Goal: Transaction & Acquisition: Book appointment/travel/reservation

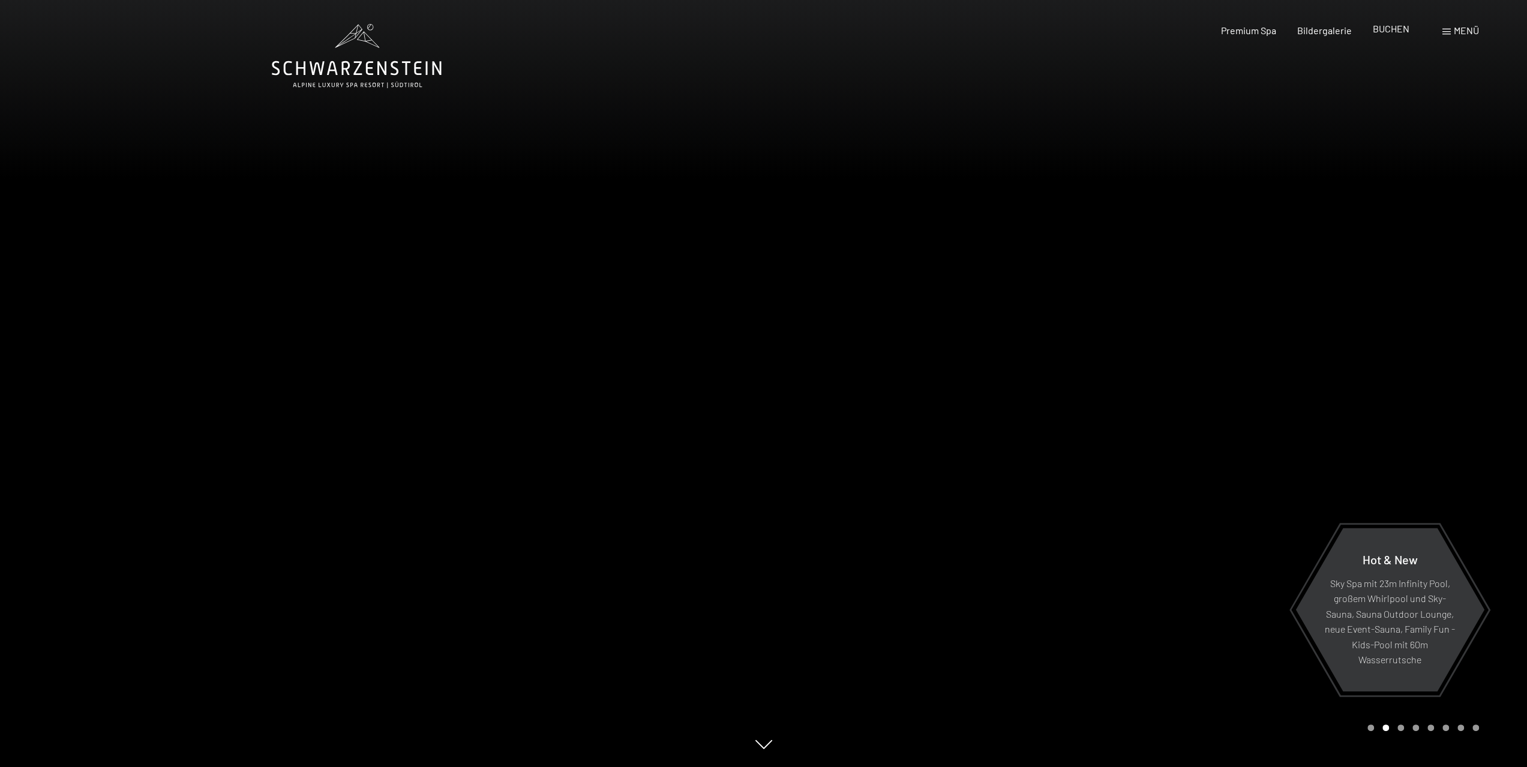
click at [759, 31] on span "BUCHEN" at bounding box center [1391, 28] width 37 height 11
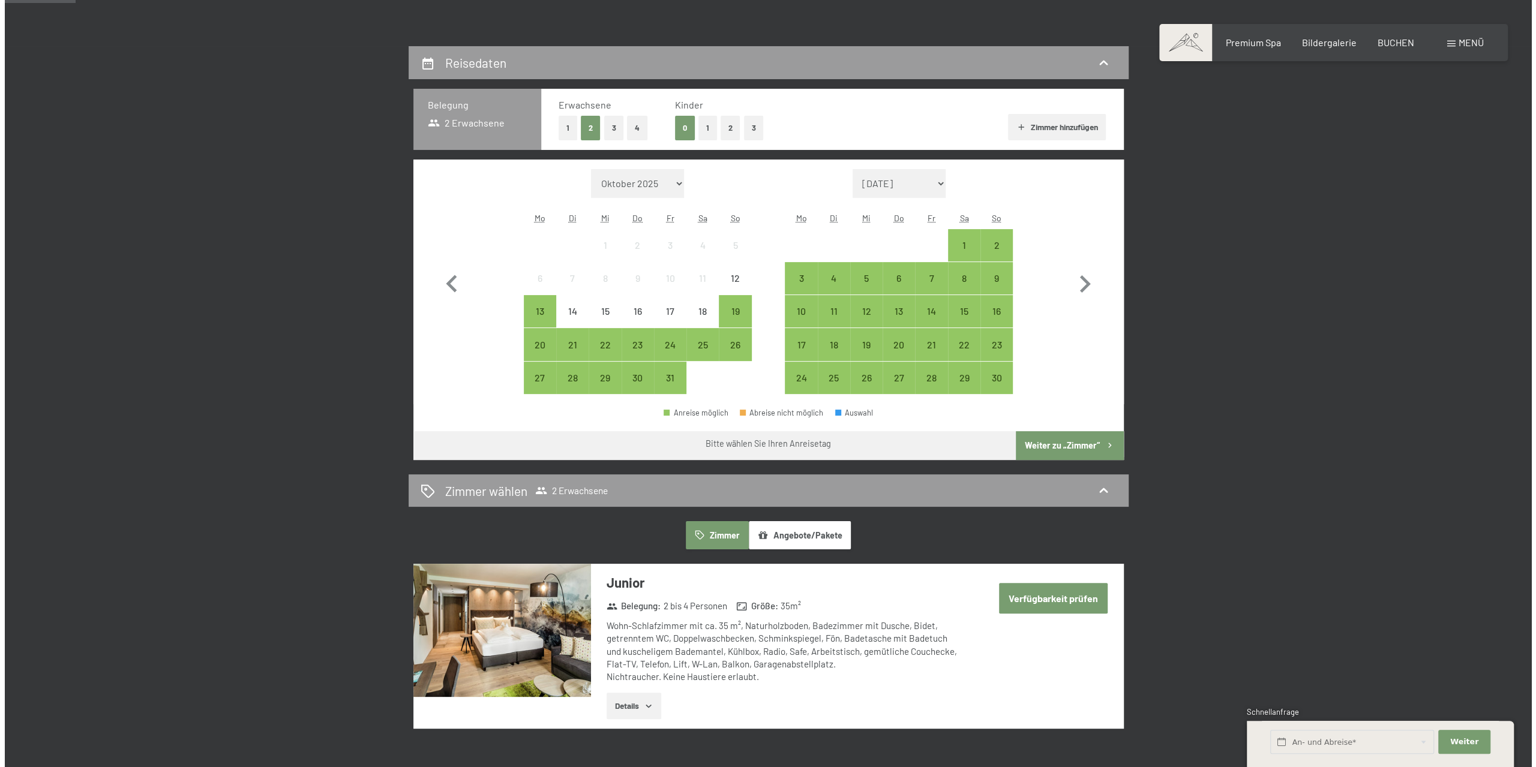
scroll to position [60, 0]
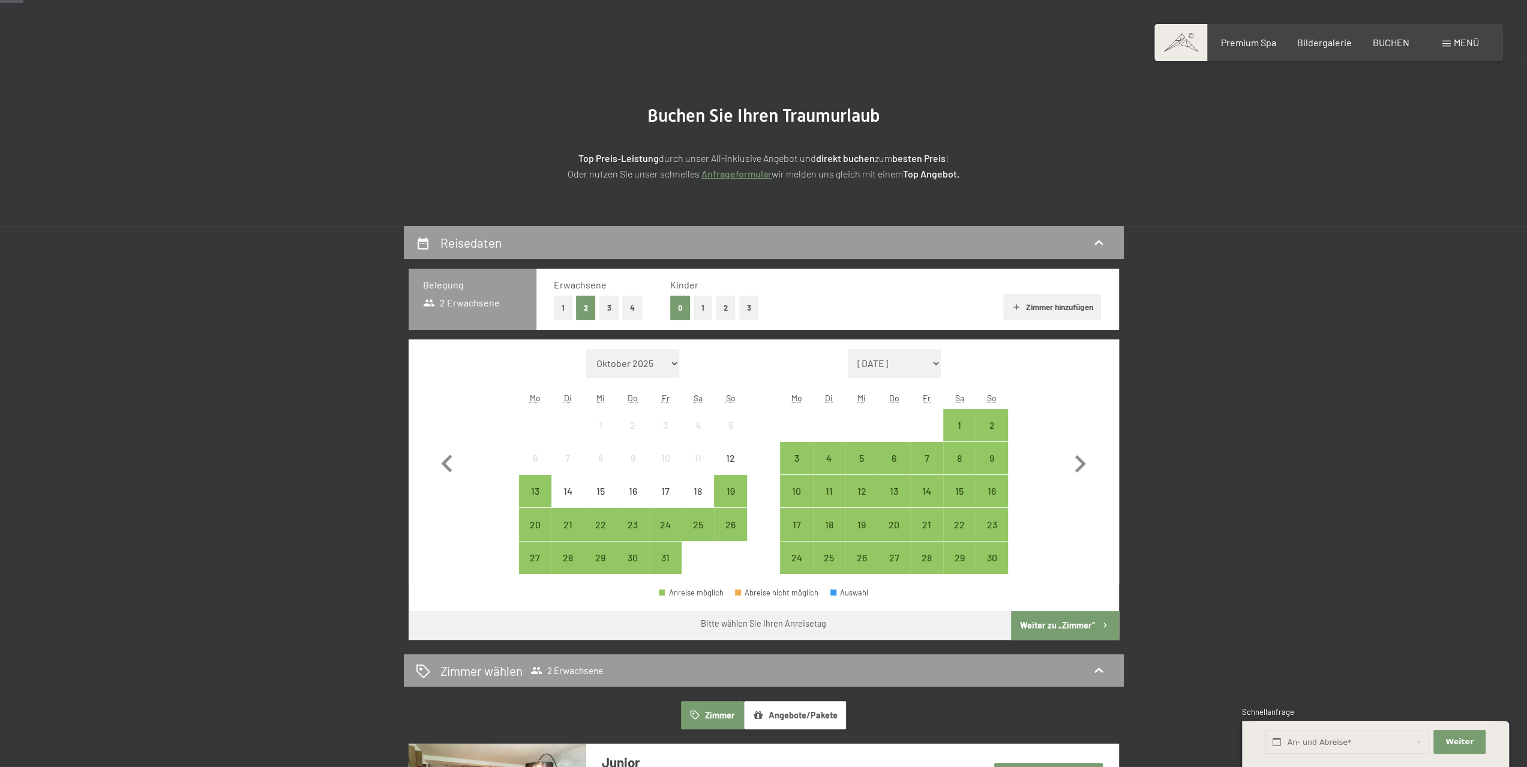
click at [1449, 48] on div "Menü" at bounding box center [1460, 42] width 37 height 13
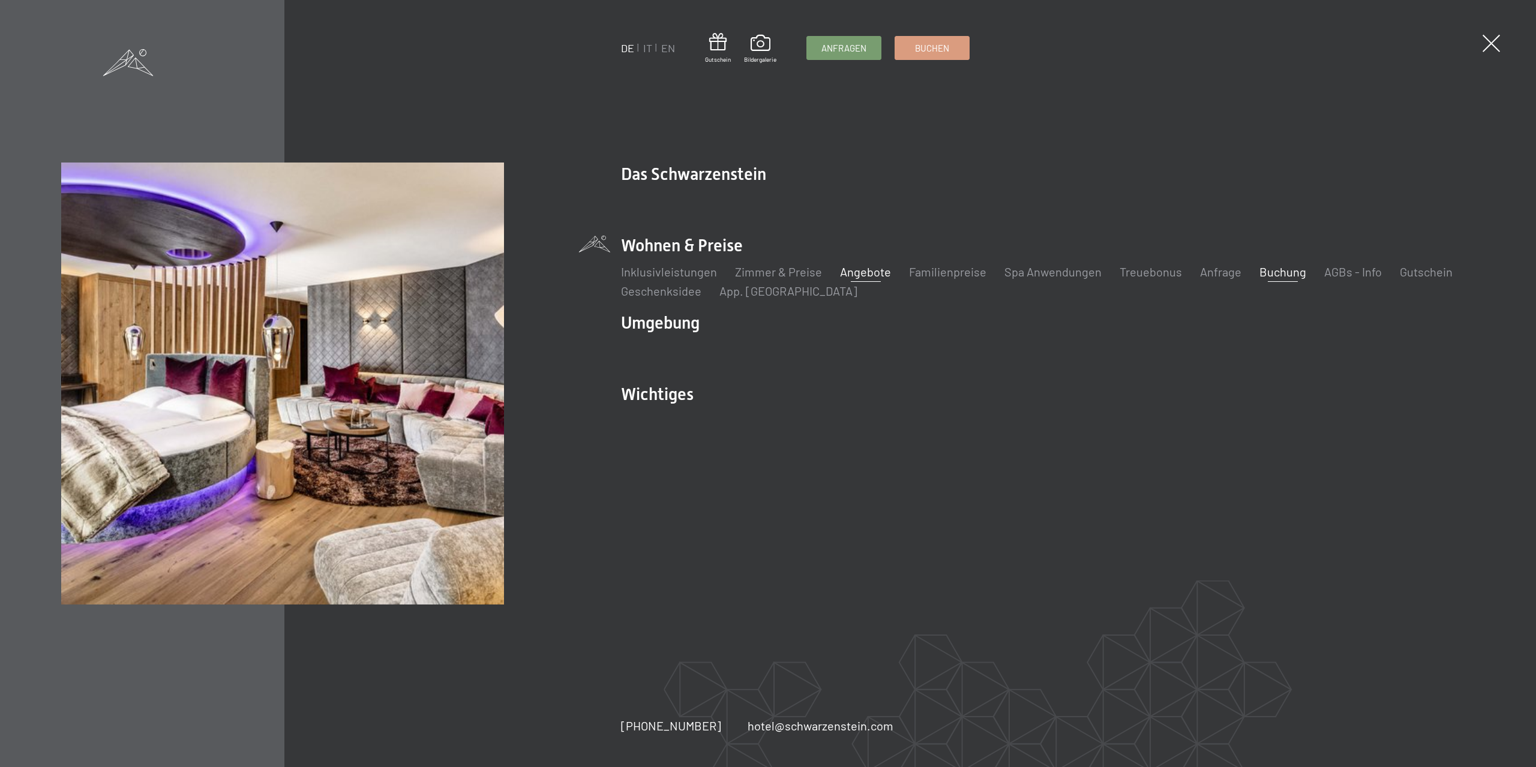
click at [864, 277] on link "Angebote" at bounding box center [865, 272] width 51 height 14
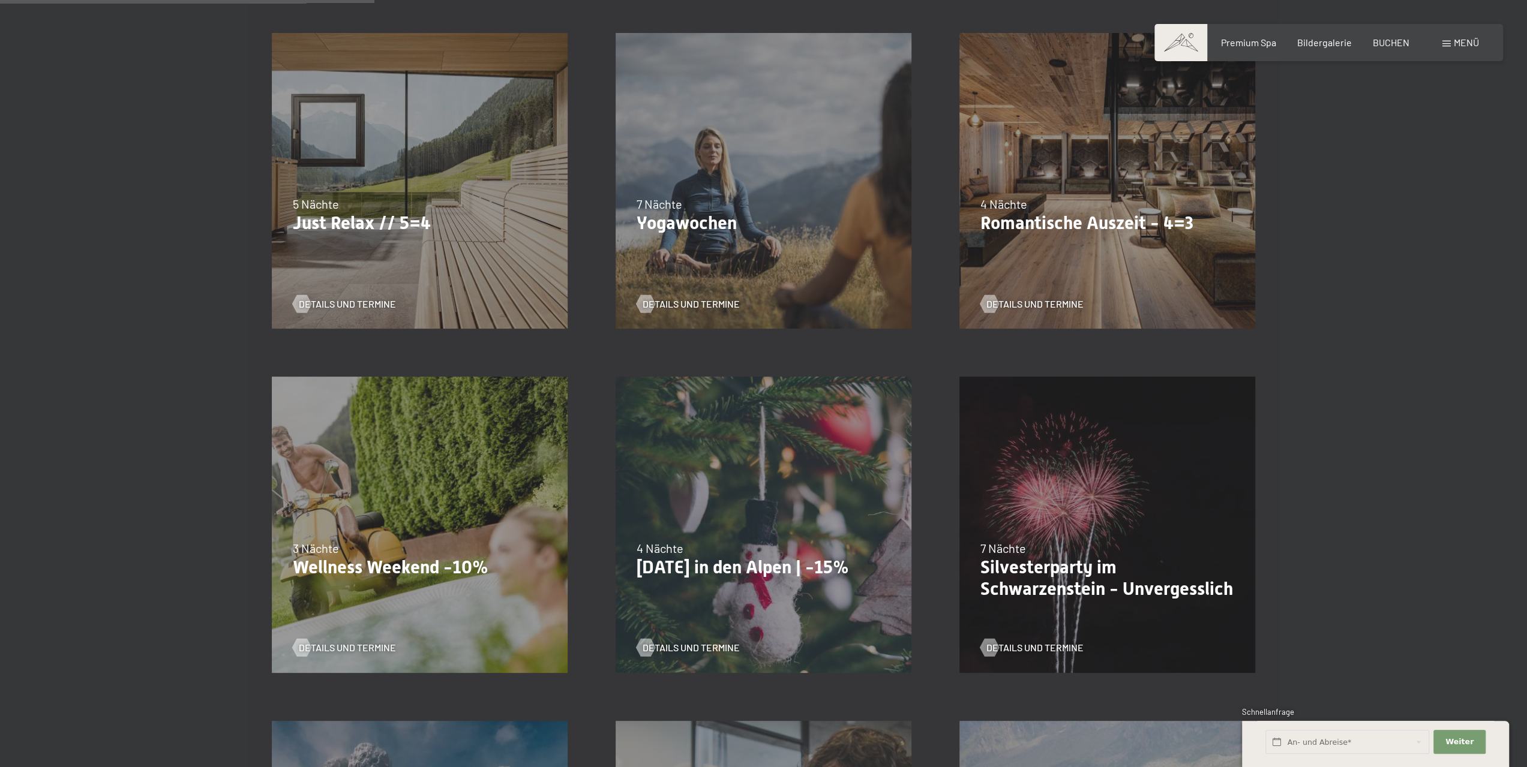
scroll to position [540, 0]
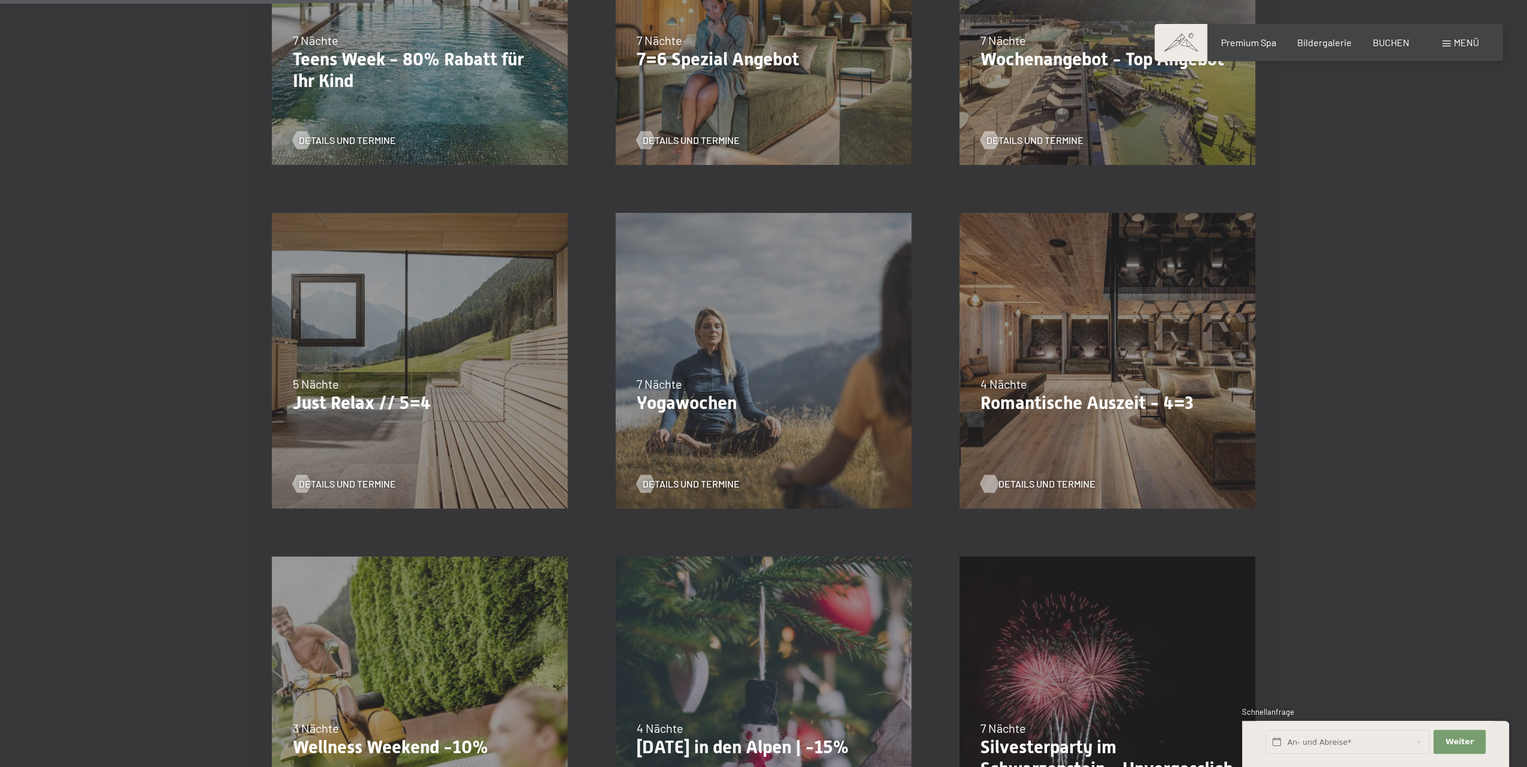
click at [1029, 482] on span "Details und Termine" at bounding box center [1046, 484] width 97 height 13
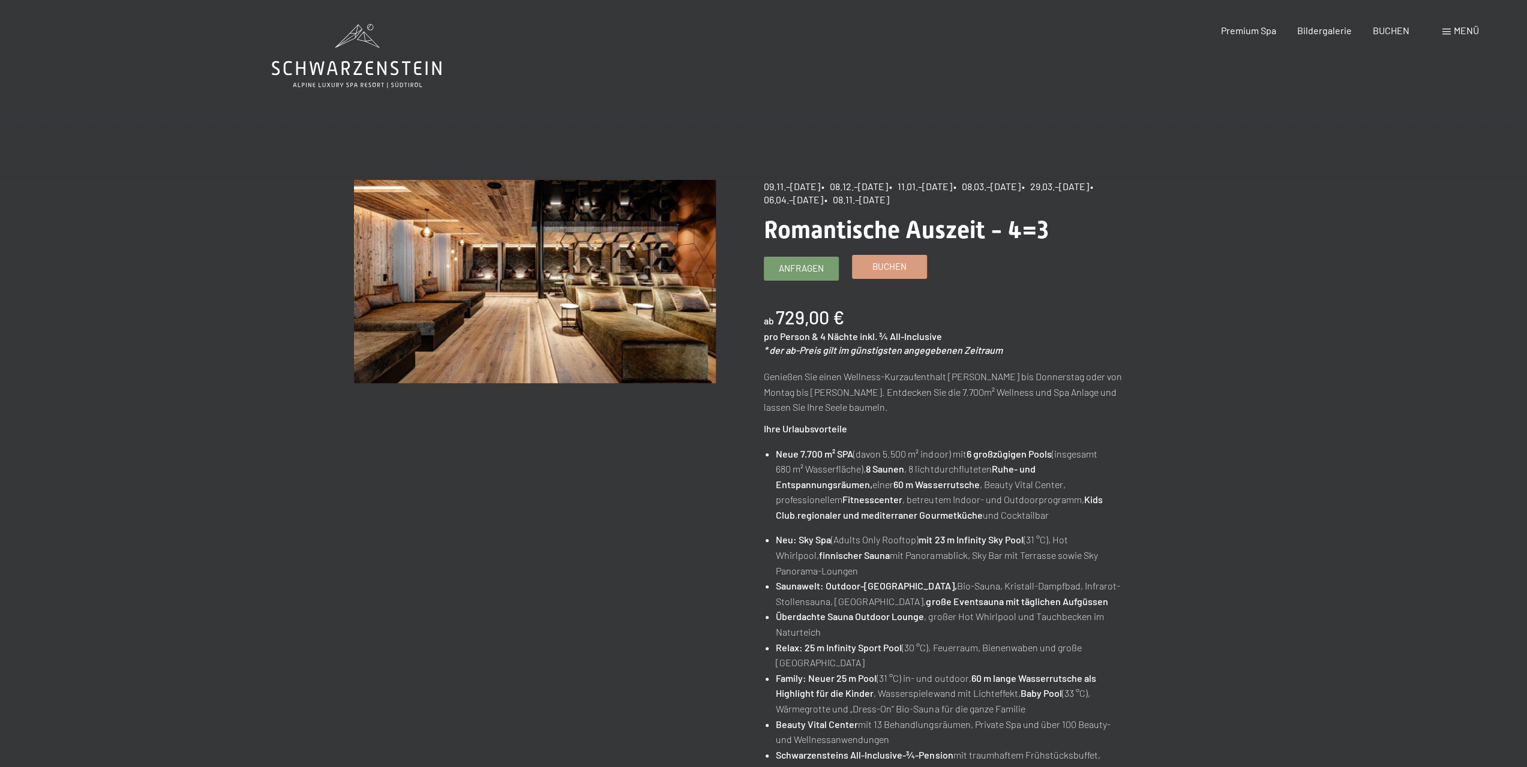
click at [879, 266] on span "Buchen" at bounding box center [889, 266] width 34 height 13
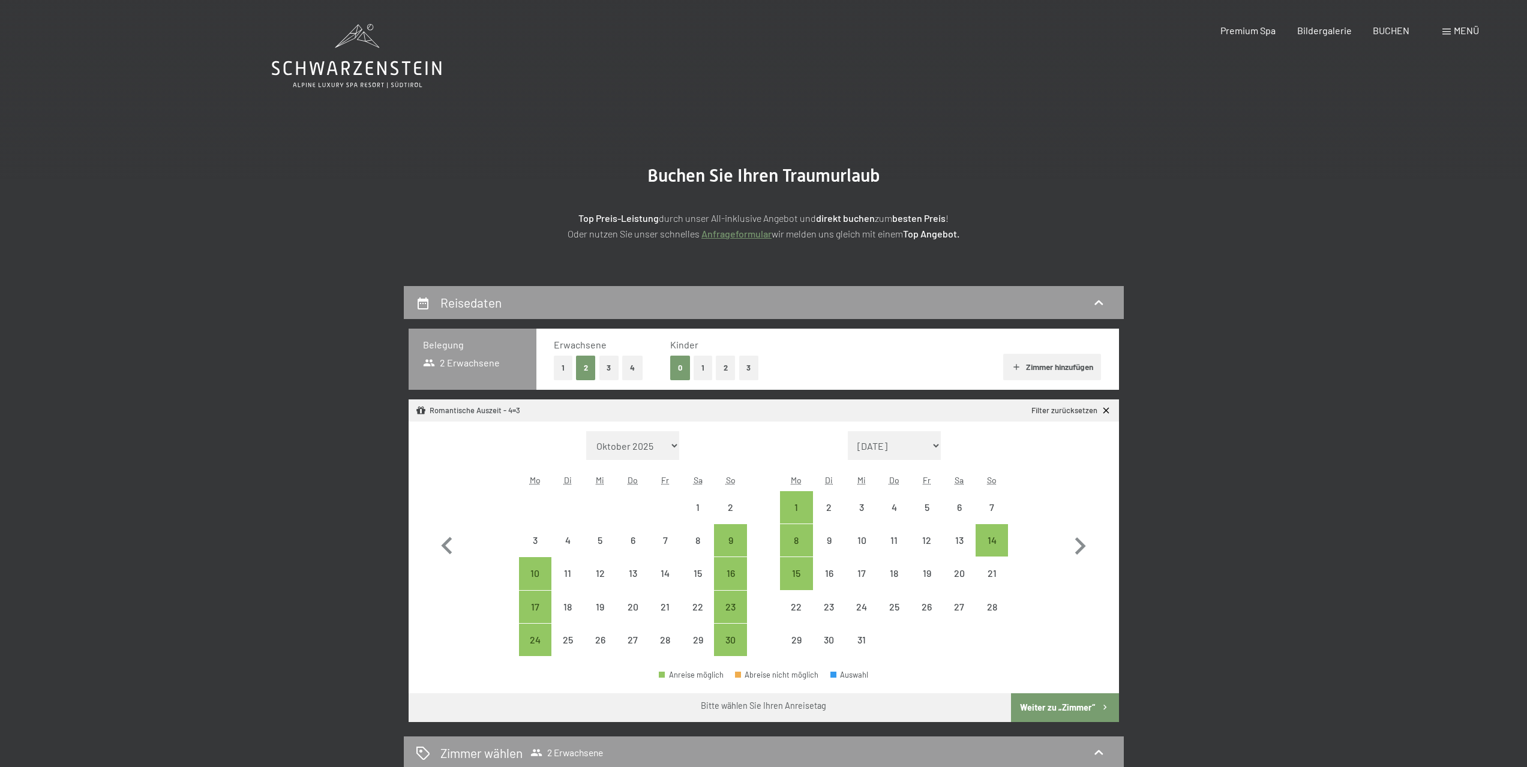
select select "[DATE]"
select select "2025-12-01"
click at [731, 607] on div "23" at bounding box center [730, 617] width 30 height 30
select select "2025-11-01"
select select "2025-12-01"
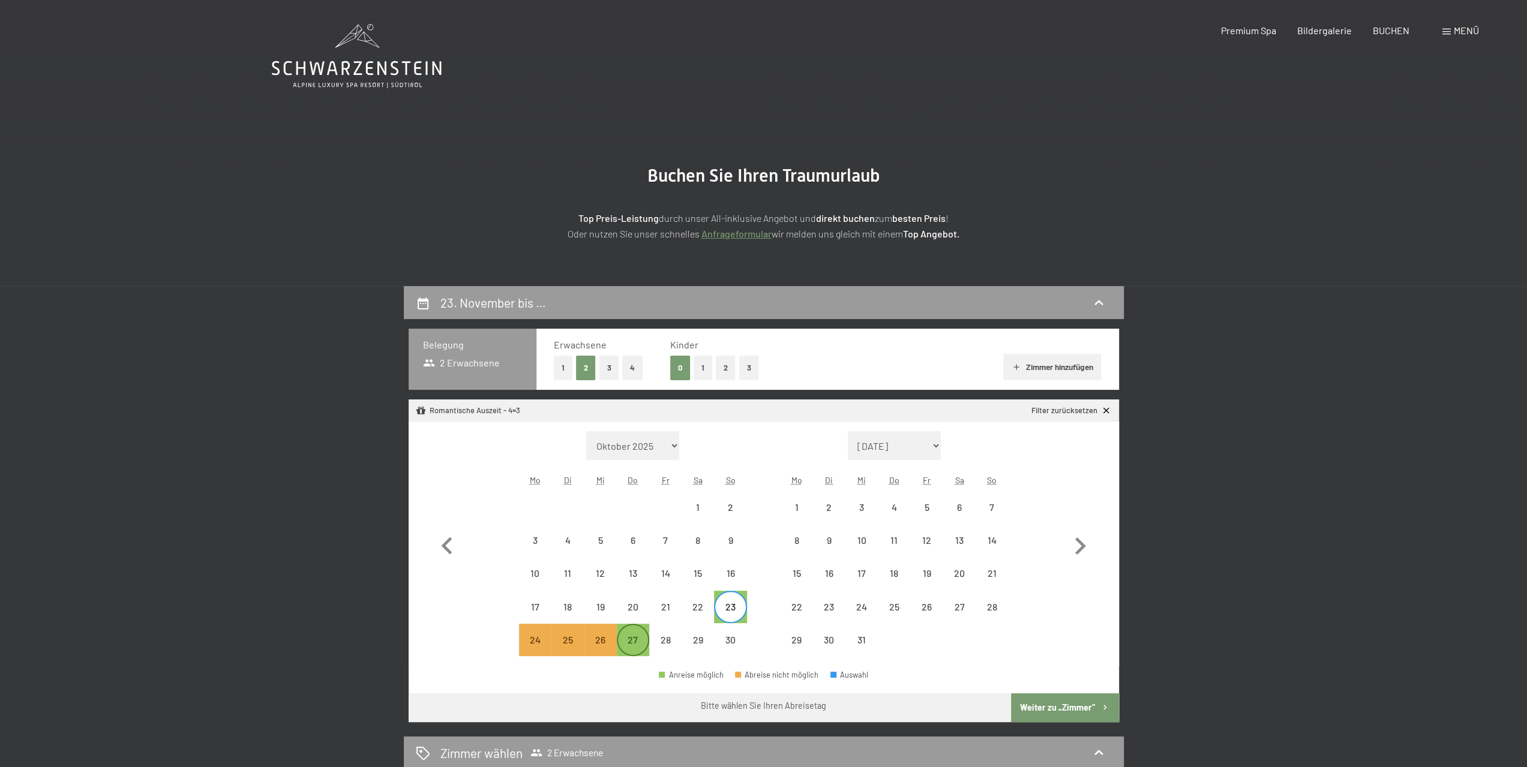
click at [633, 643] on div "27" at bounding box center [633, 650] width 30 height 30
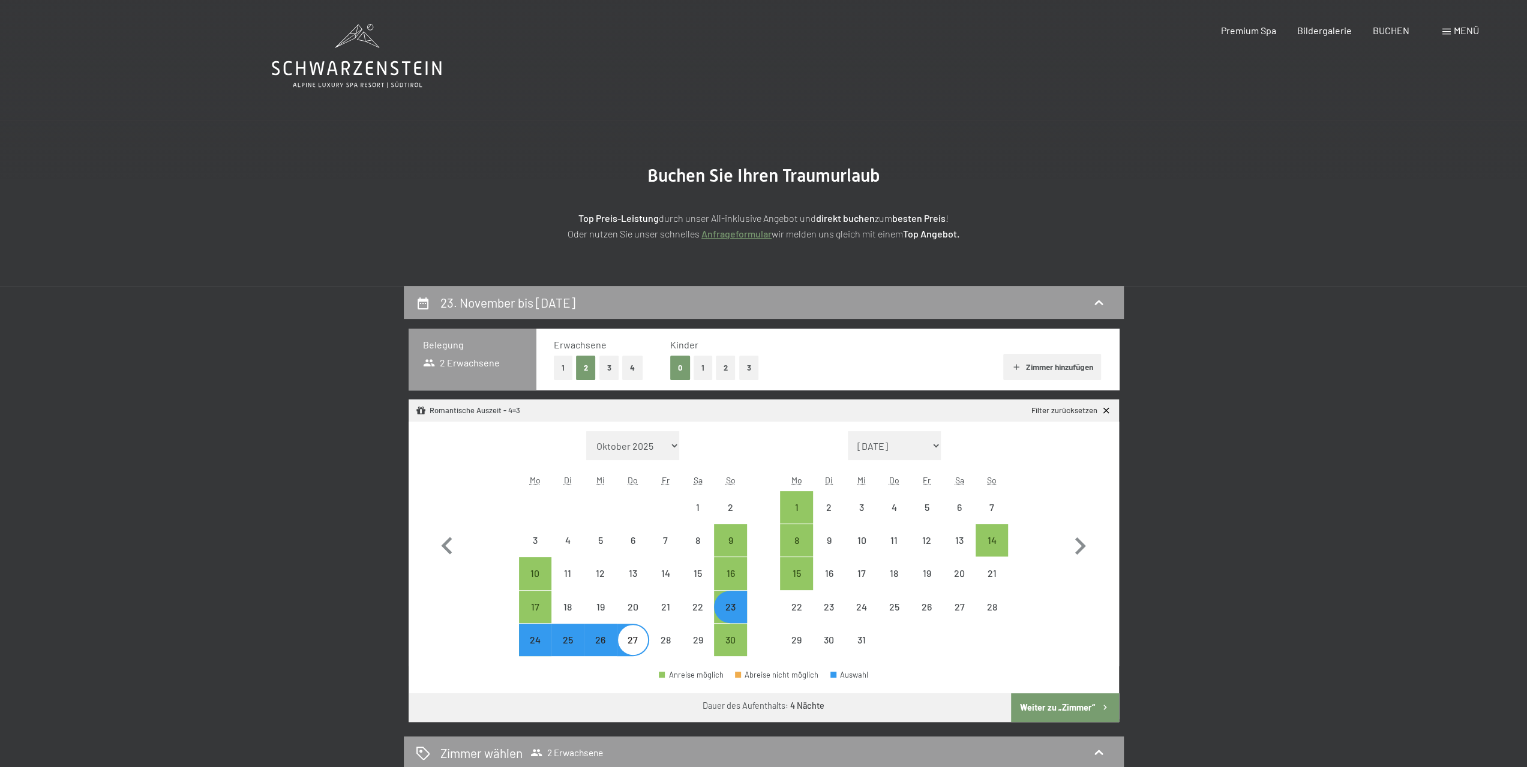
select select "2025-11-01"
select select "2025-12-01"
click at [1021, 362] on button "Zimmer hinzufügen" at bounding box center [1052, 367] width 98 height 26
select select "2025-11-01"
select select "2025-12-01"
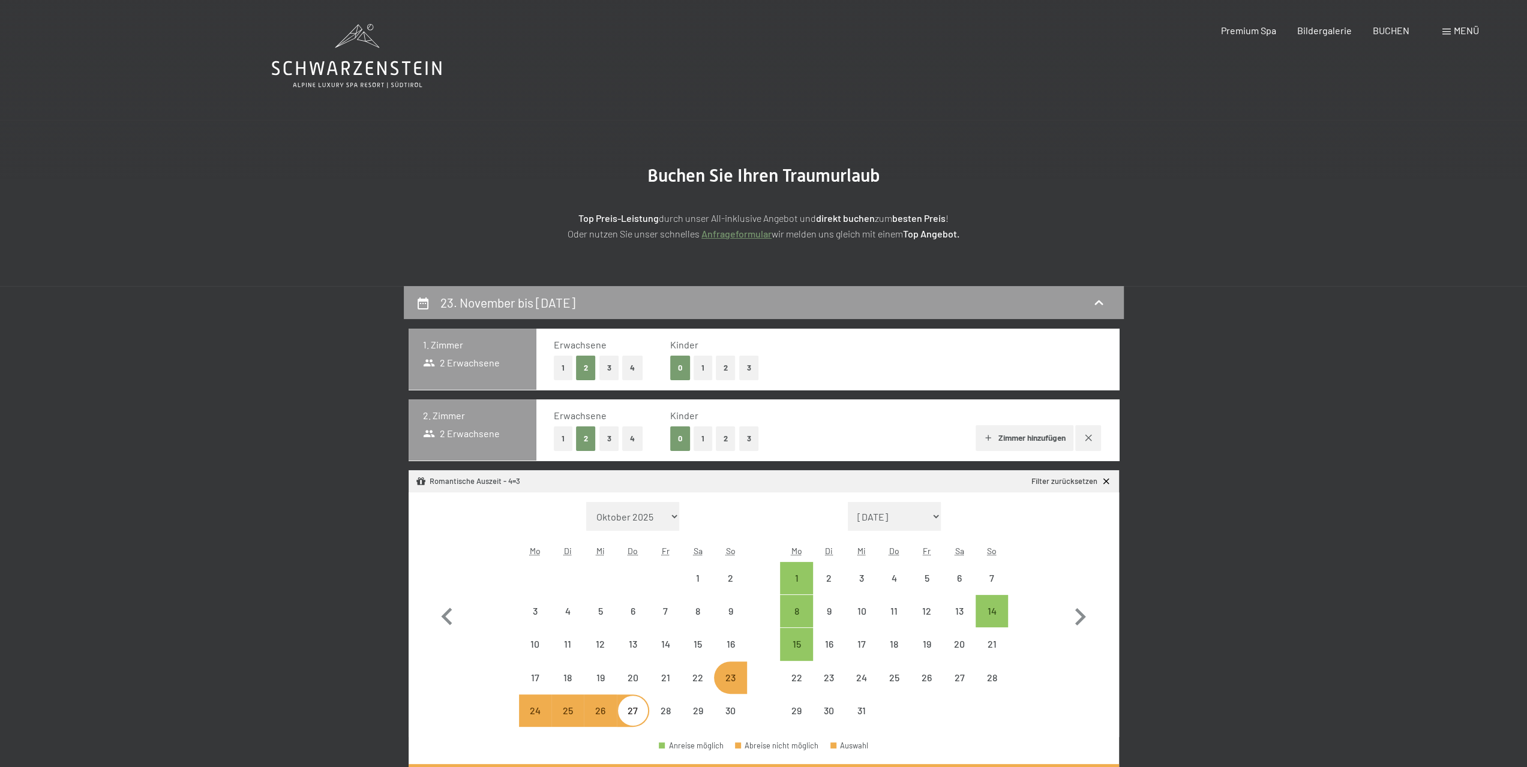
select select "2025-11-01"
select select "2025-12-01"
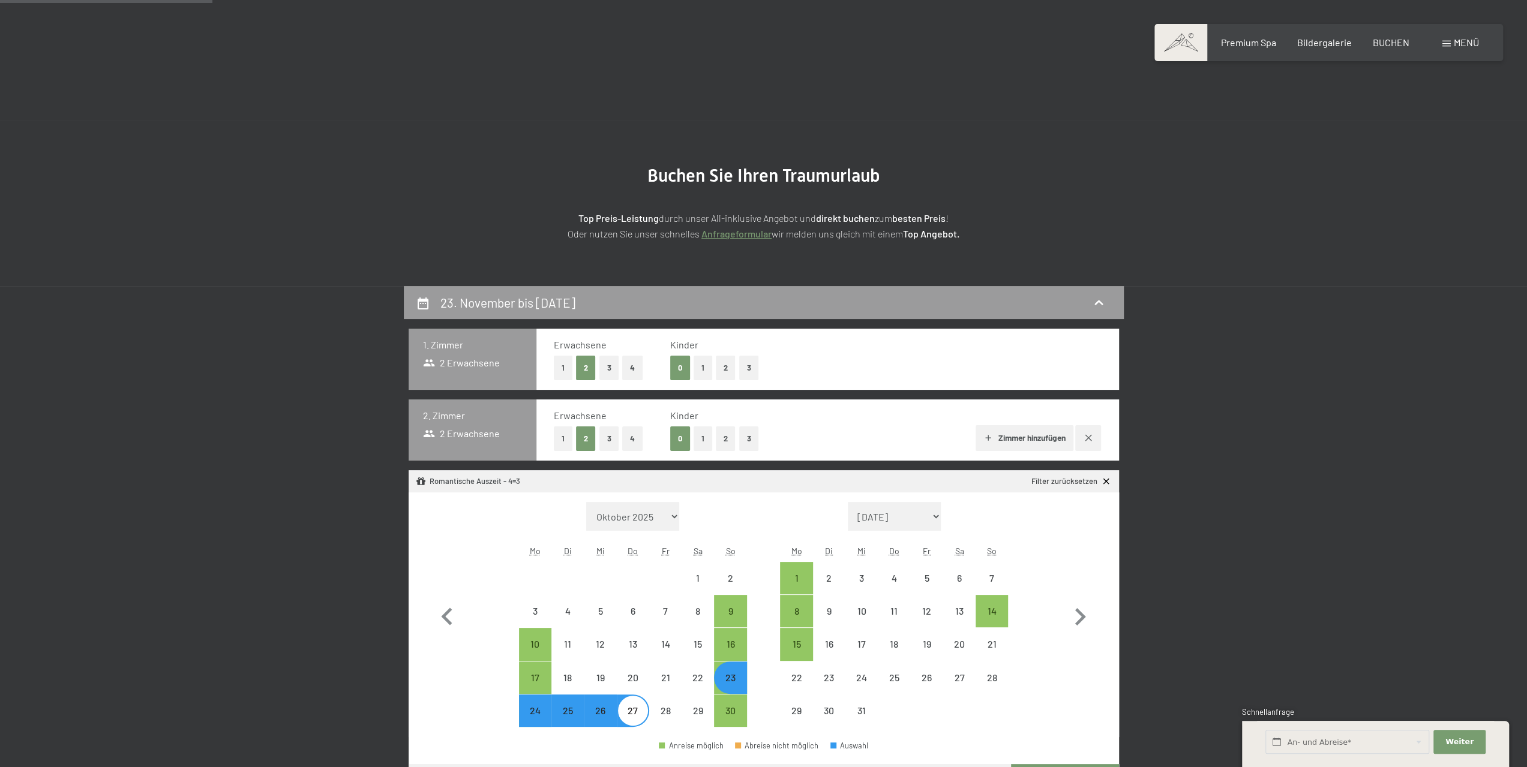
scroll to position [180, 0]
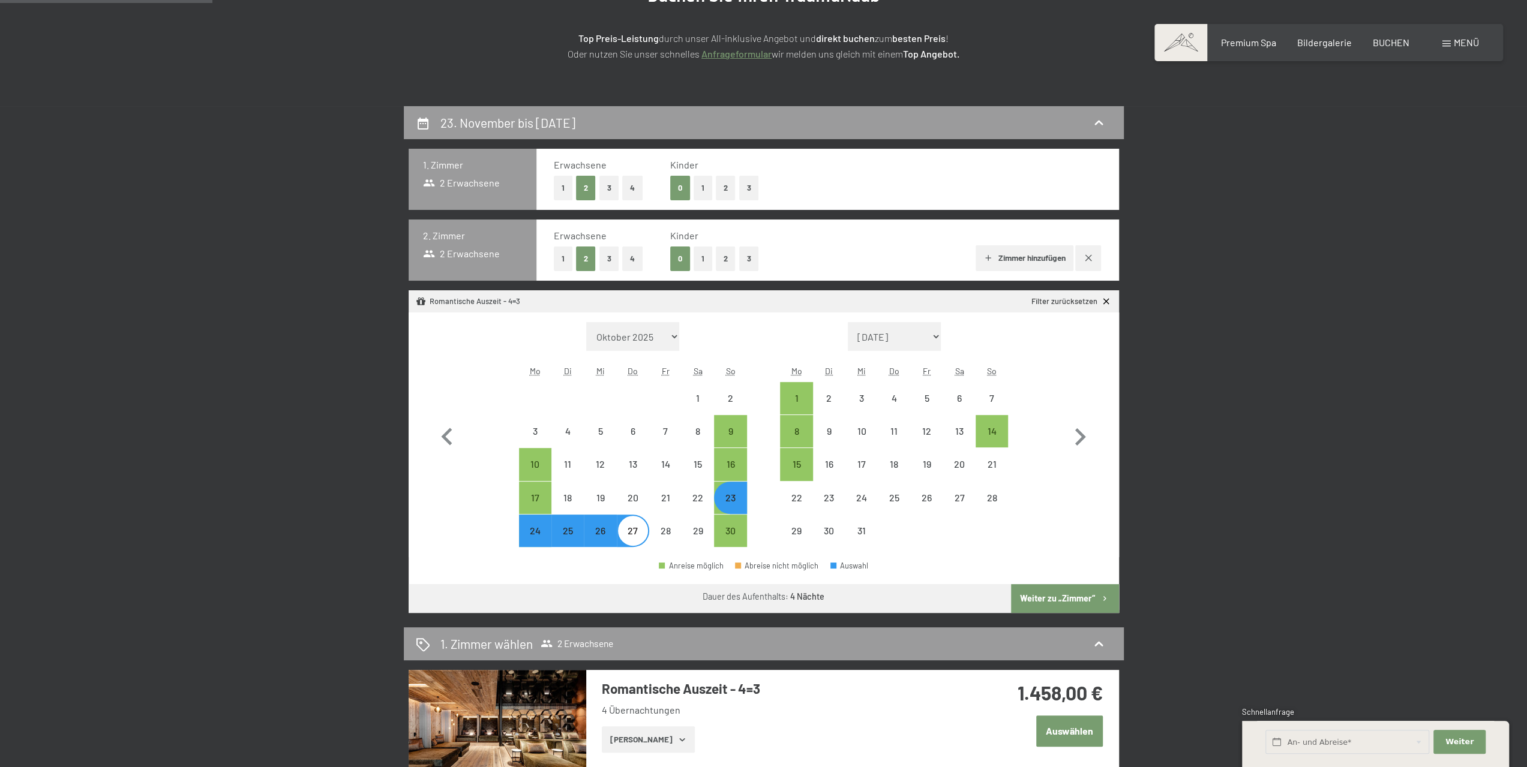
click at [1061, 592] on button "Weiter zu „Zimmer“" at bounding box center [1064, 598] width 107 height 29
select select "2025-11-01"
select select "2025-12-01"
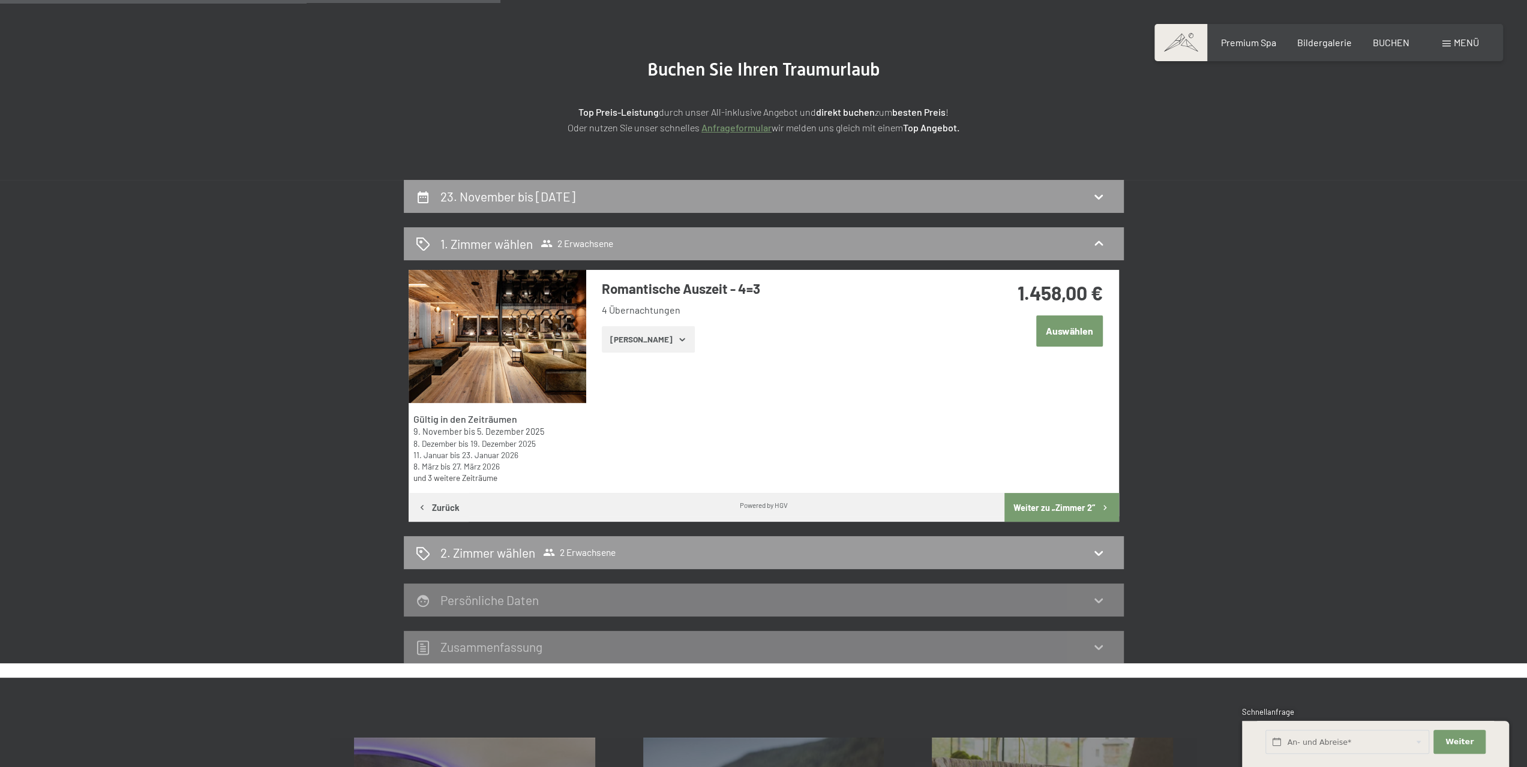
scroll to position [286, 0]
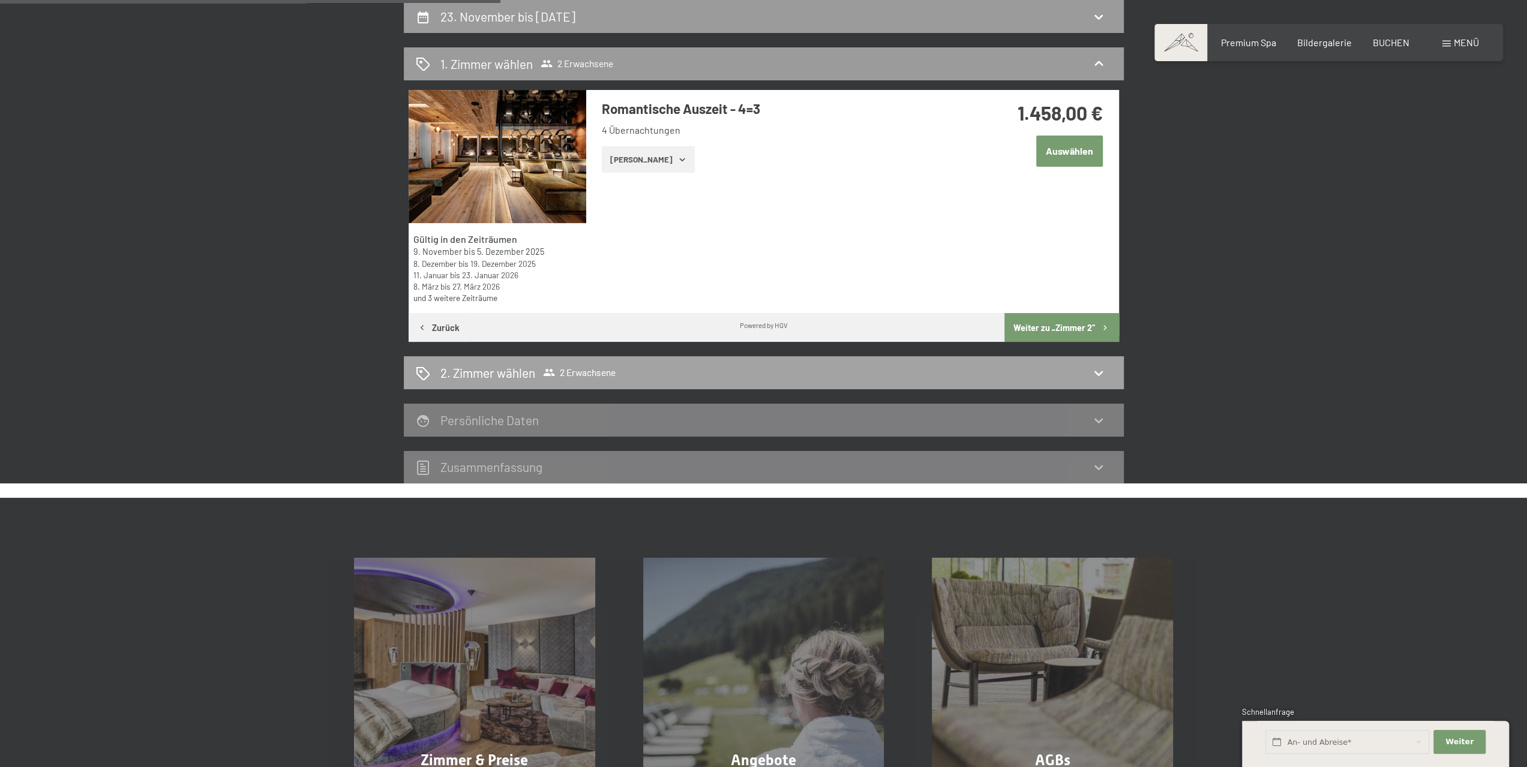
click at [574, 371] on span "2 Erwachsene" at bounding box center [579, 373] width 73 height 12
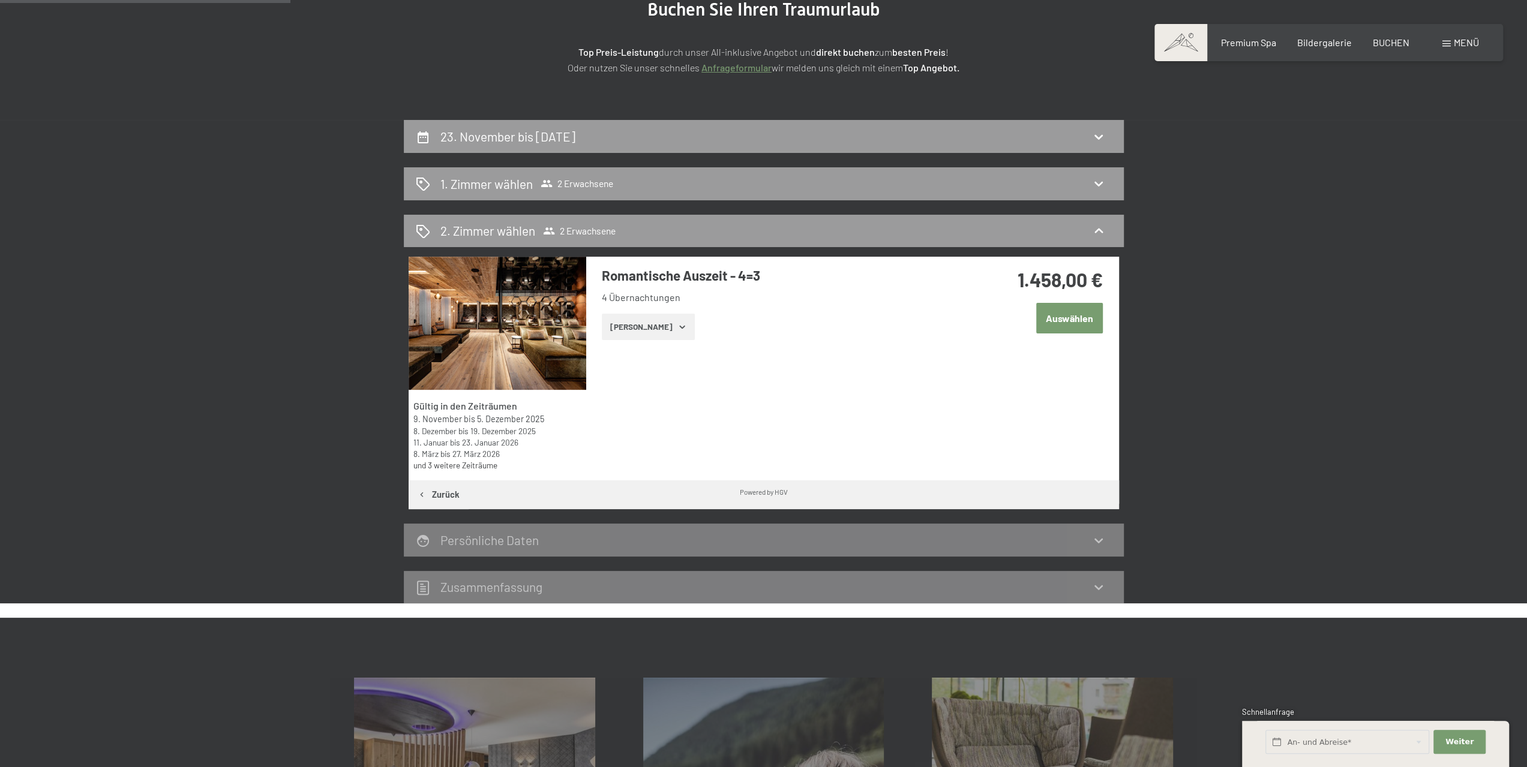
scroll to position [106, 0]
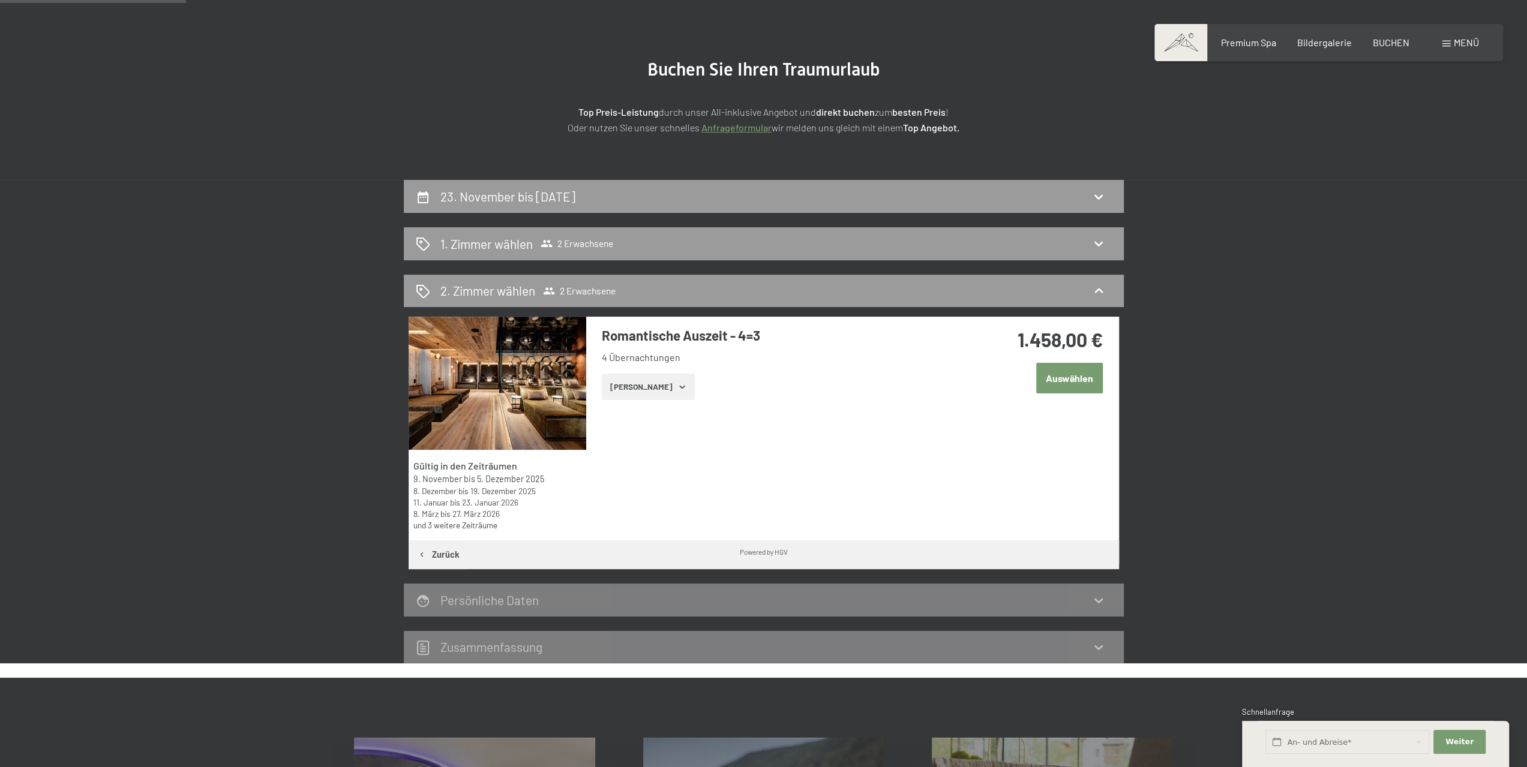
click at [635, 382] on button "Zeige Zimmer" at bounding box center [648, 387] width 93 height 26
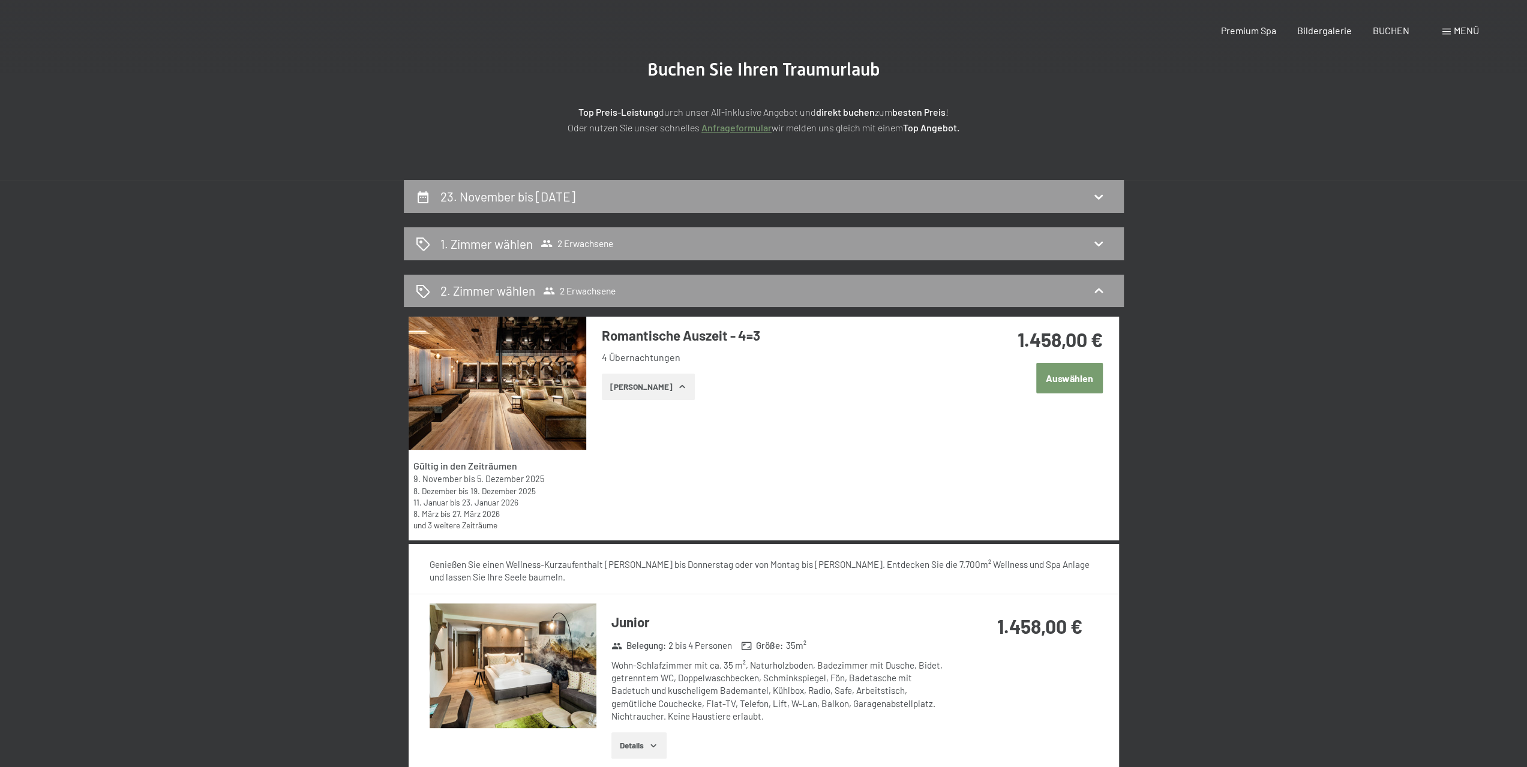
scroll to position [0, 0]
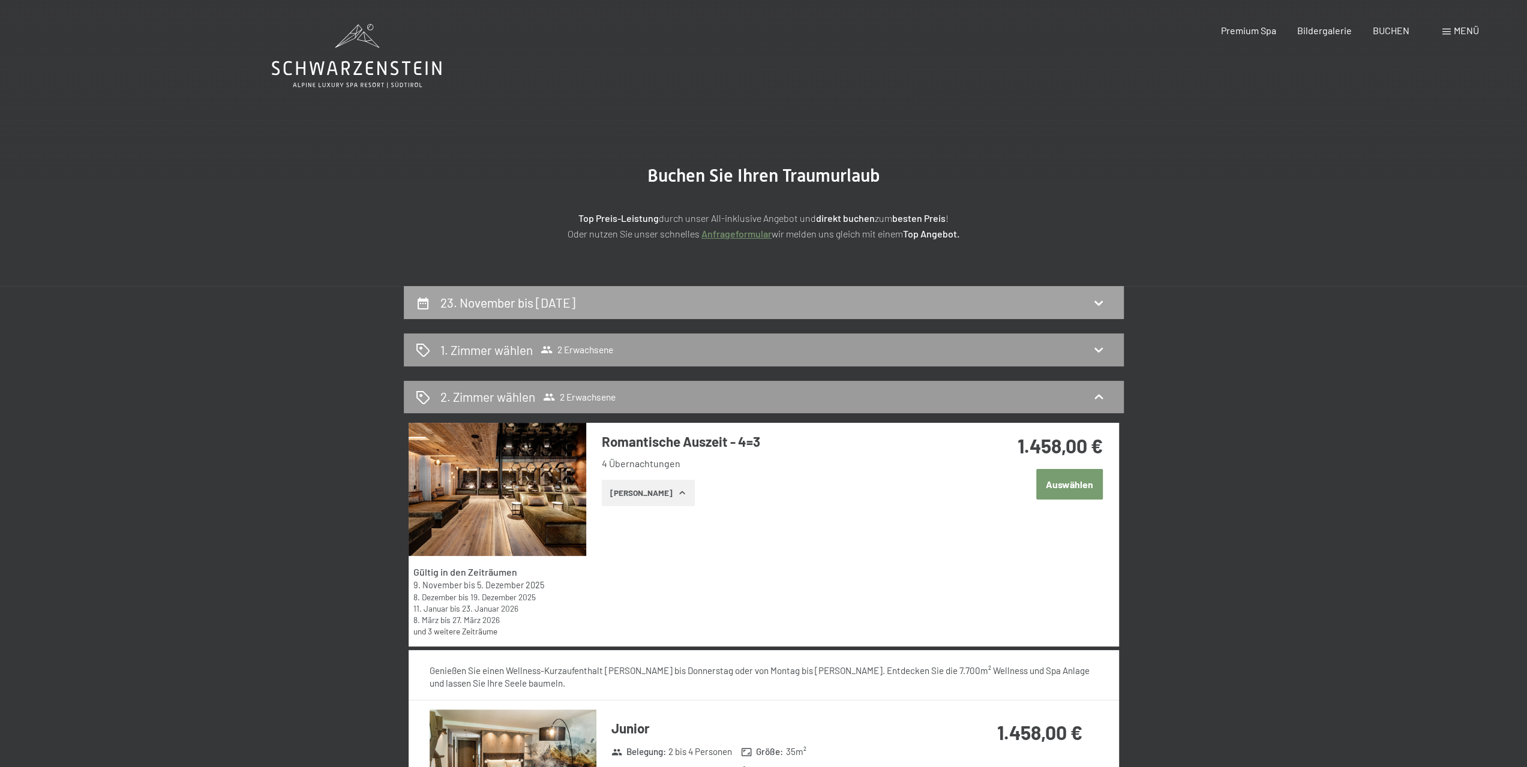
click at [564, 305] on h2 "23. November bis 27. November 2025" at bounding box center [507, 302] width 135 height 15
select select "2025-11-01"
select select "2025-12-01"
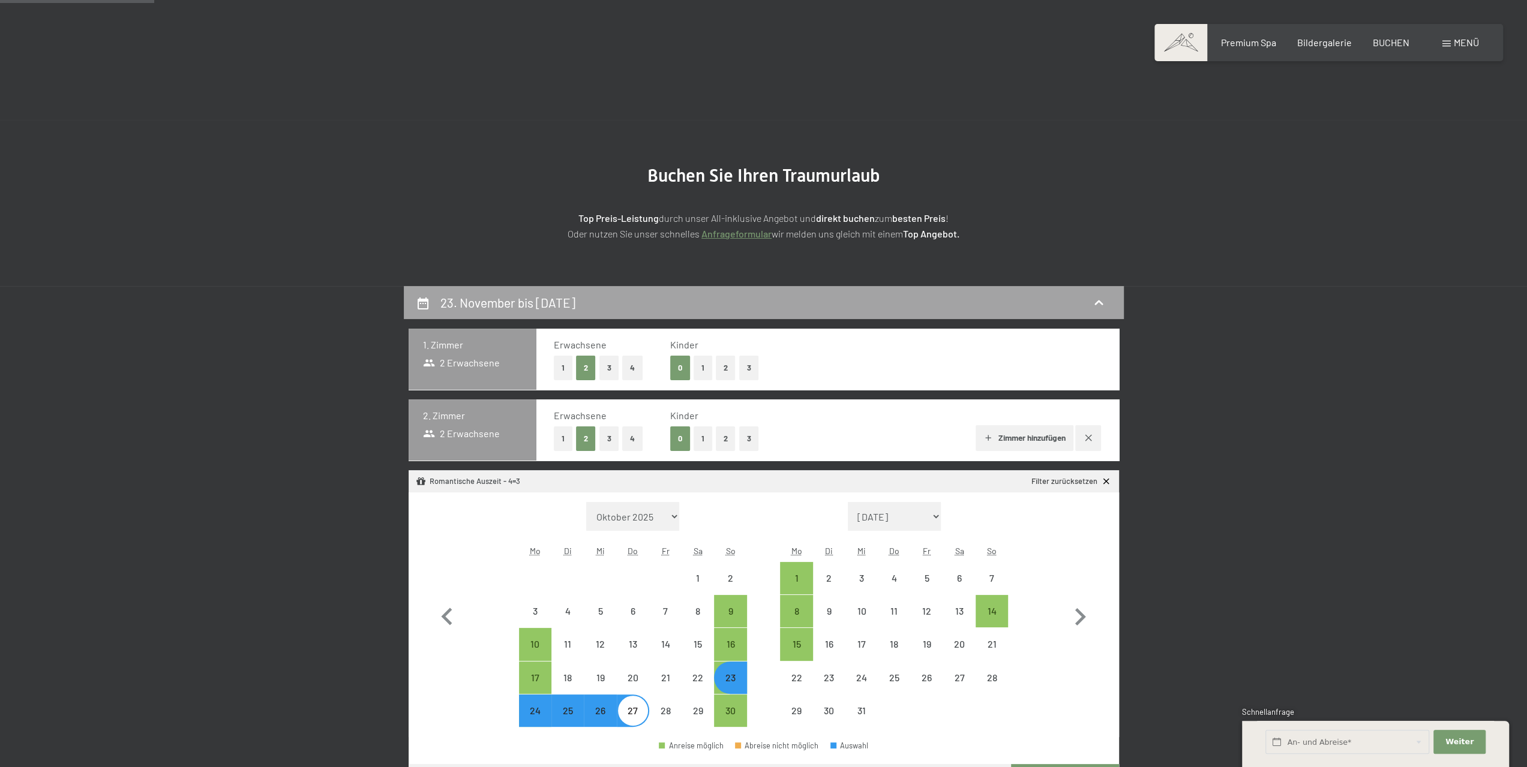
scroll to position [286, 0]
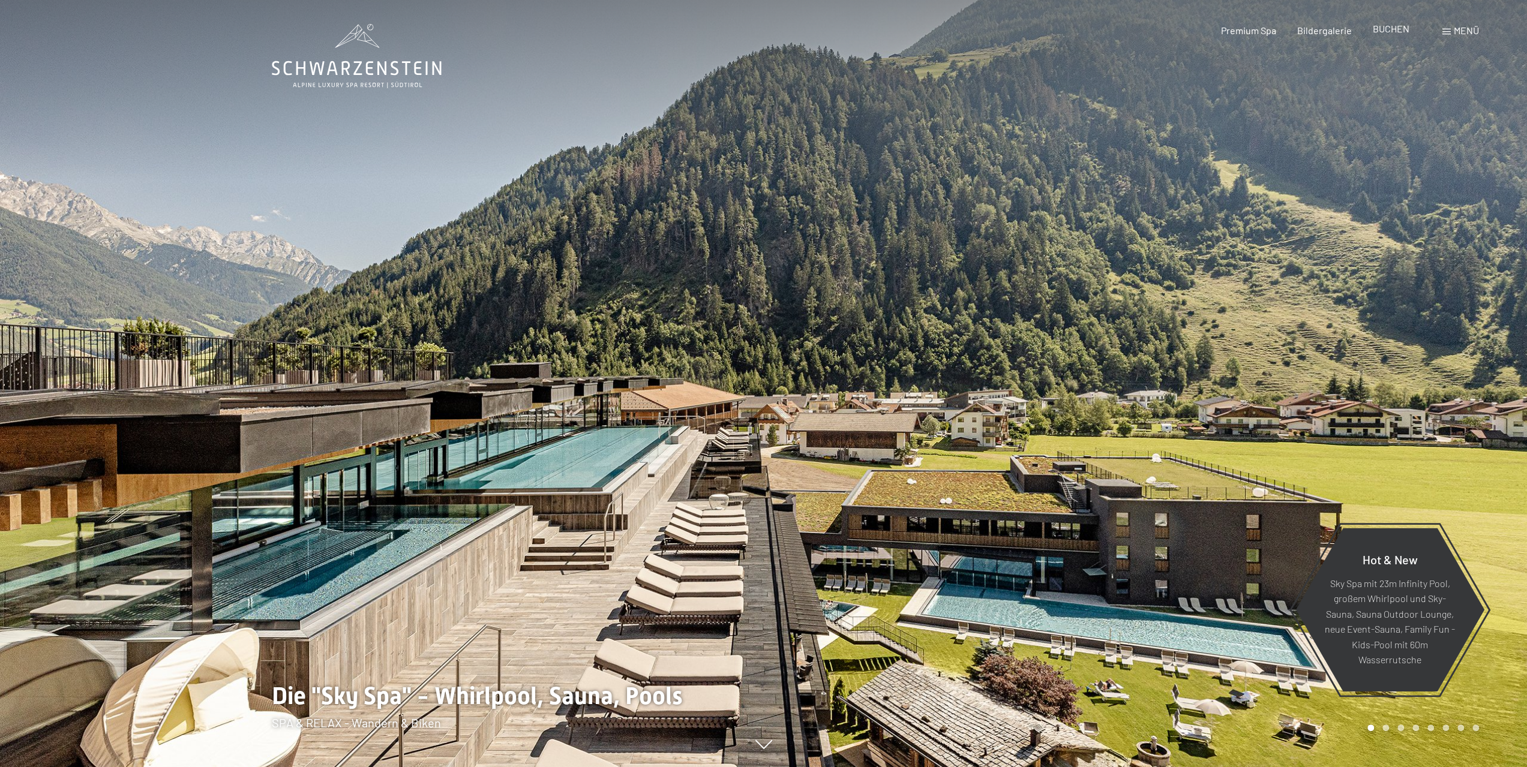
click at [1388, 31] on span "BUCHEN" at bounding box center [1391, 28] width 37 height 11
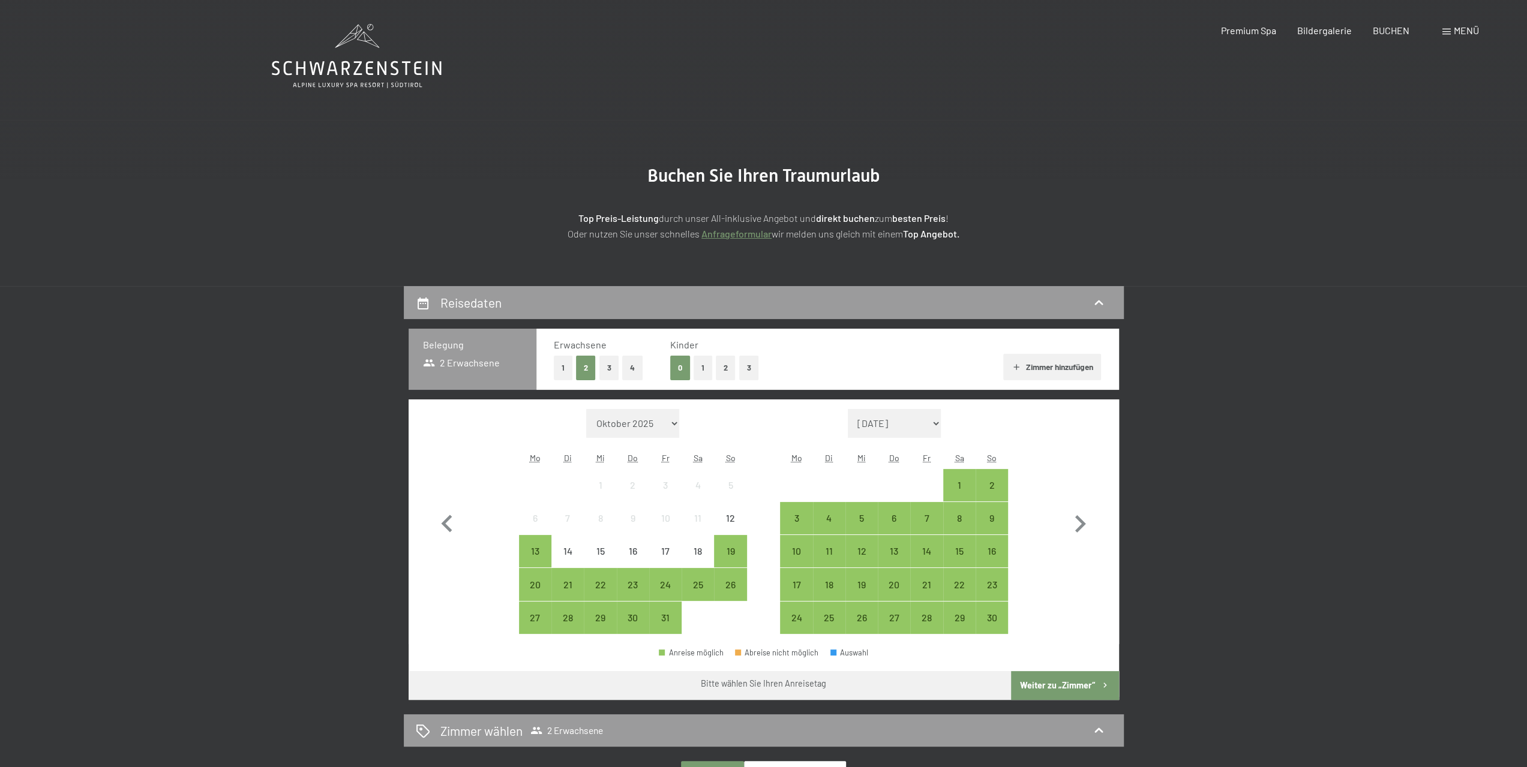
click at [1459, 31] on span "Menü" at bounding box center [1466, 30] width 25 height 11
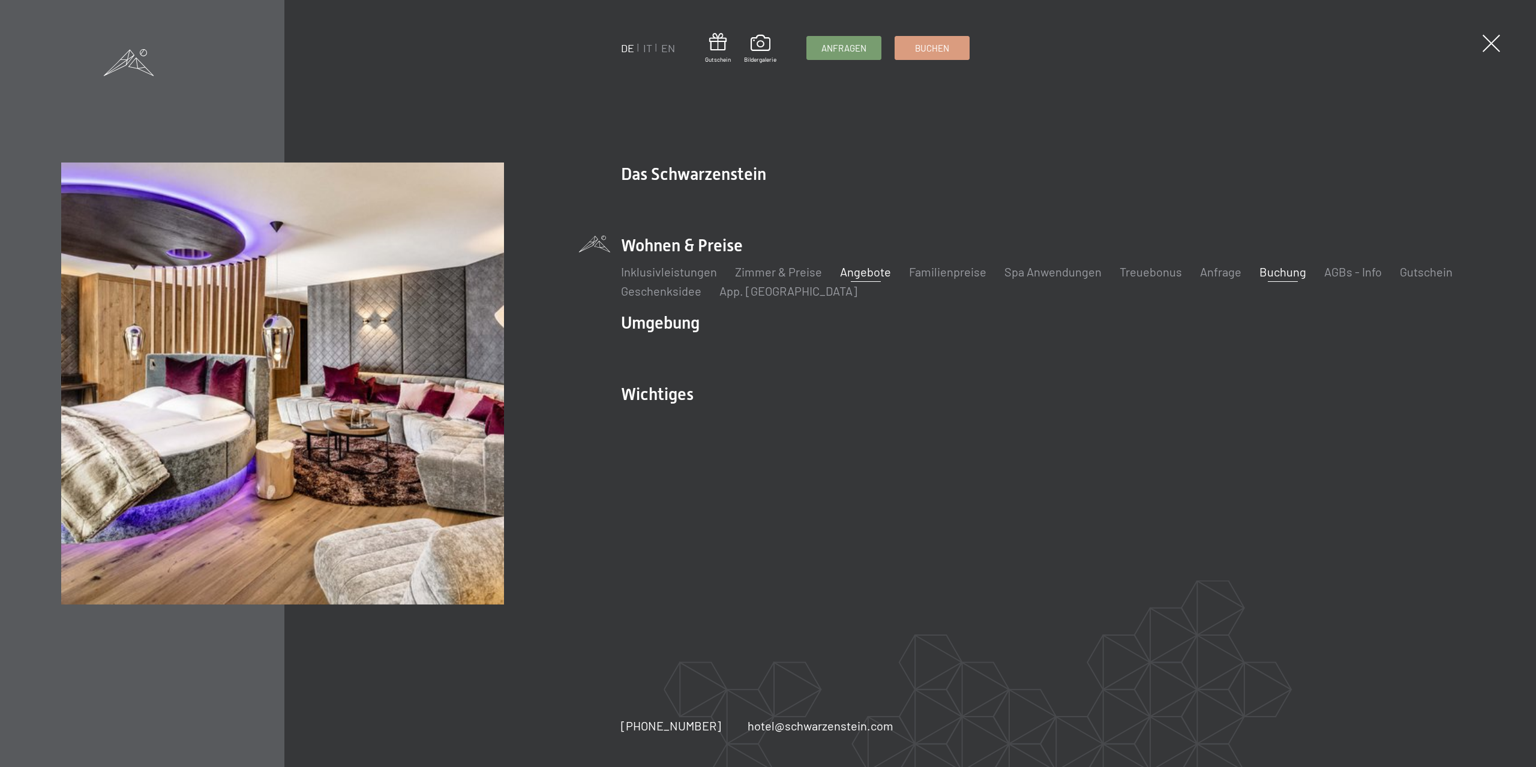
click at [871, 271] on link "Angebote" at bounding box center [865, 272] width 51 height 14
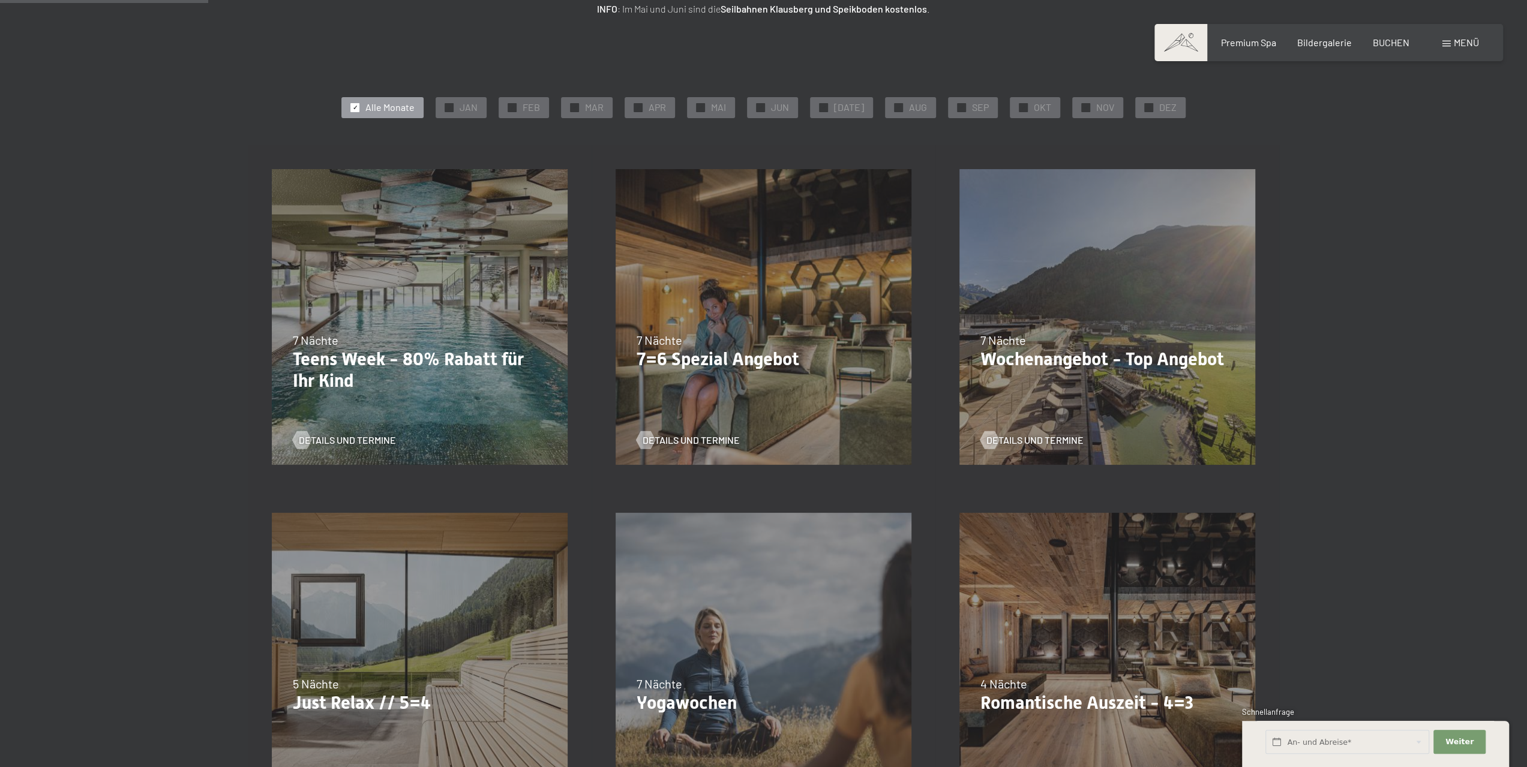
scroll to position [480, 0]
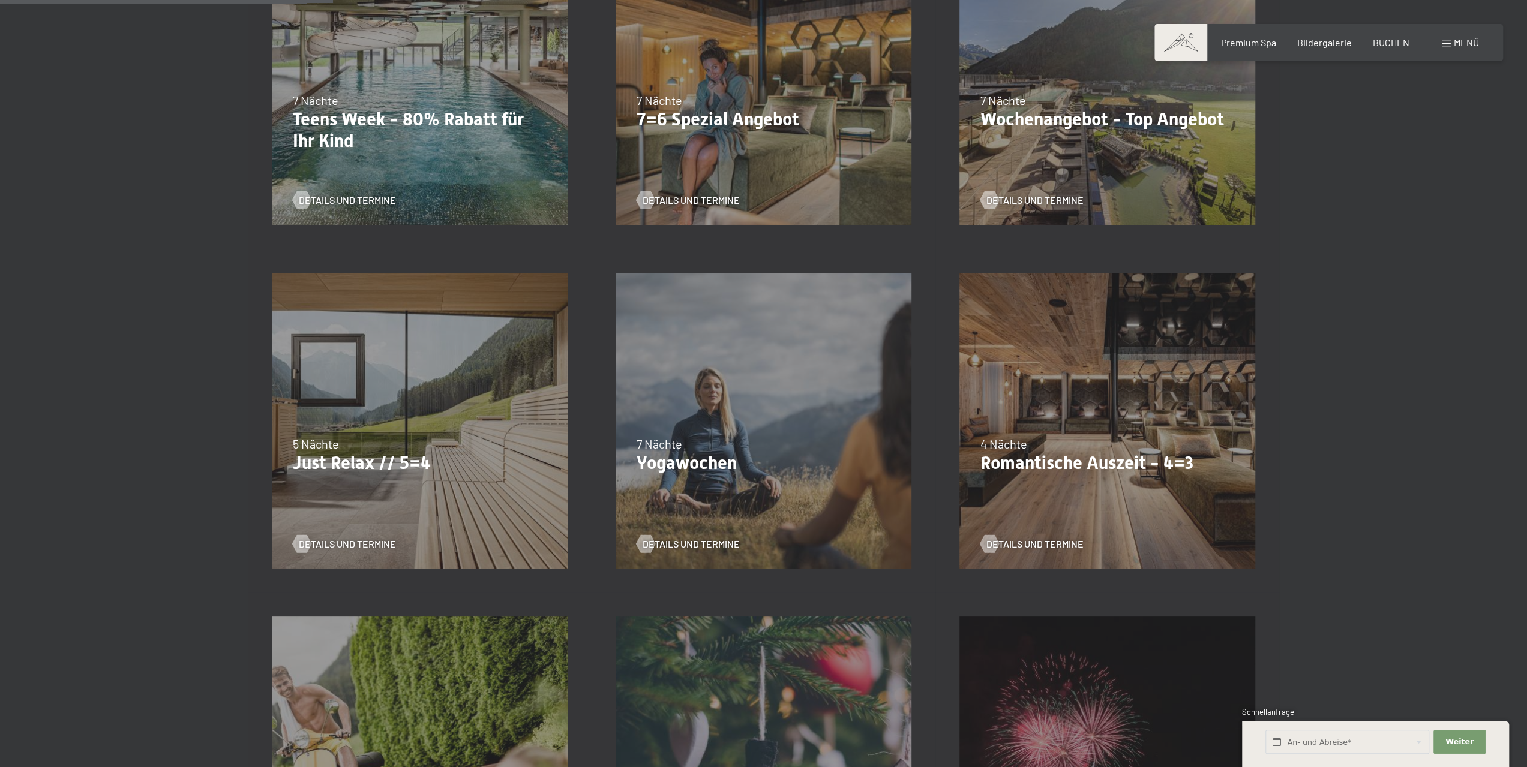
click at [1018, 394] on div "09.11.–05.12.2025 08.12.–19.12.2025 11.01.–23.01.2026 08.03.–27.03.2026 29.03.–…" at bounding box center [1107, 421] width 344 height 344
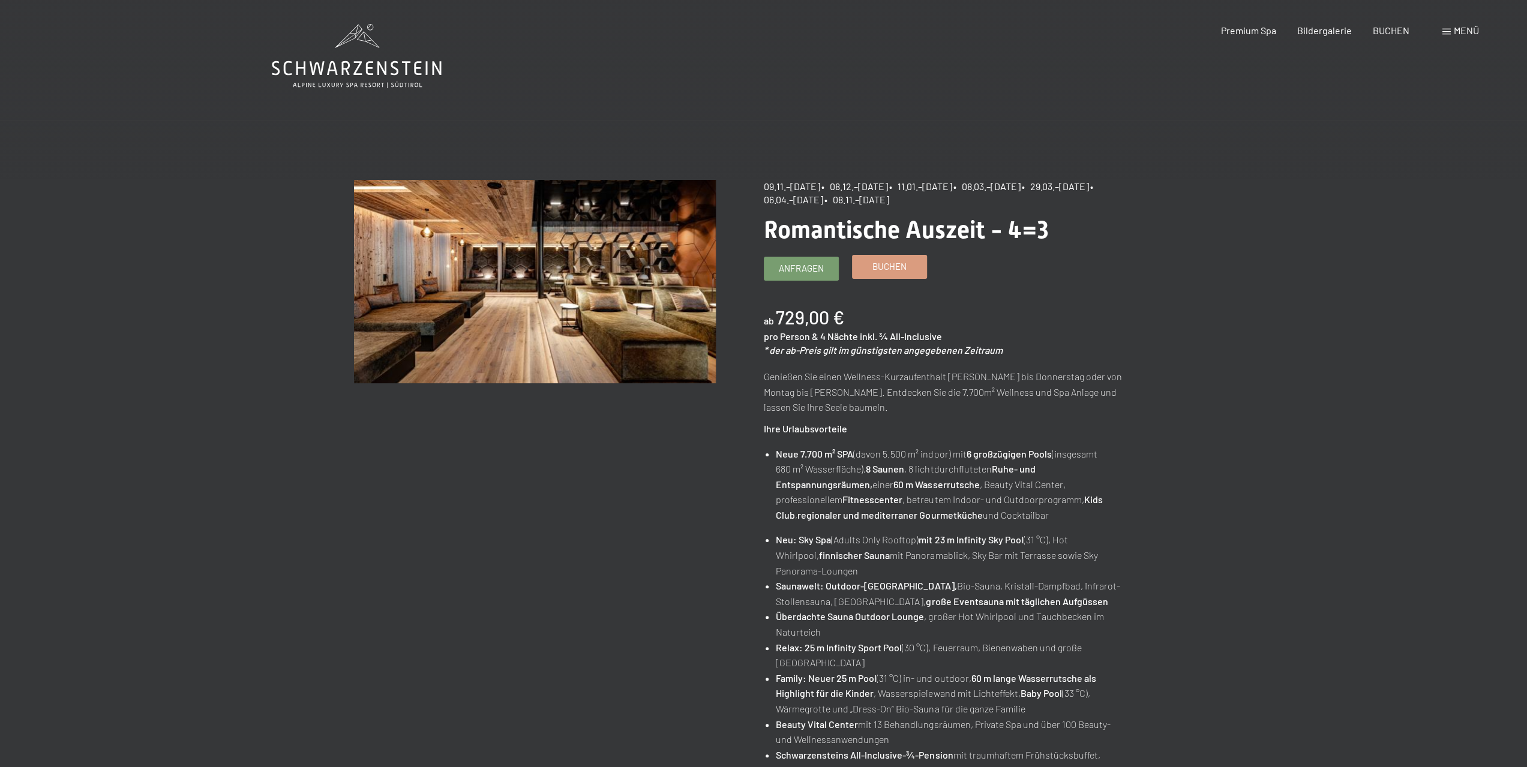
click at [900, 265] on span "Buchen" at bounding box center [889, 266] width 34 height 13
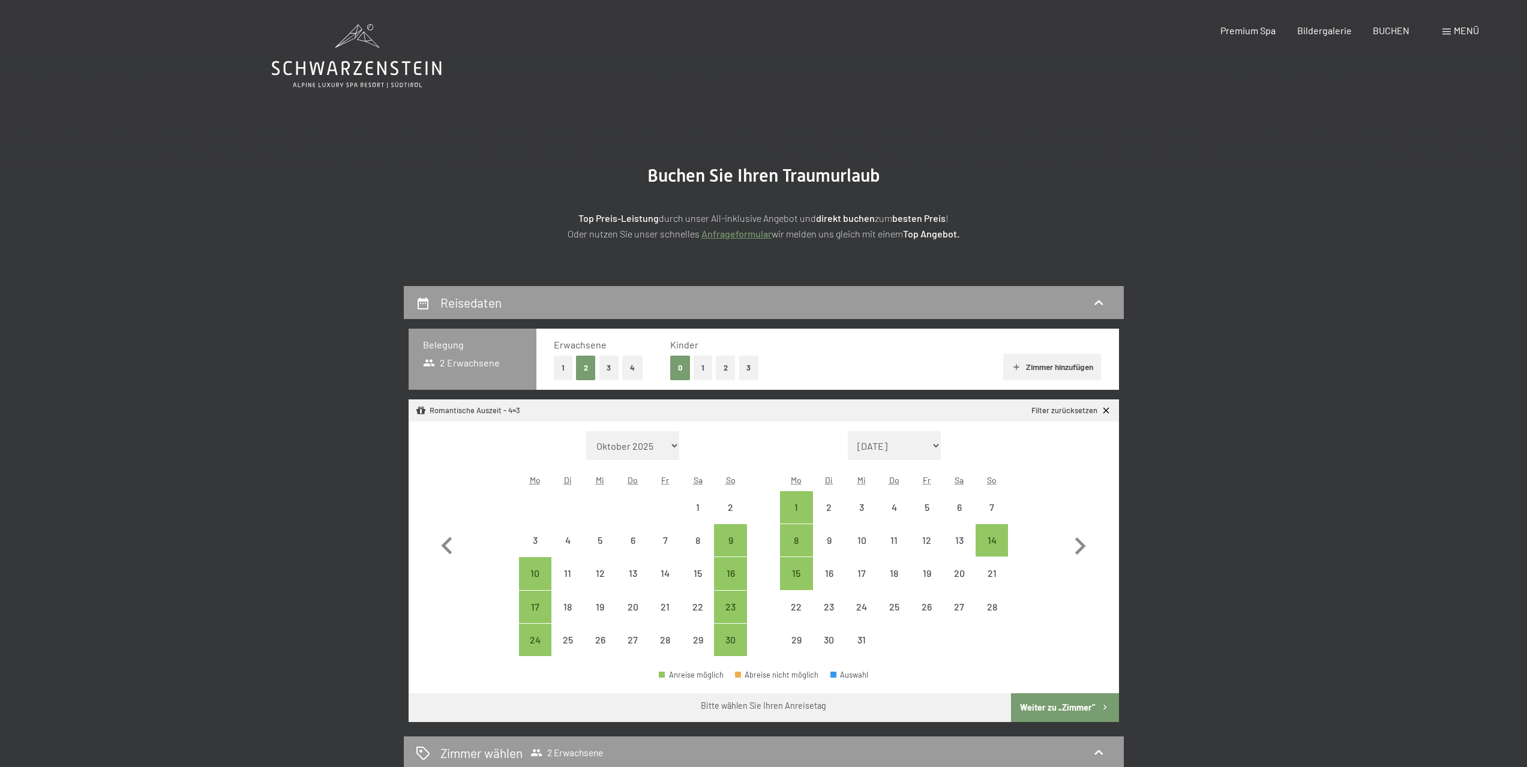
select select "[DATE]"
select select "2025-12-01"
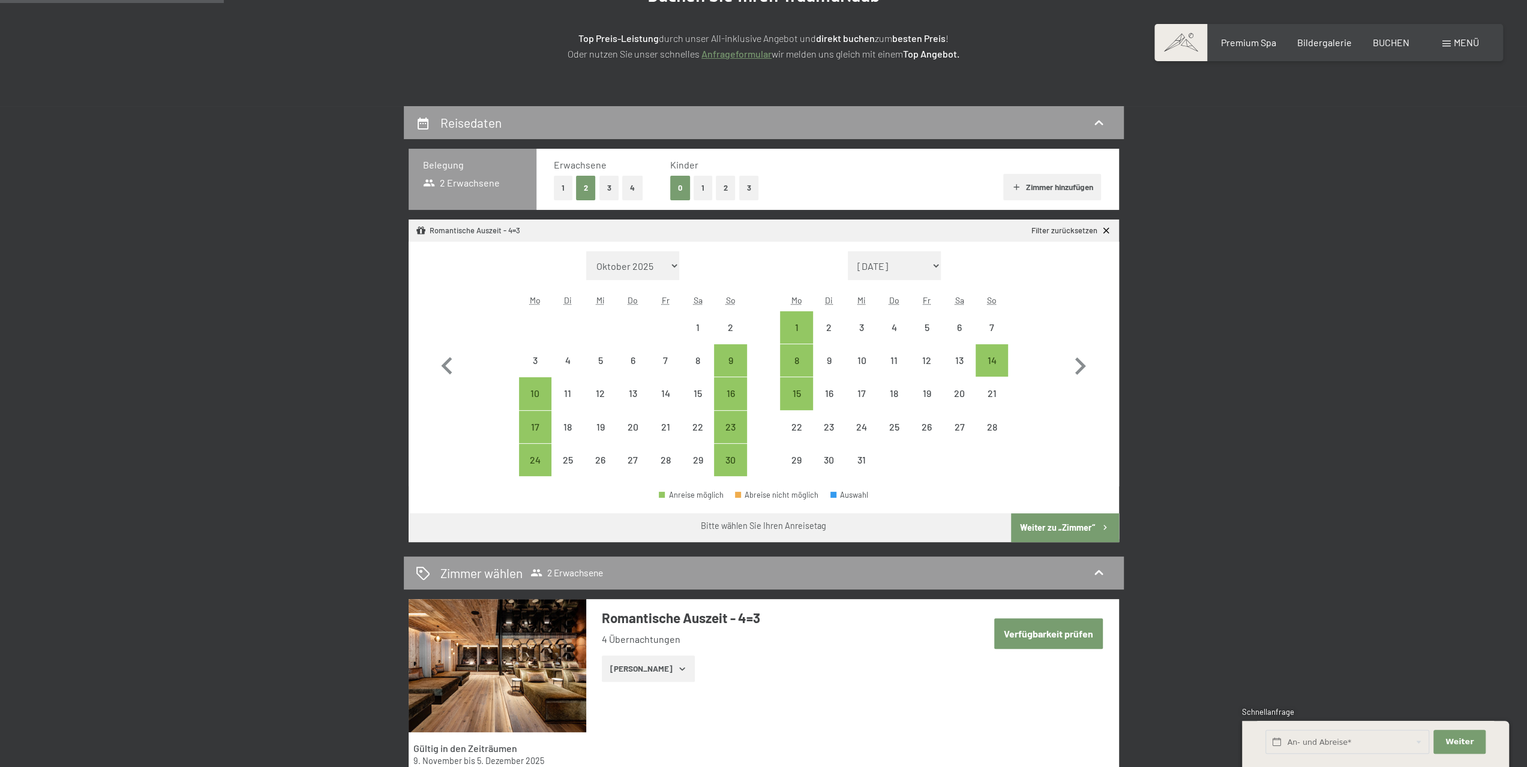
click at [1032, 185] on button "Zimmer hinzufügen" at bounding box center [1052, 187] width 98 height 26
select select "2025-11-01"
select select "2025-12-01"
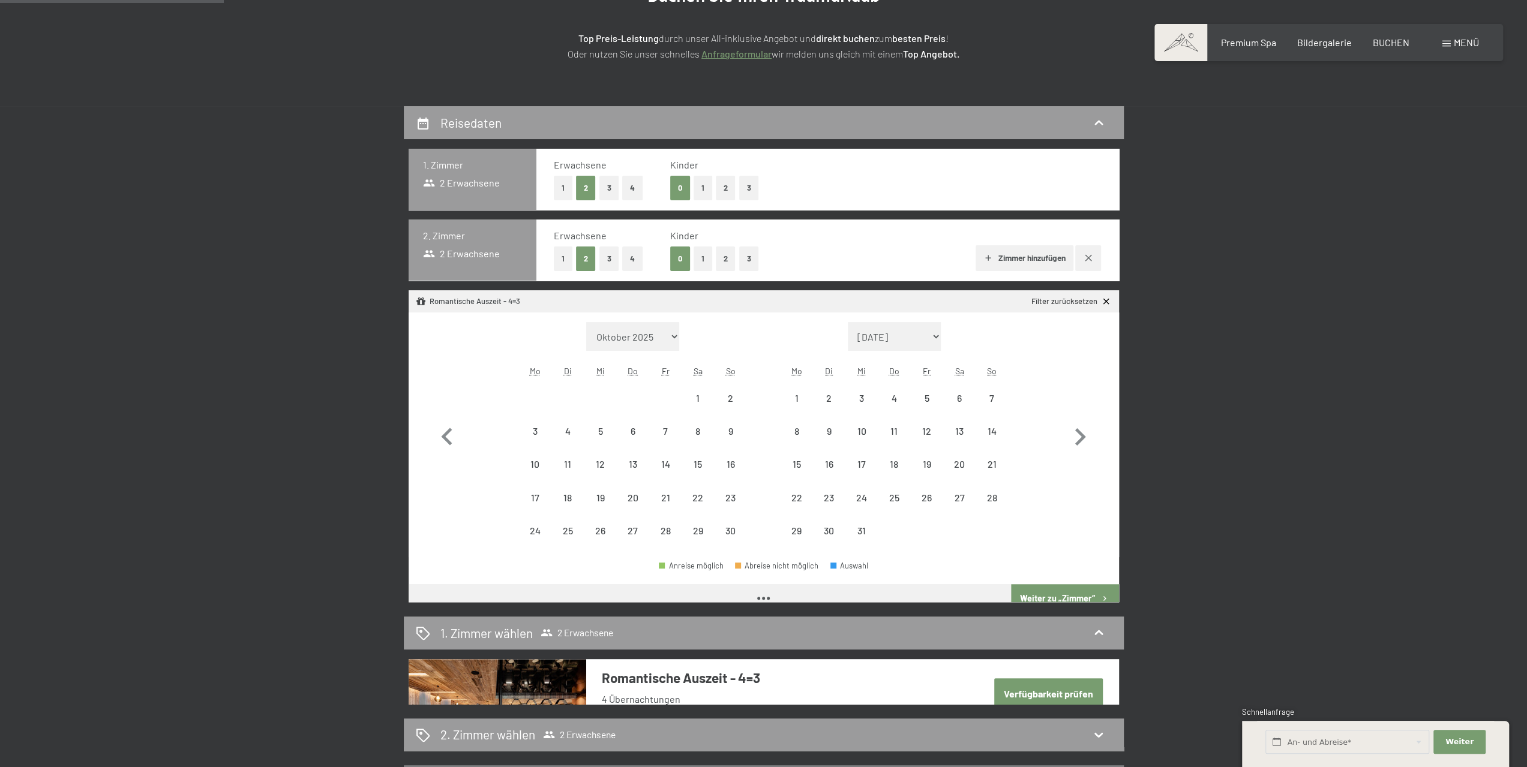
select select "2025-11-01"
select select "2025-12-01"
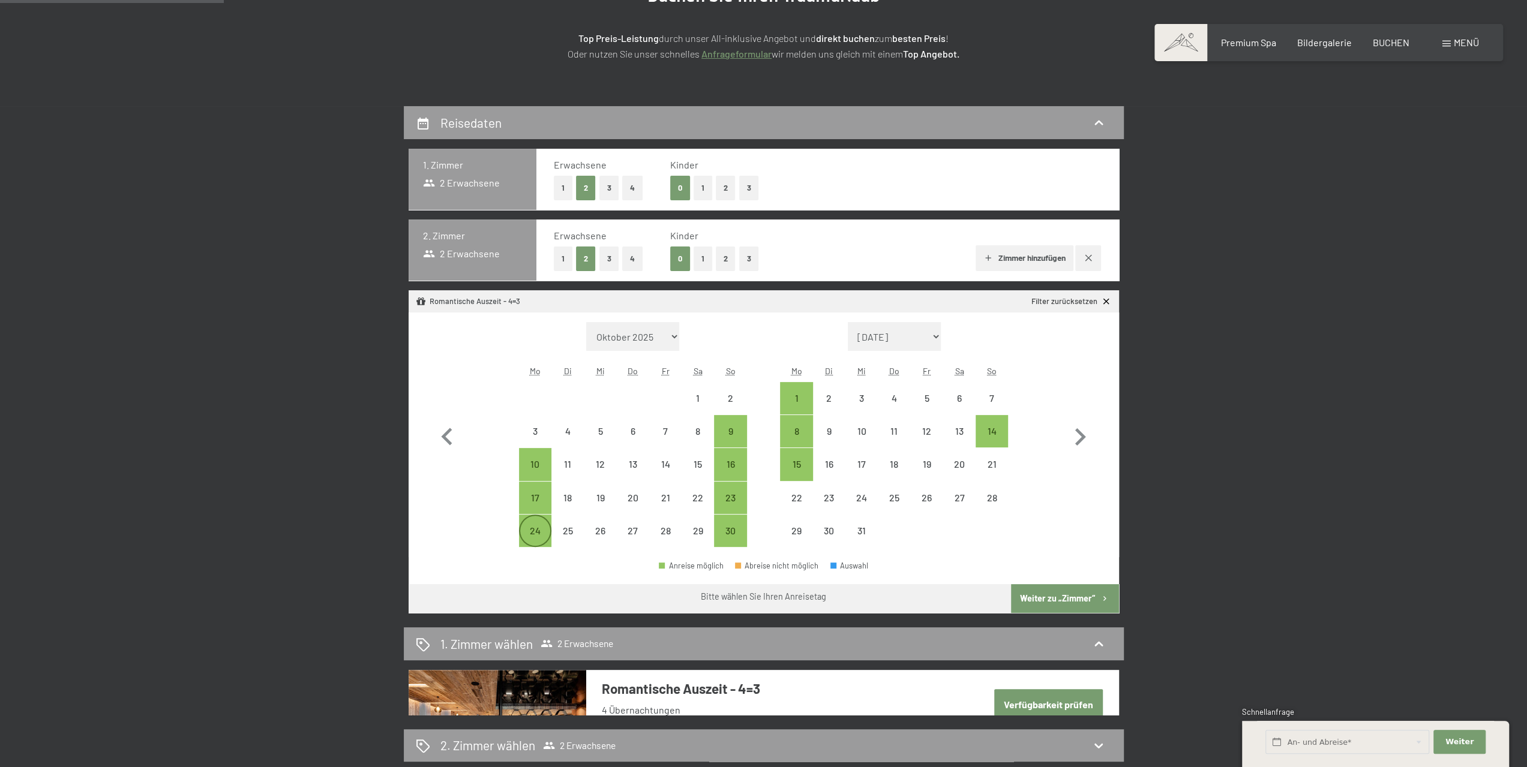
click at [544, 533] on div "24" at bounding box center [535, 541] width 30 height 30
select select "2025-11-01"
select select "2025-12-01"
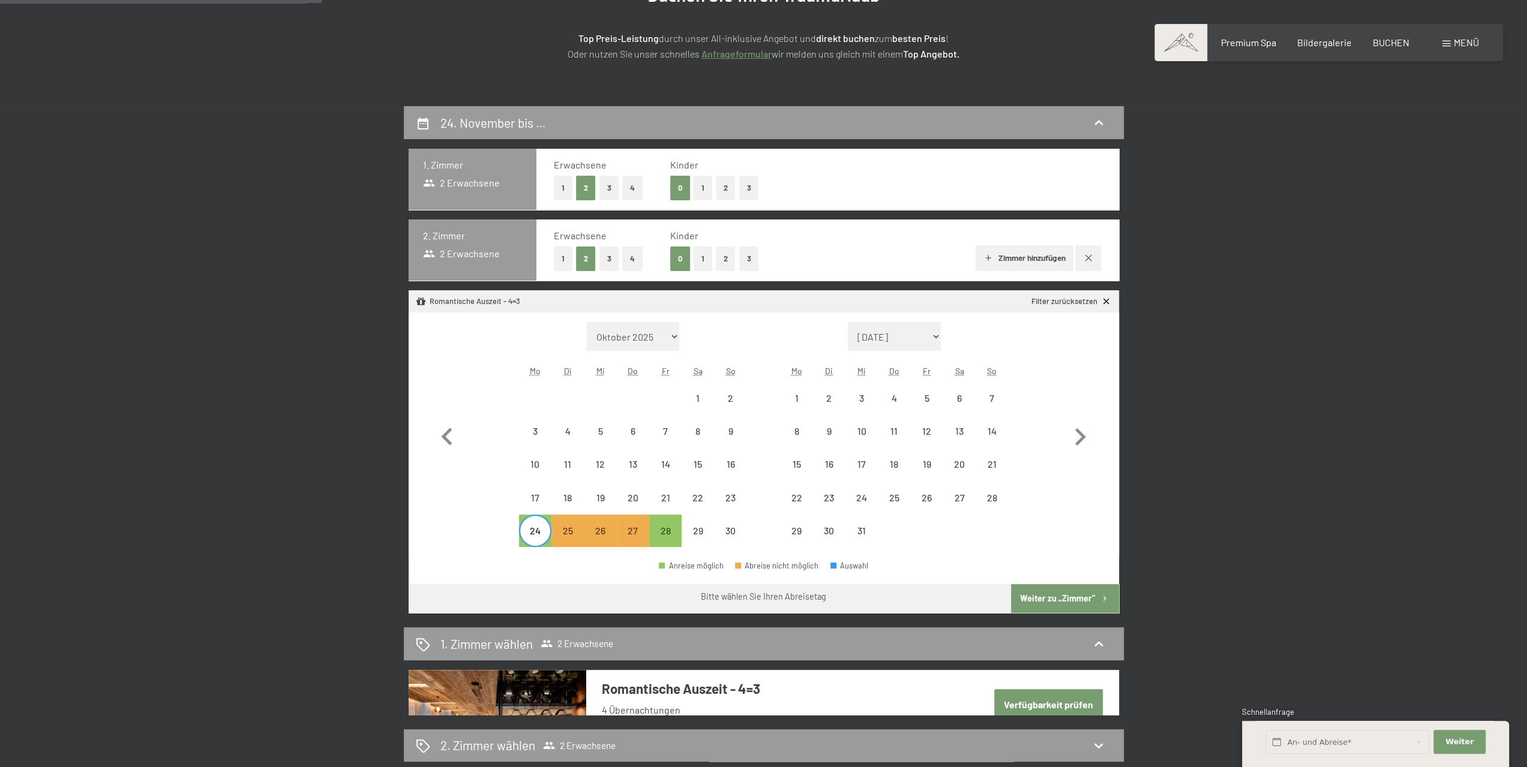
scroll to position [360, 0]
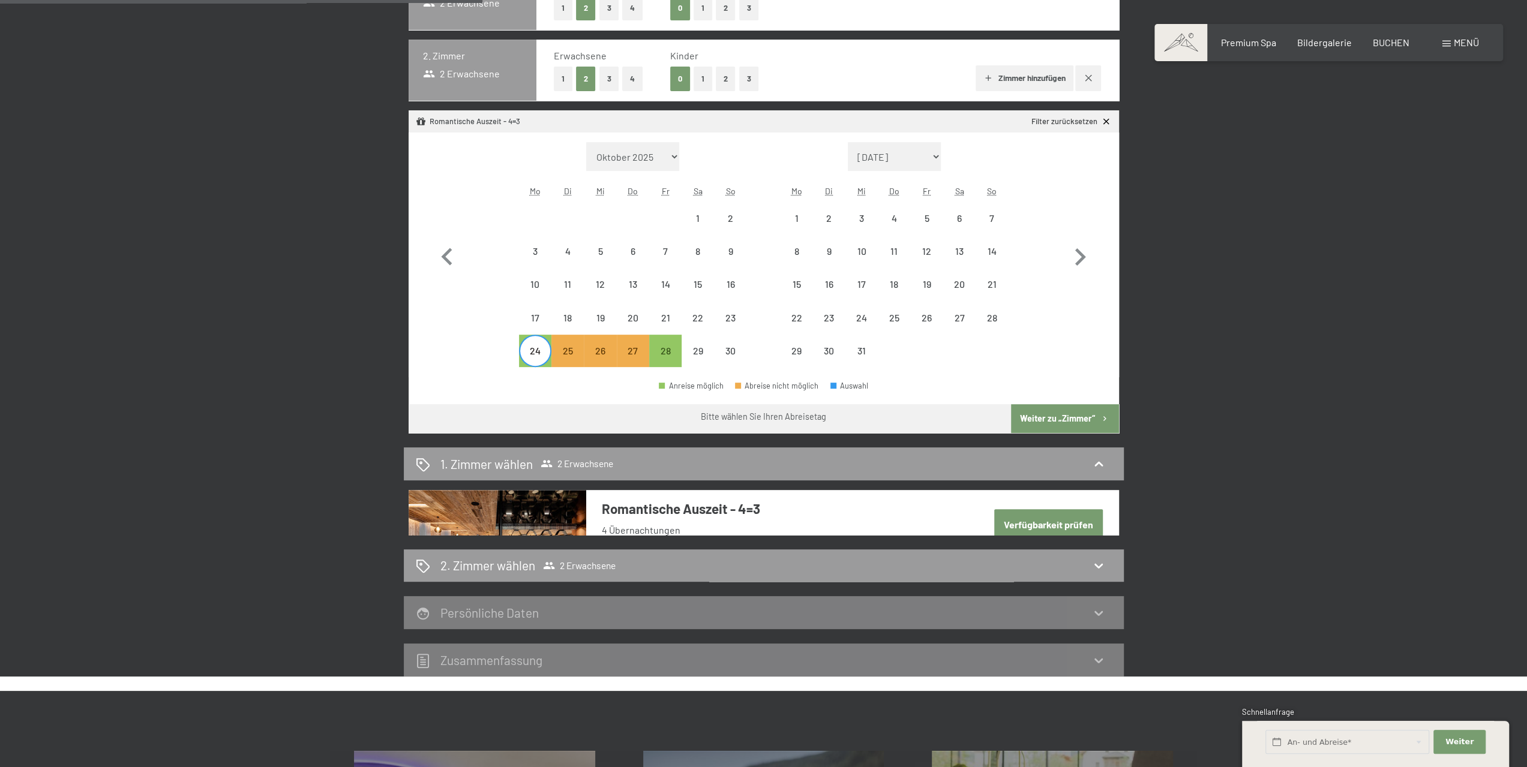
click at [1014, 520] on button "Verfügbarkeit prüfen" at bounding box center [1048, 524] width 109 height 31
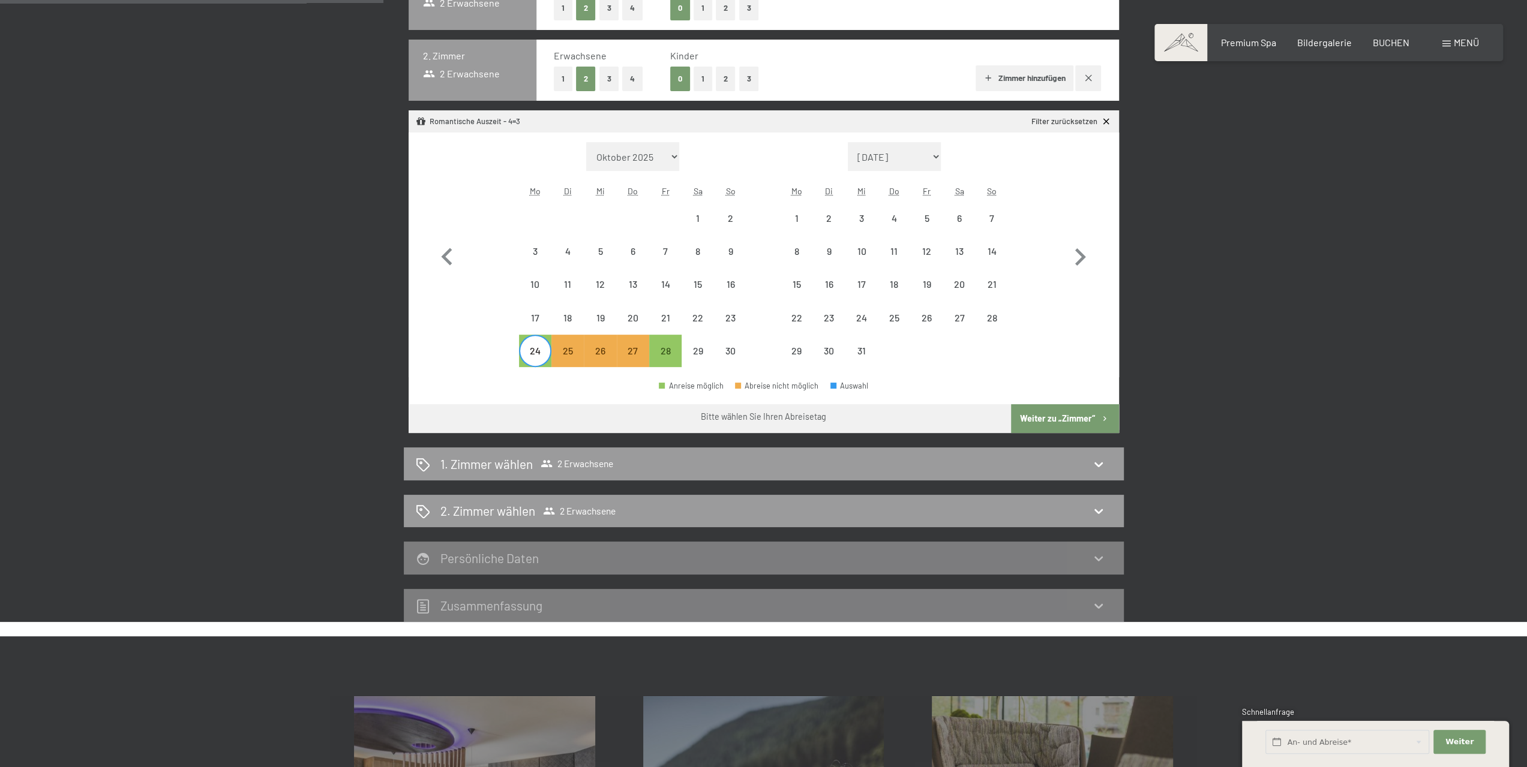
scroll to position [286, 0]
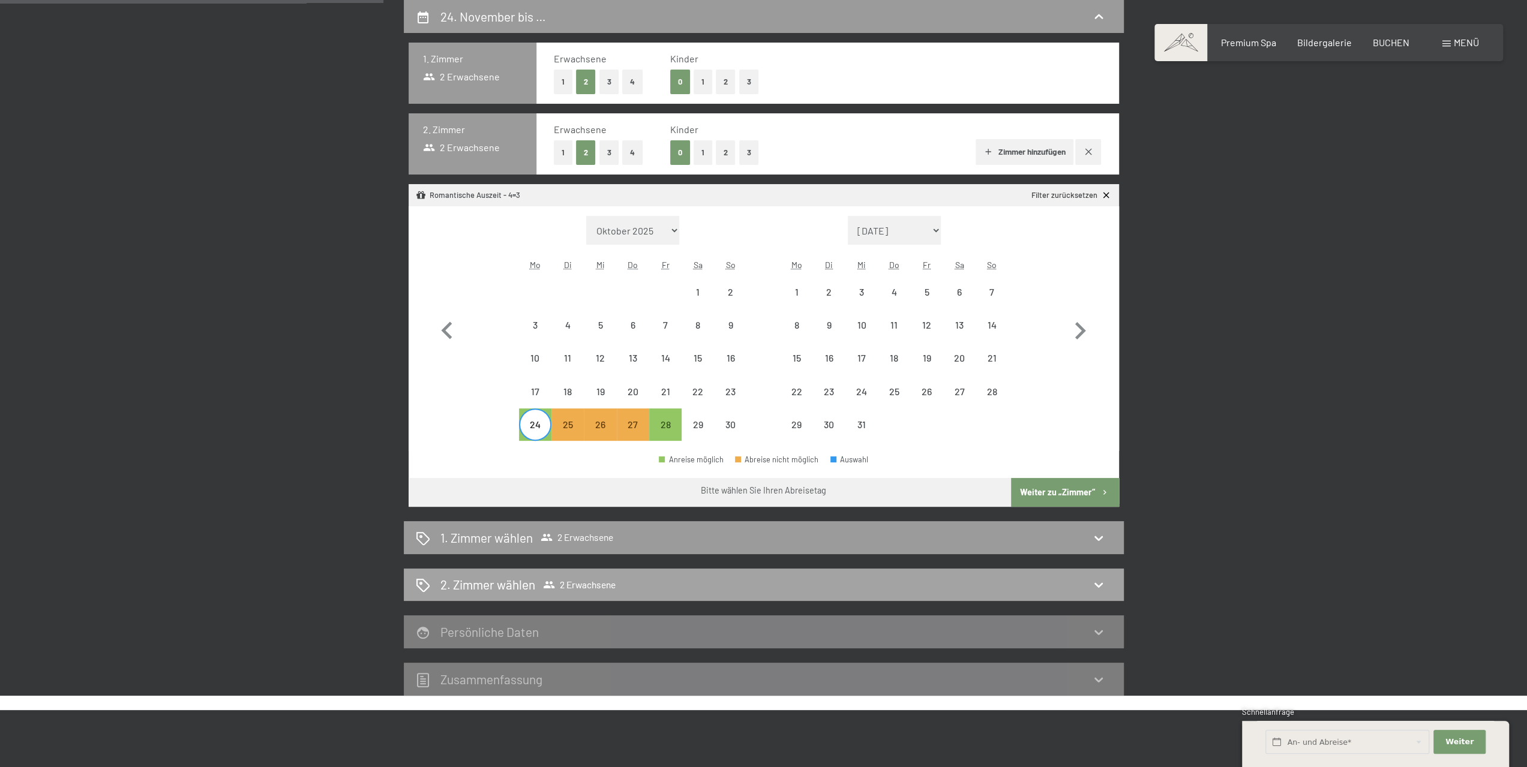
click at [600, 583] on span "2 Erwachsene" at bounding box center [579, 585] width 73 height 12
select select "2025-11-01"
select select "2025-12-01"
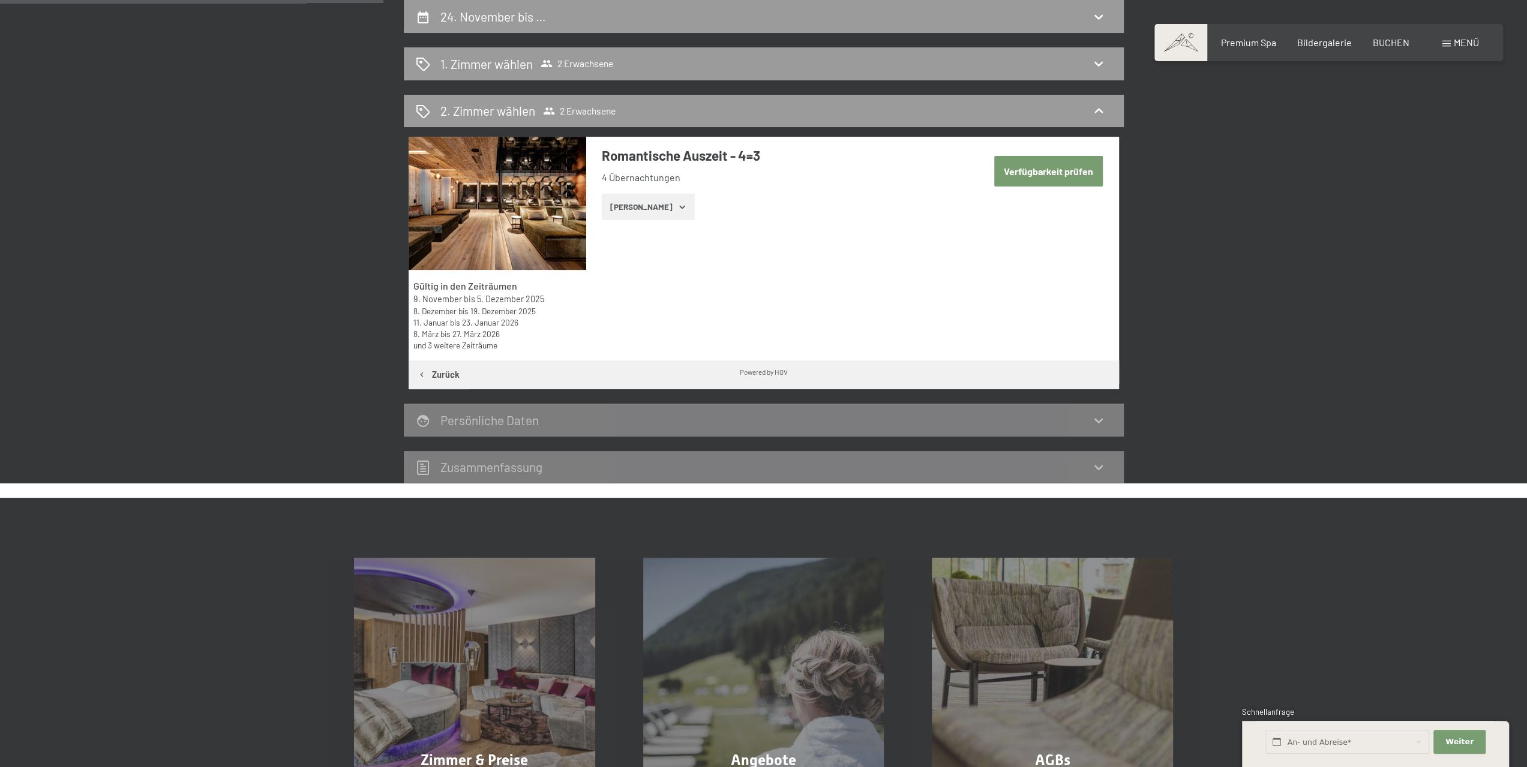
click at [650, 205] on button "Zeige Zimmer" at bounding box center [648, 207] width 93 height 26
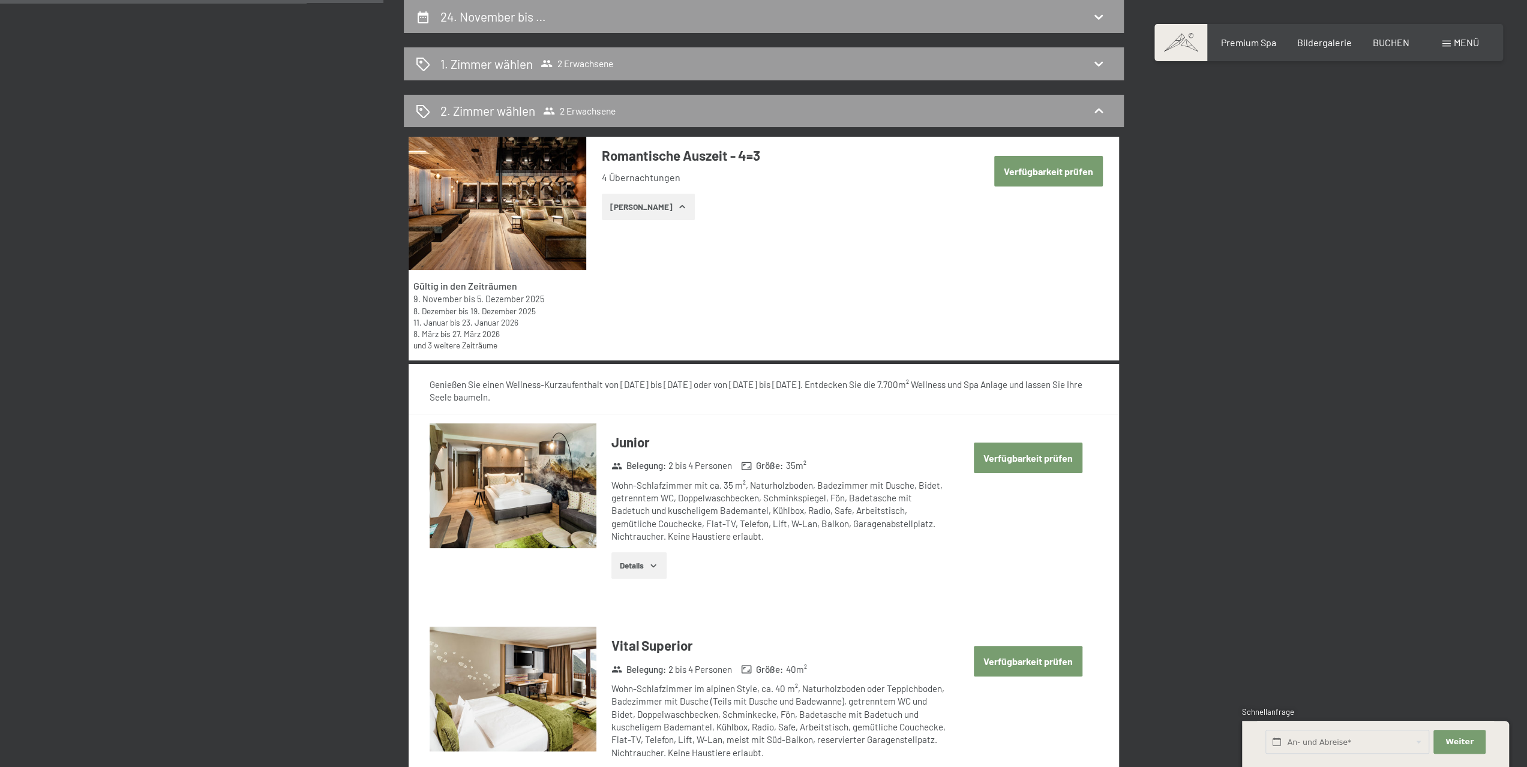
scroll to position [466, 0]
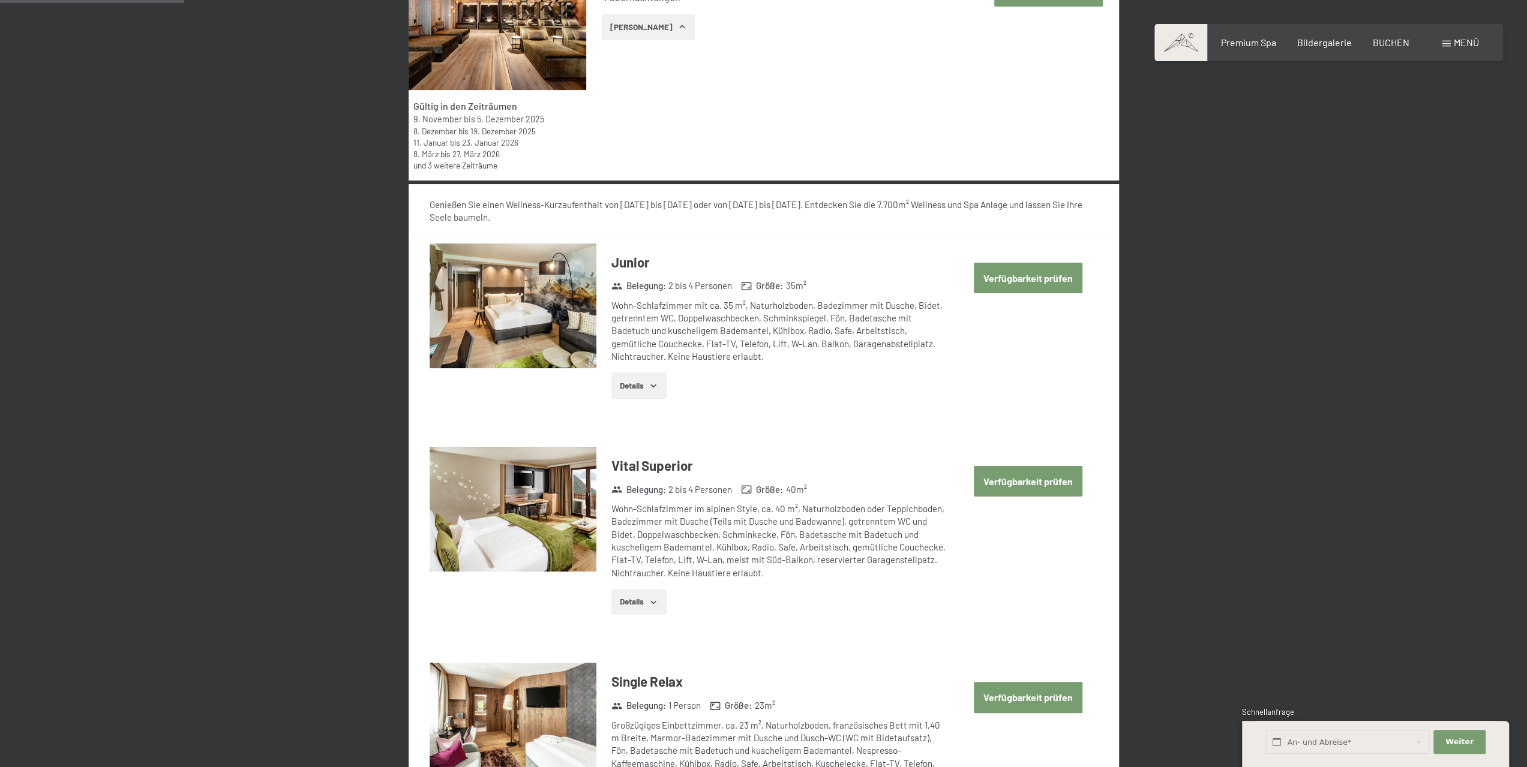
click at [1036, 481] on button "Verfügbarkeit prüfen" at bounding box center [1028, 481] width 109 height 31
select select "2025-11-01"
select select "2025-12-01"
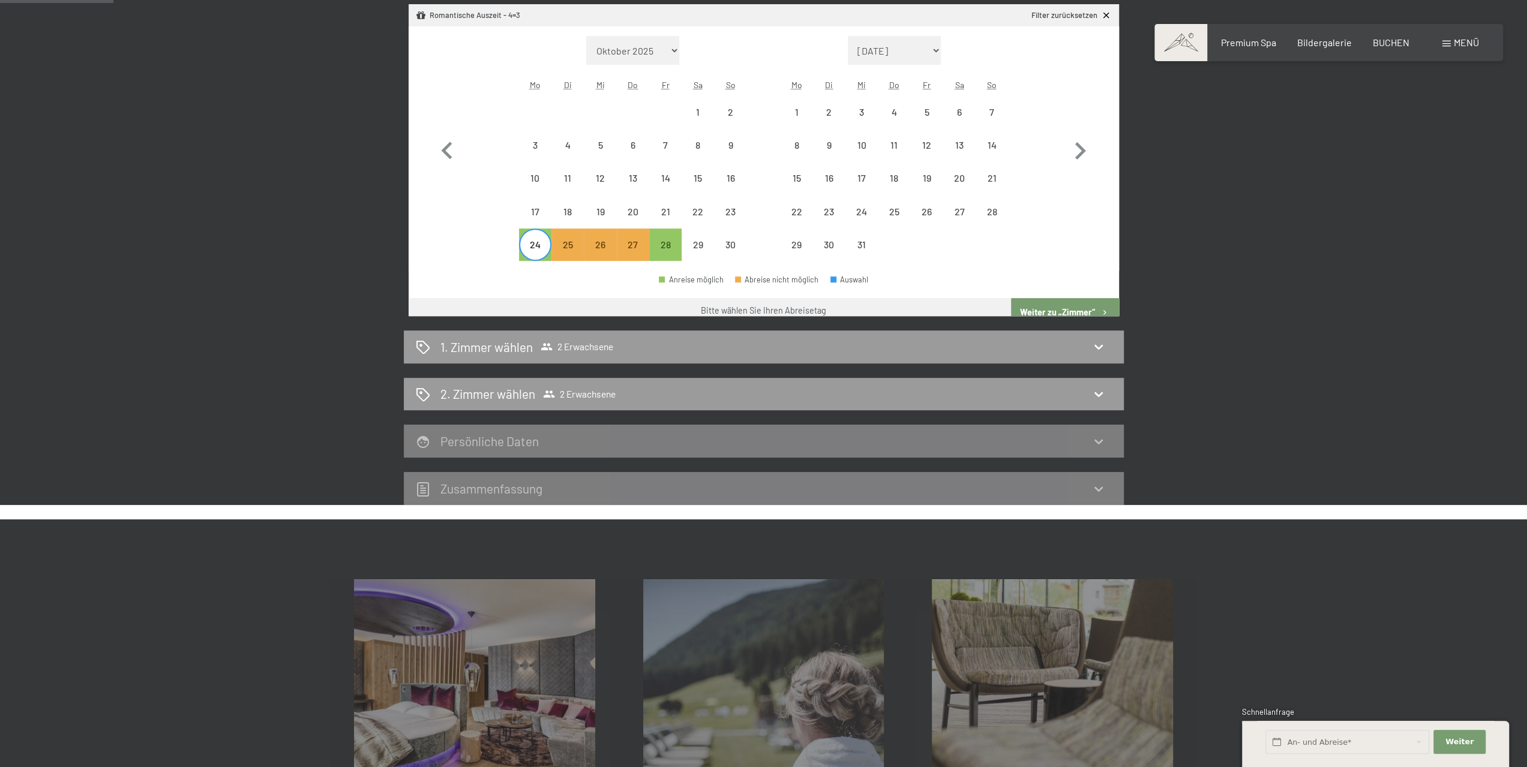
scroll to position [286, 0]
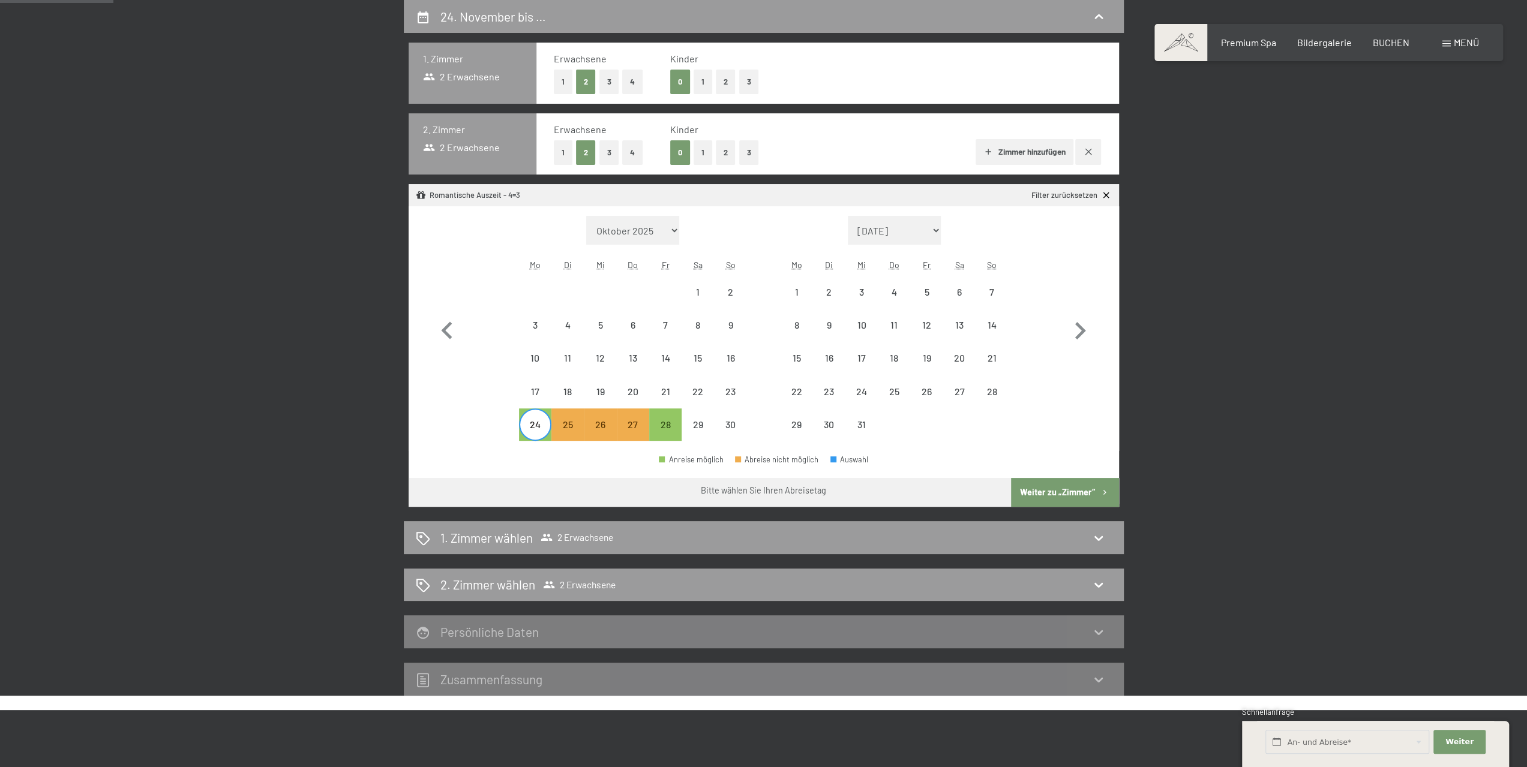
click at [1051, 489] on button "Weiter zu „Zimmer“" at bounding box center [1064, 492] width 107 height 29
select select "2025-11-01"
select select "2025-12-01"
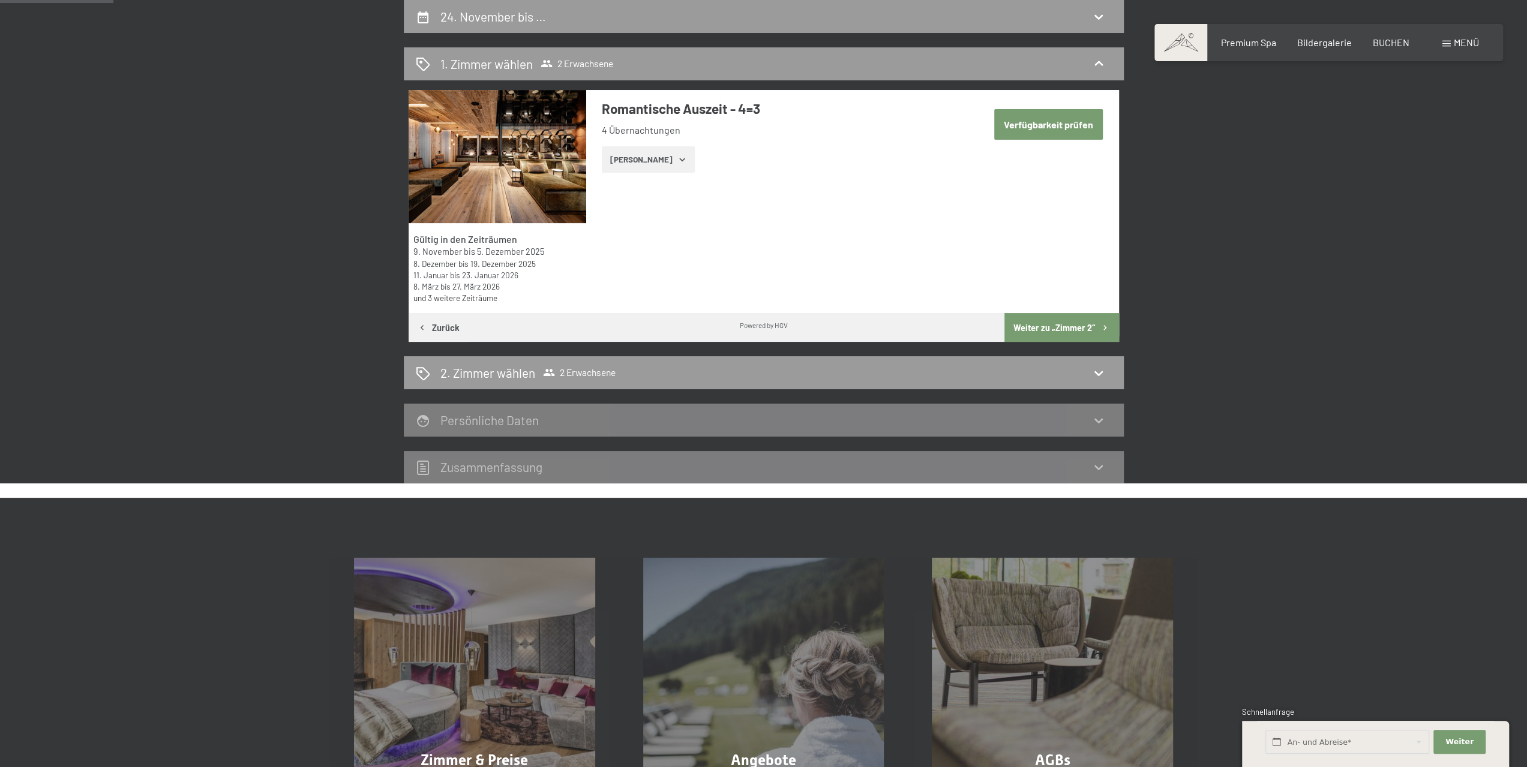
click at [638, 163] on button "Zeige Zimmer" at bounding box center [648, 159] width 93 height 26
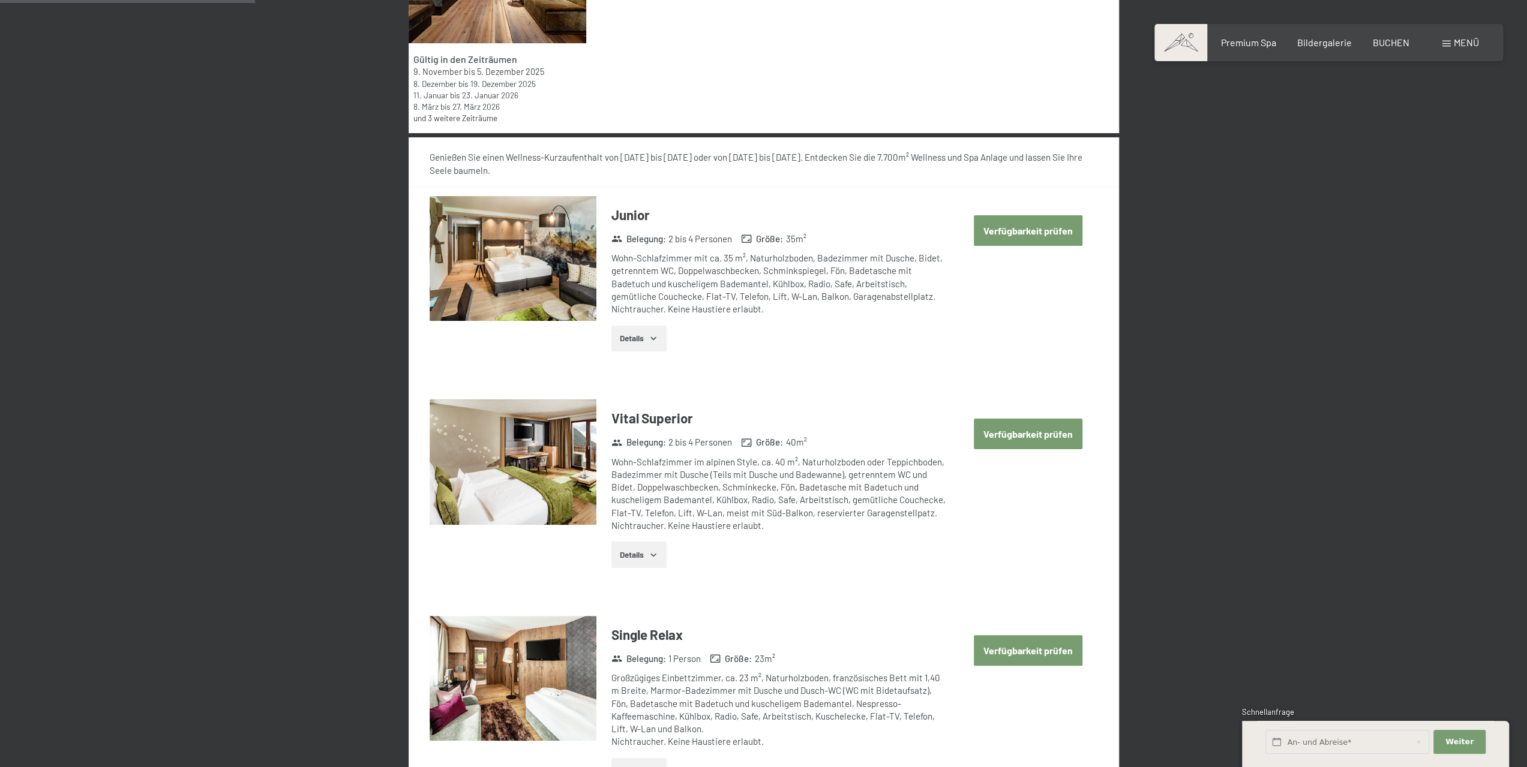
scroll to position [646, 0]
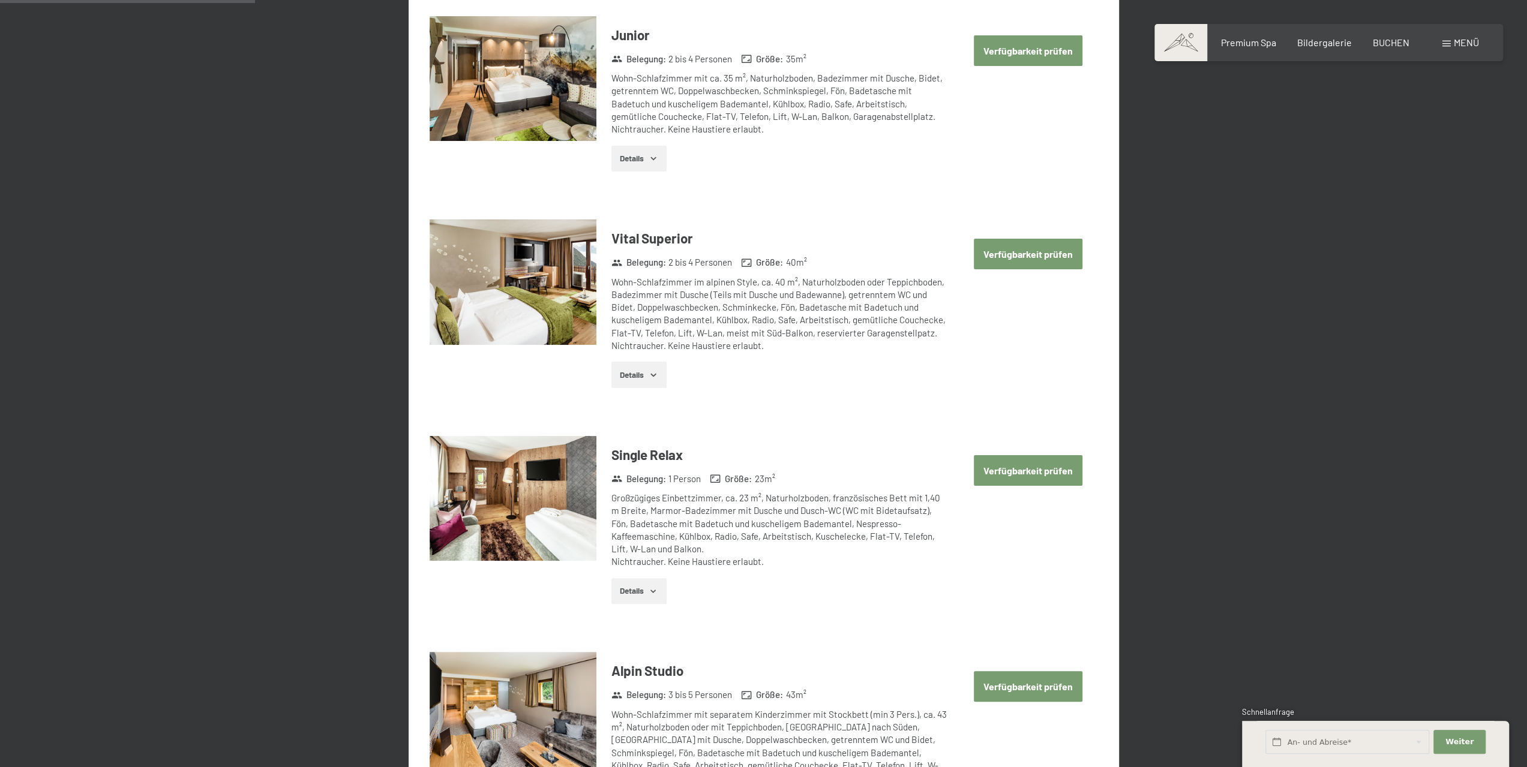
click at [1037, 257] on button "Verfügbarkeit prüfen" at bounding box center [1028, 254] width 109 height 31
select select "2025-11-01"
select select "2025-12-01"
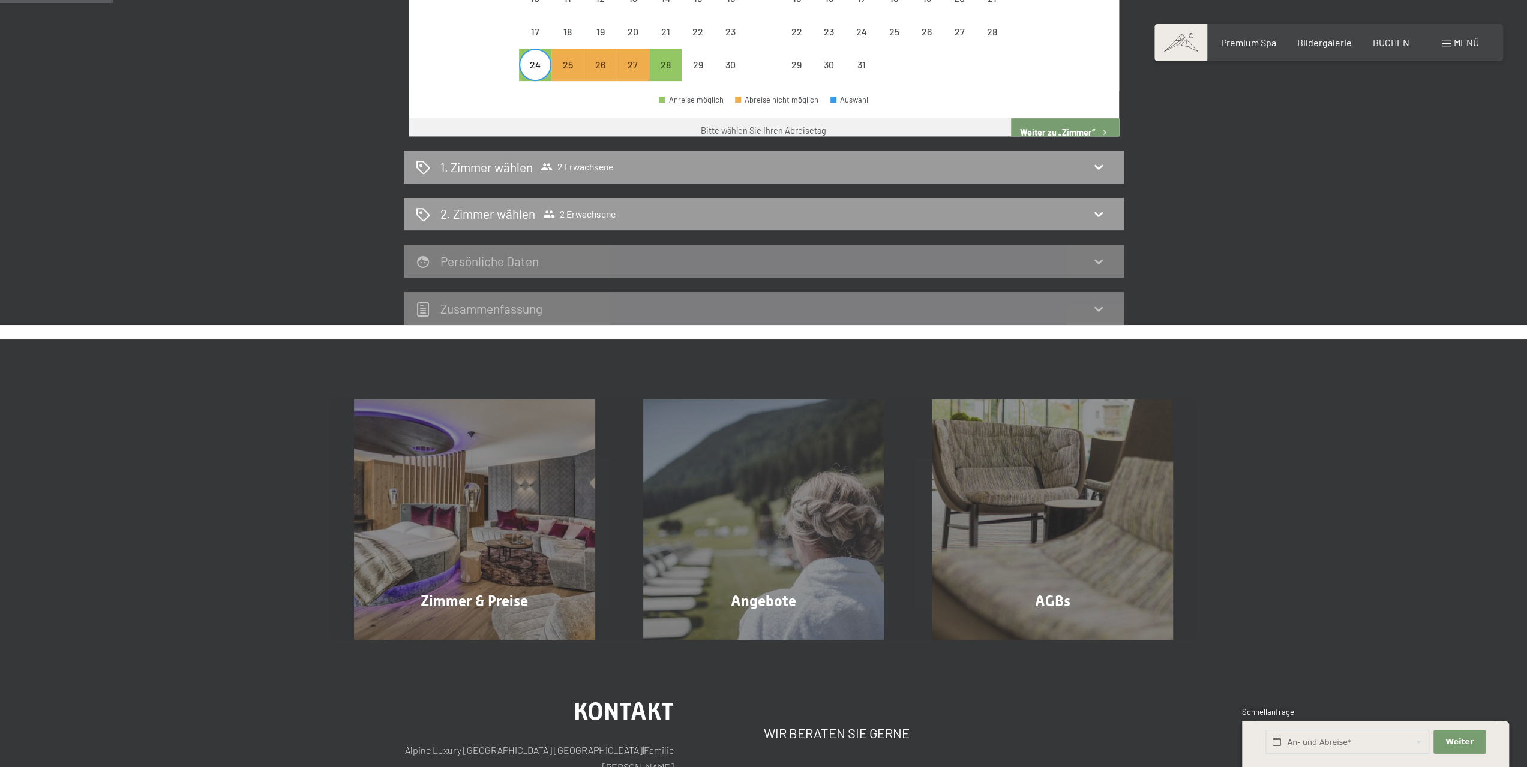
scroll to position [286, 0]
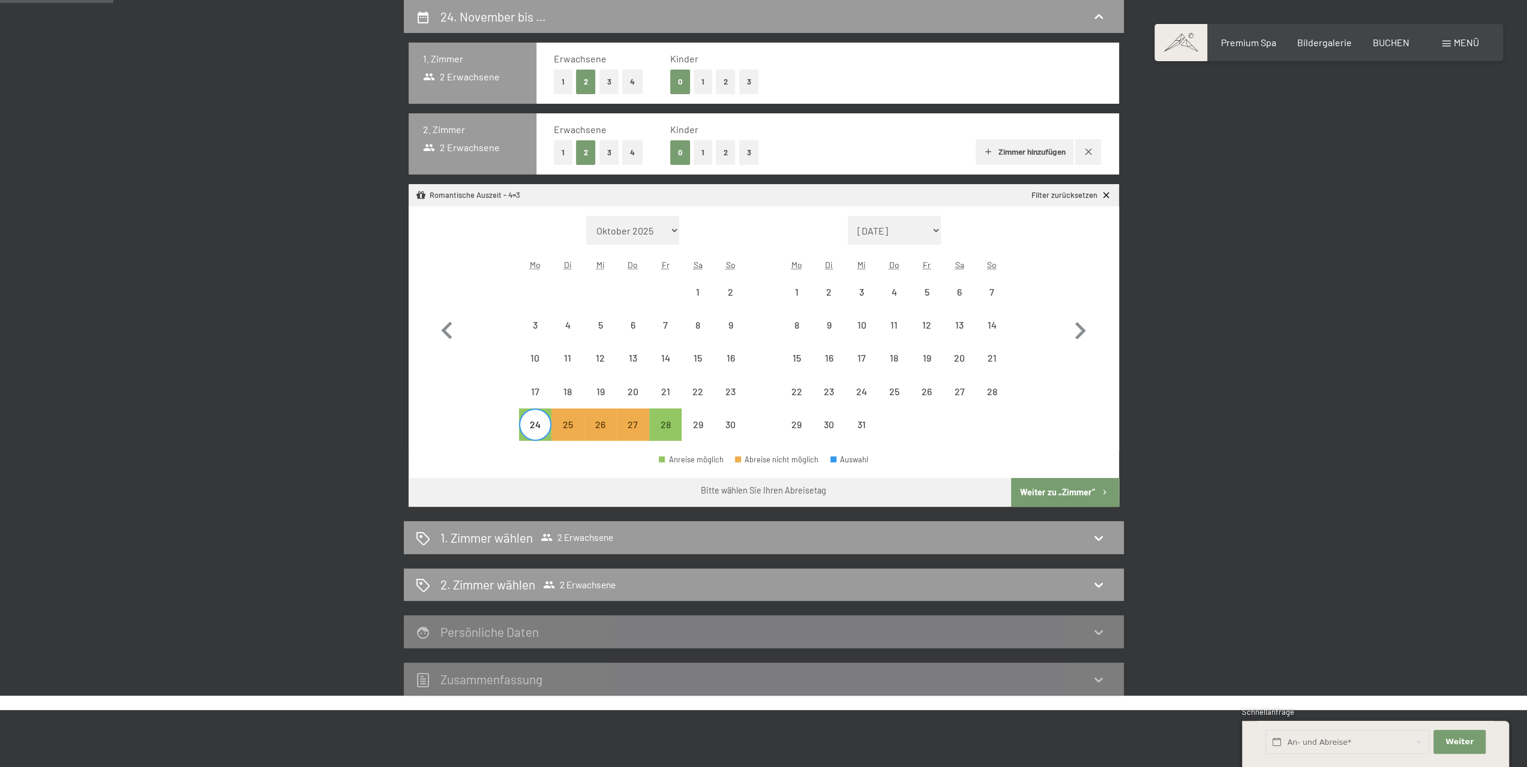
click at [815, 70] on div "Erwachsene 1 2 3 4 Kinder 0 1 2 3" at bounding box center [828, 73] width 548 height 42
click at [530, 427] on div "24" at bounding box center [535, 435] width 30 height 30
select select "2025-11-01"
select select "2025-12-01"
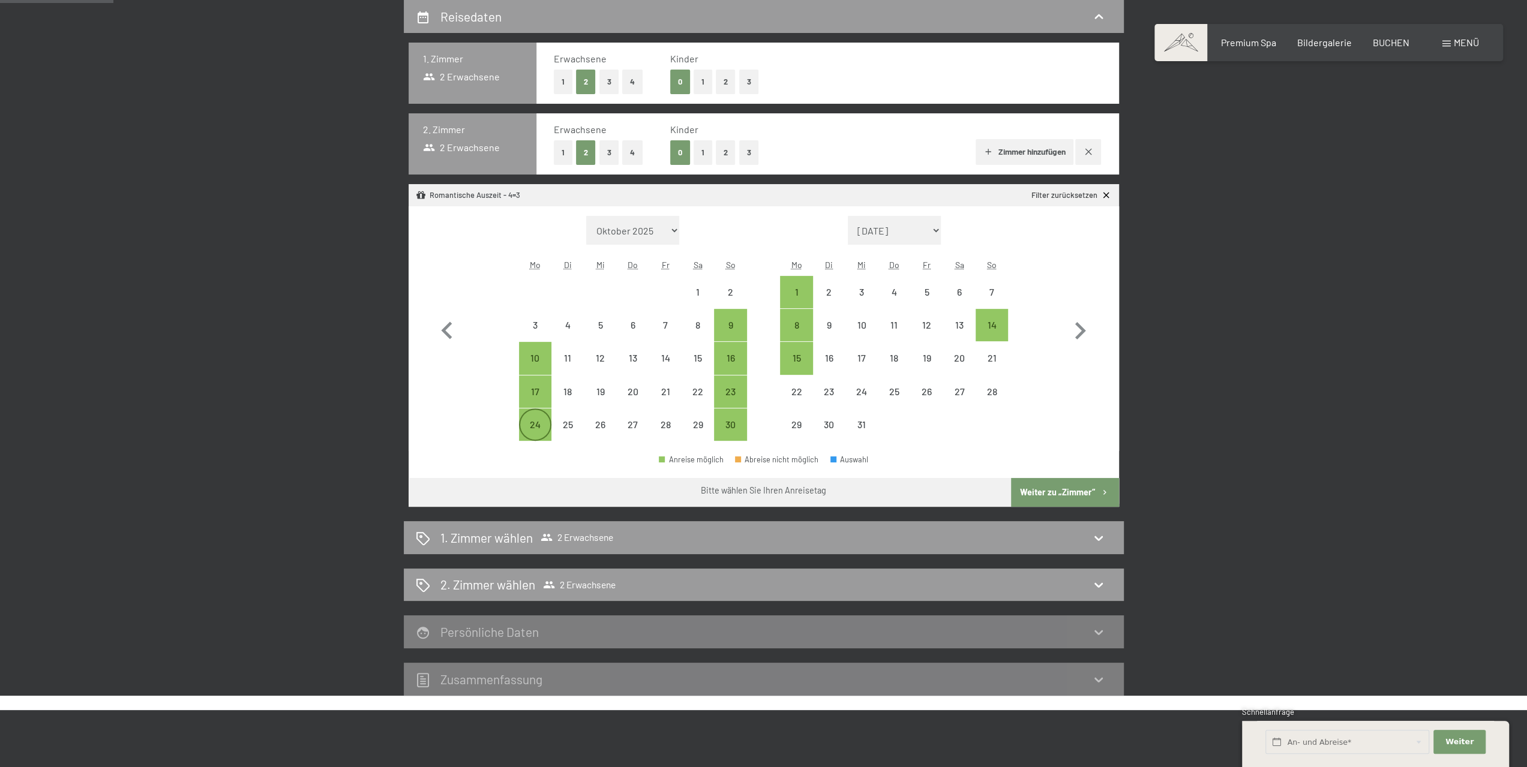
click at [530, 424] on div "24" at bounding box center [535, 435] width 30 height 30
select select "2025-11-01"
select select "2025-12-01"
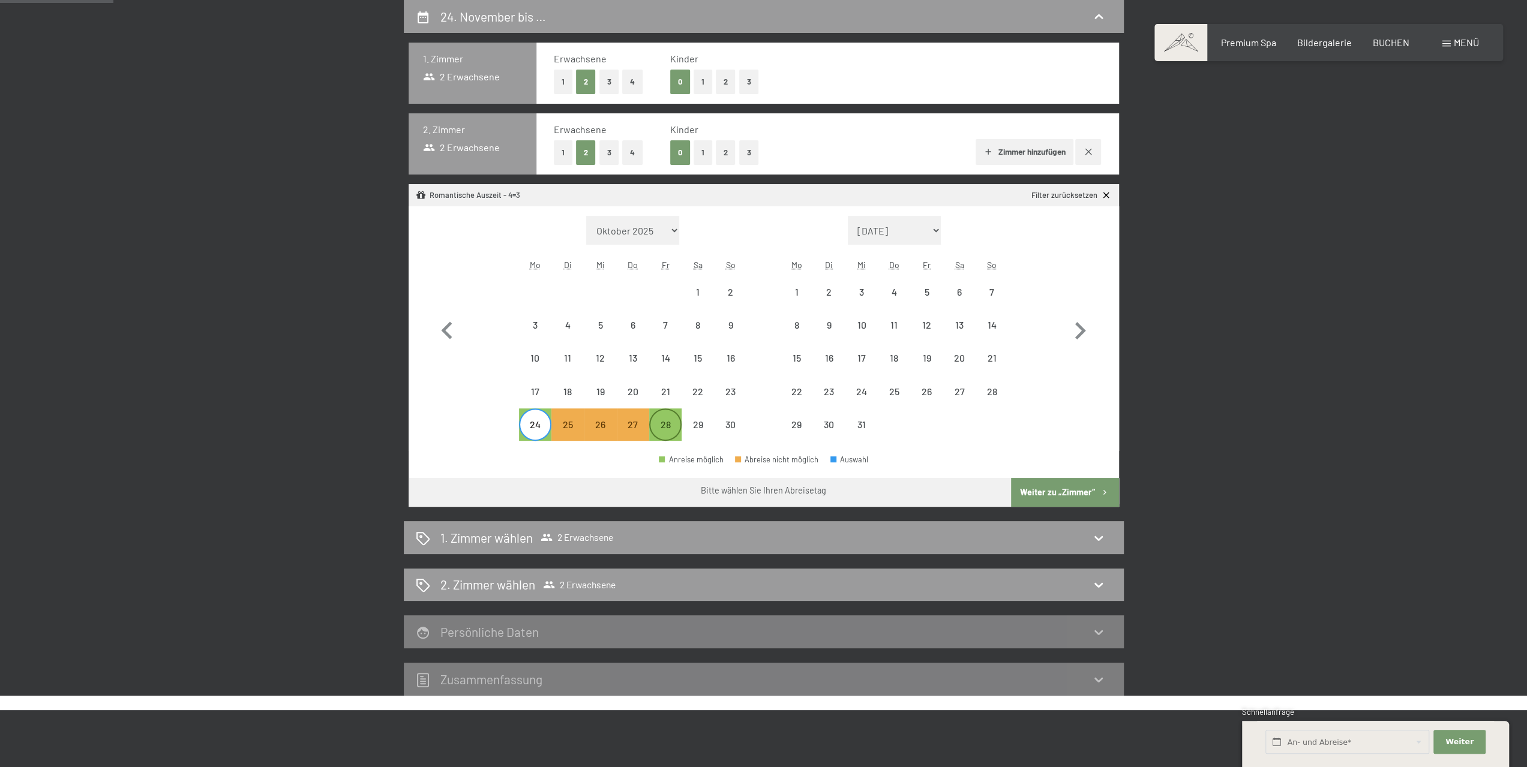
click at [666, 424] on div "28" at bounding box center [665, 435] width 30 height 30
select select "2025-11-01"
select select "2025-12-01"
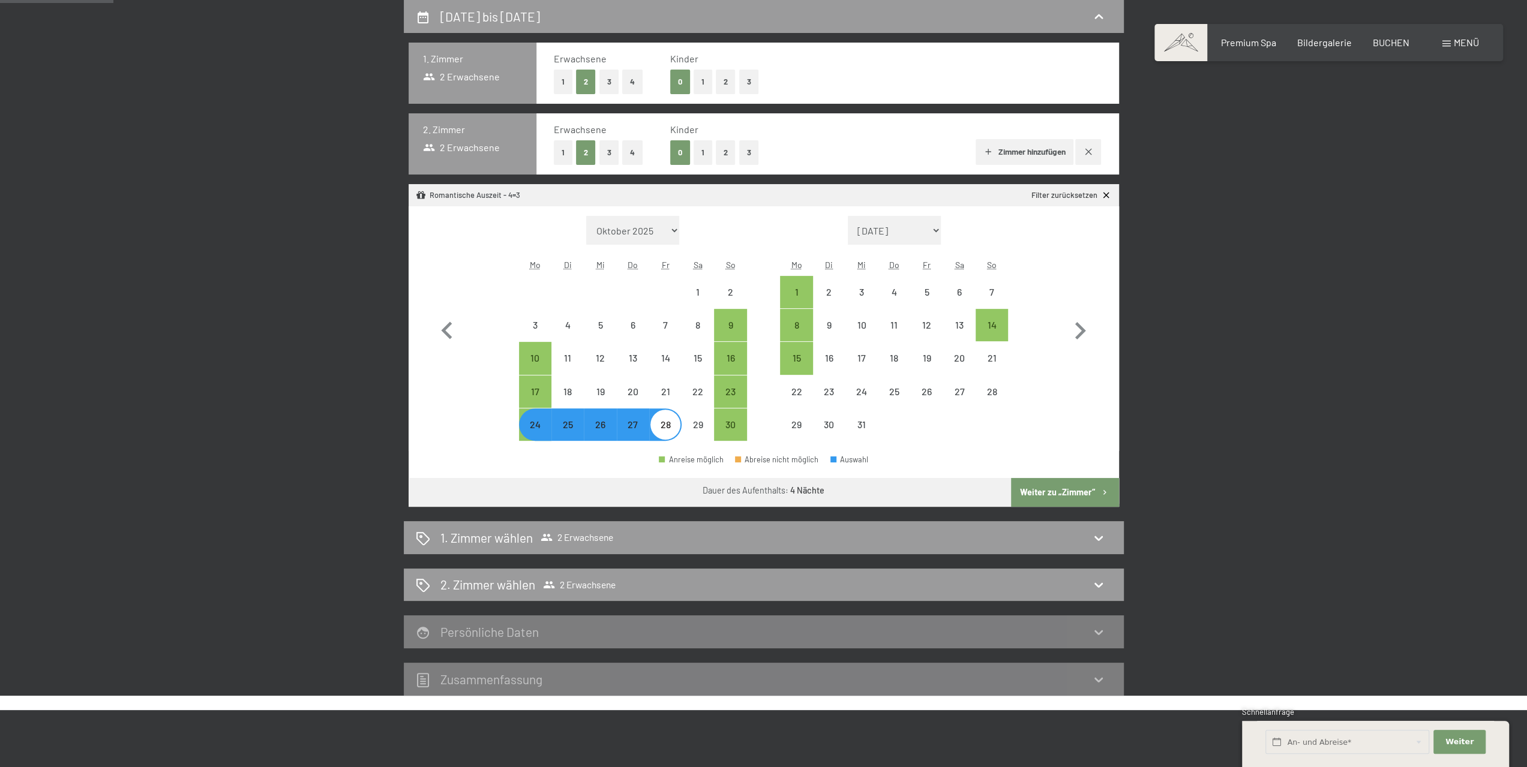
select select "2025-11-01"
select select "2025-12-01"
click at [1057, 490] on button "Weiter zu „Zimmer“" at bounding box center [1064, 492] width 107 height 29
select select "2025-11-01"
select select "2025-12-01"
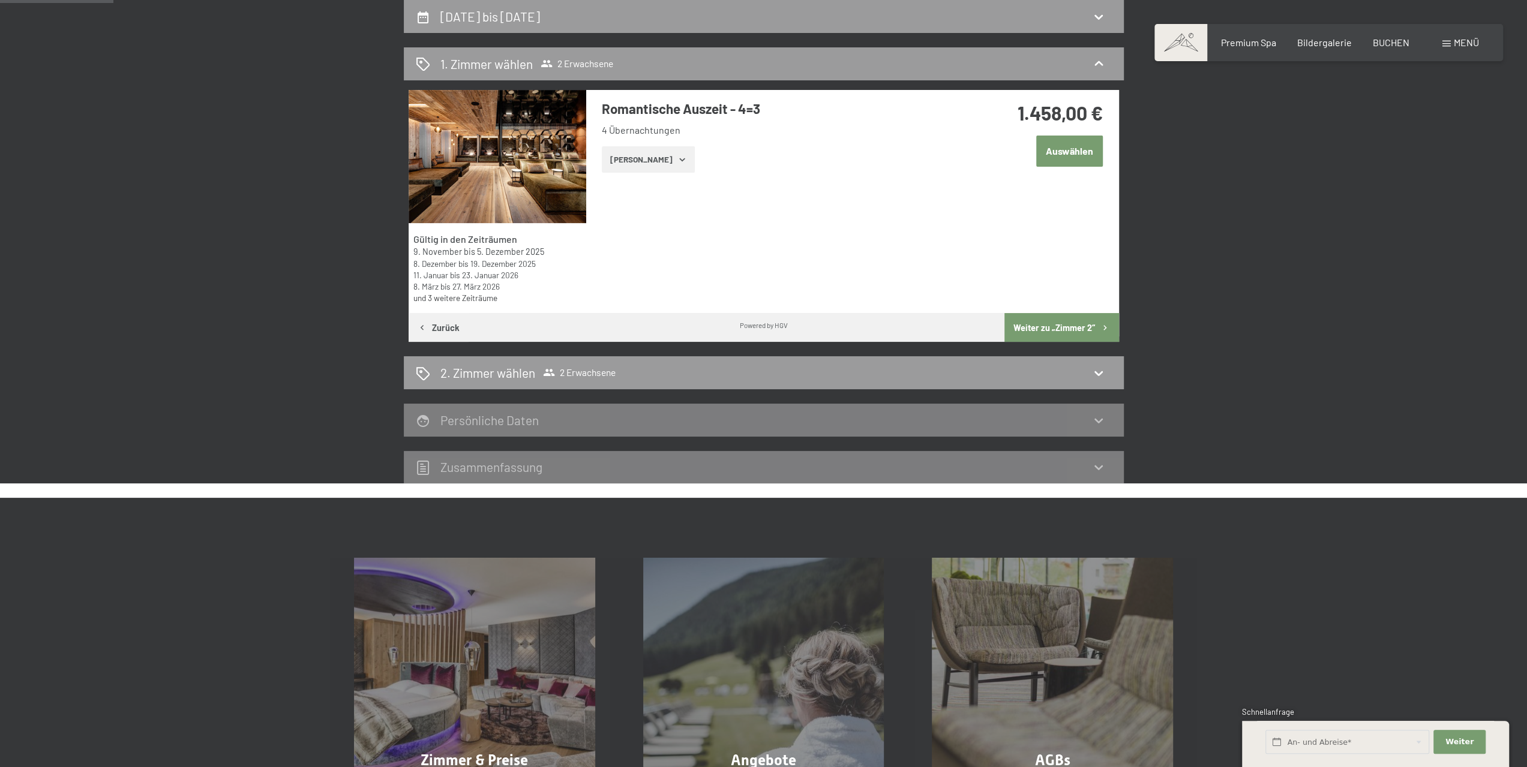
click at [645, 163] on button "Zeige Zimmer" at bounding box center [648, 159] width 93 height 26
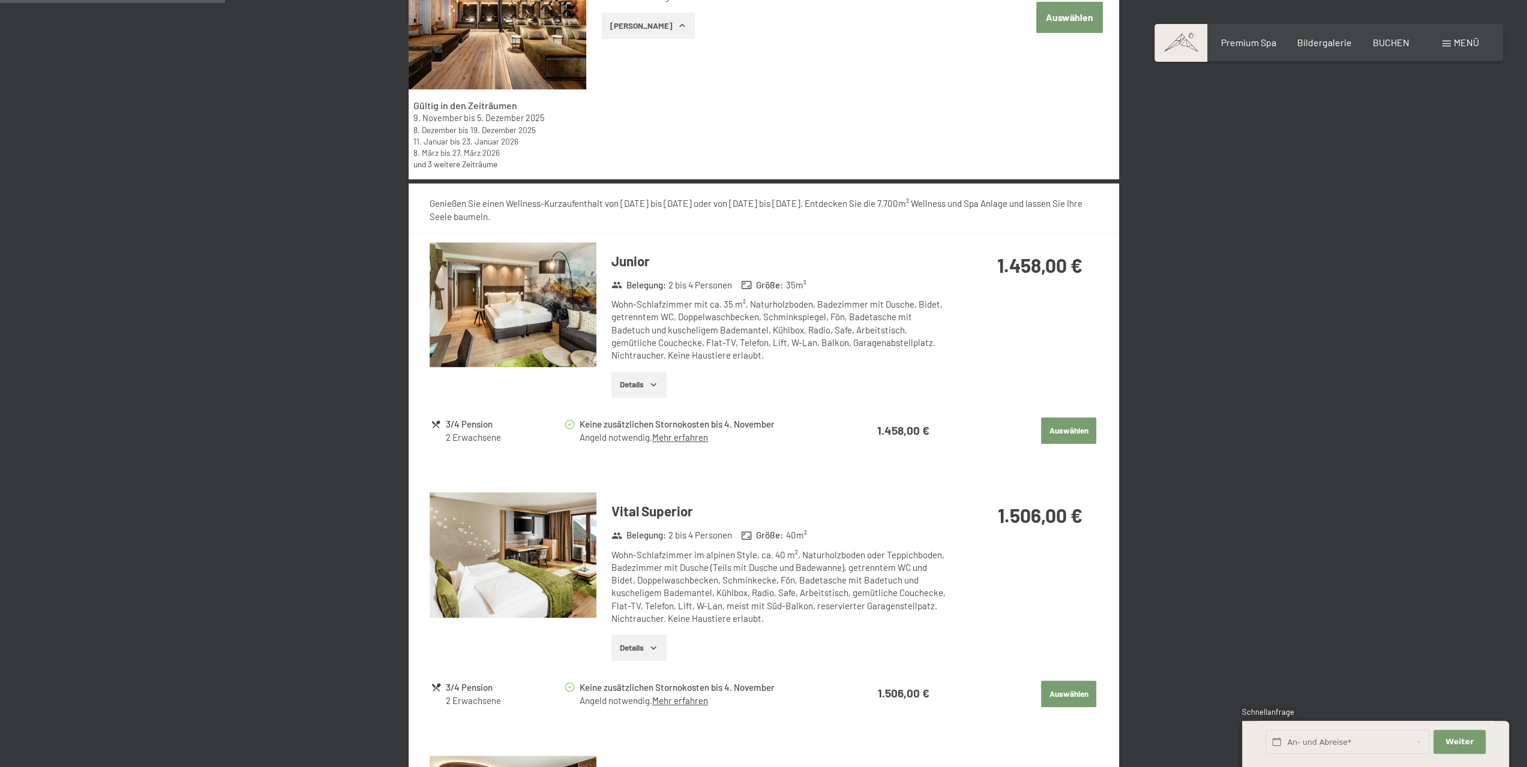
scroll to position [480, 0]
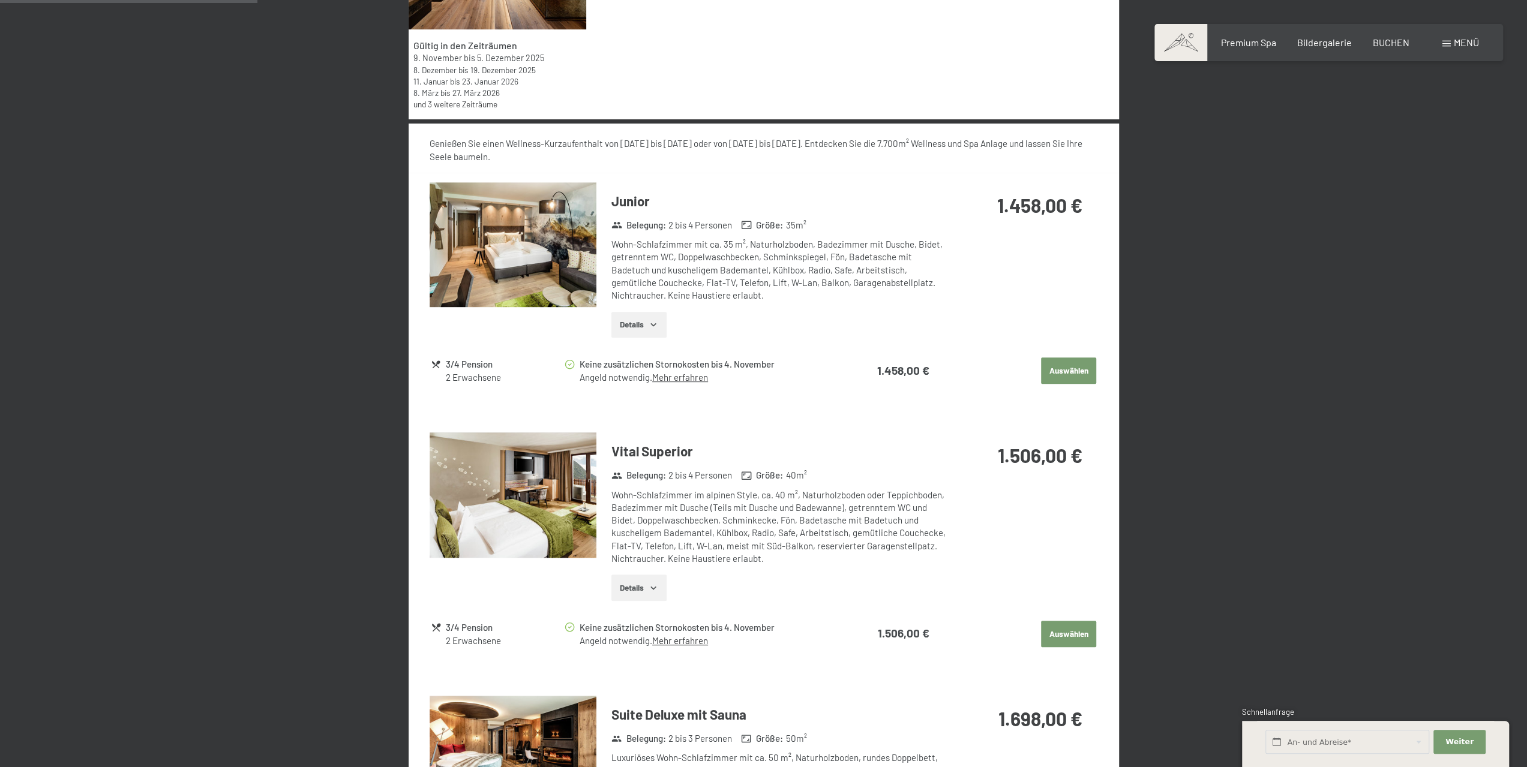
click at [630, 581] on button "Details" at bounding box center [638, 588] width 55 height 26
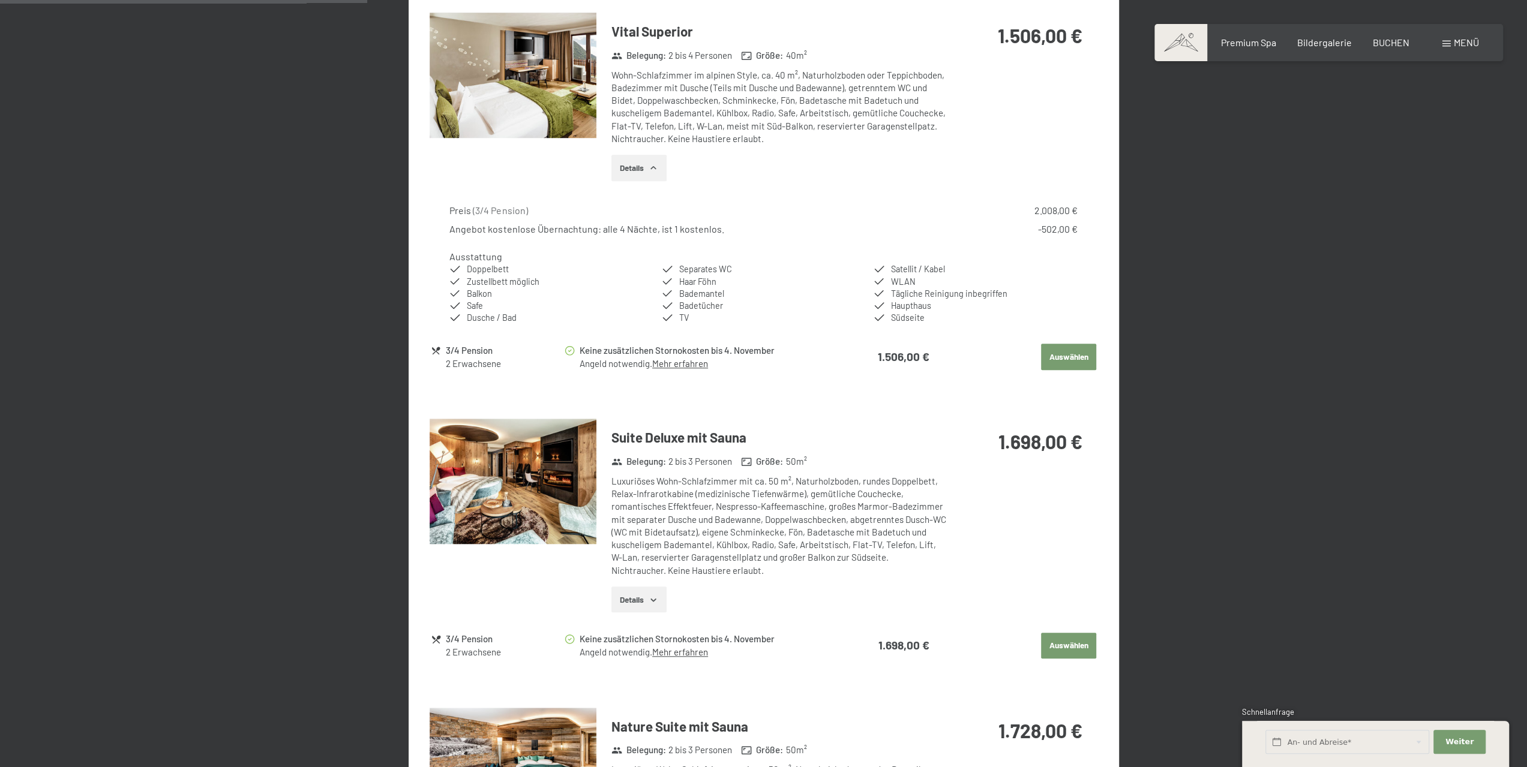
scroll to position [720, 0]
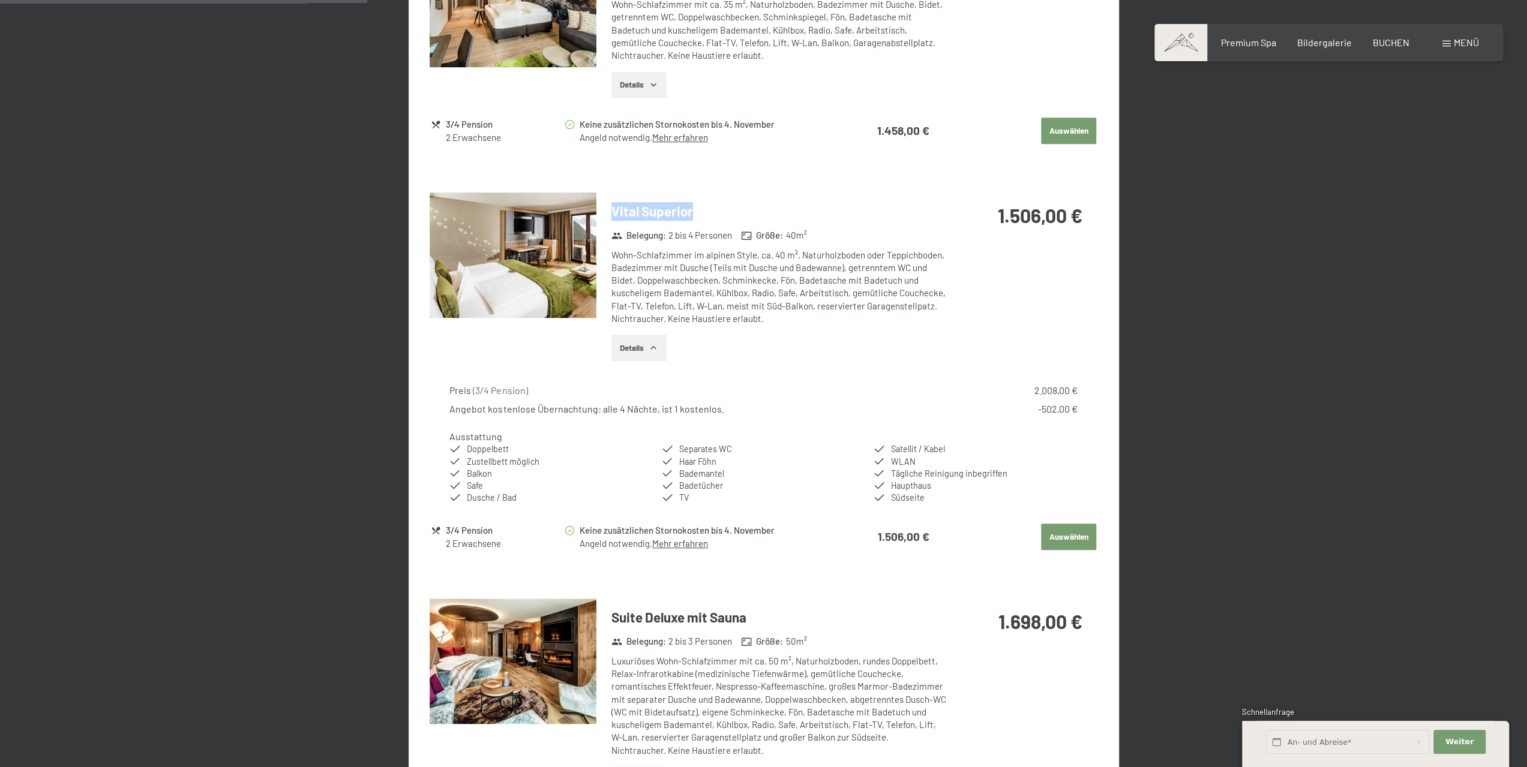
drag, startPoint x: 612, startPoint y: 206, endPoint x: 717, endPoint y: 221, distance: 106.7
click at [717, 221] on div "Vital Superior Belegung : 2 bis 4 Personen Größe : 40 m² Wohn-Schlafzimmer im a…" at bounding box center [771, 282] width 350 height 178
copy h3 "Vital Superior"
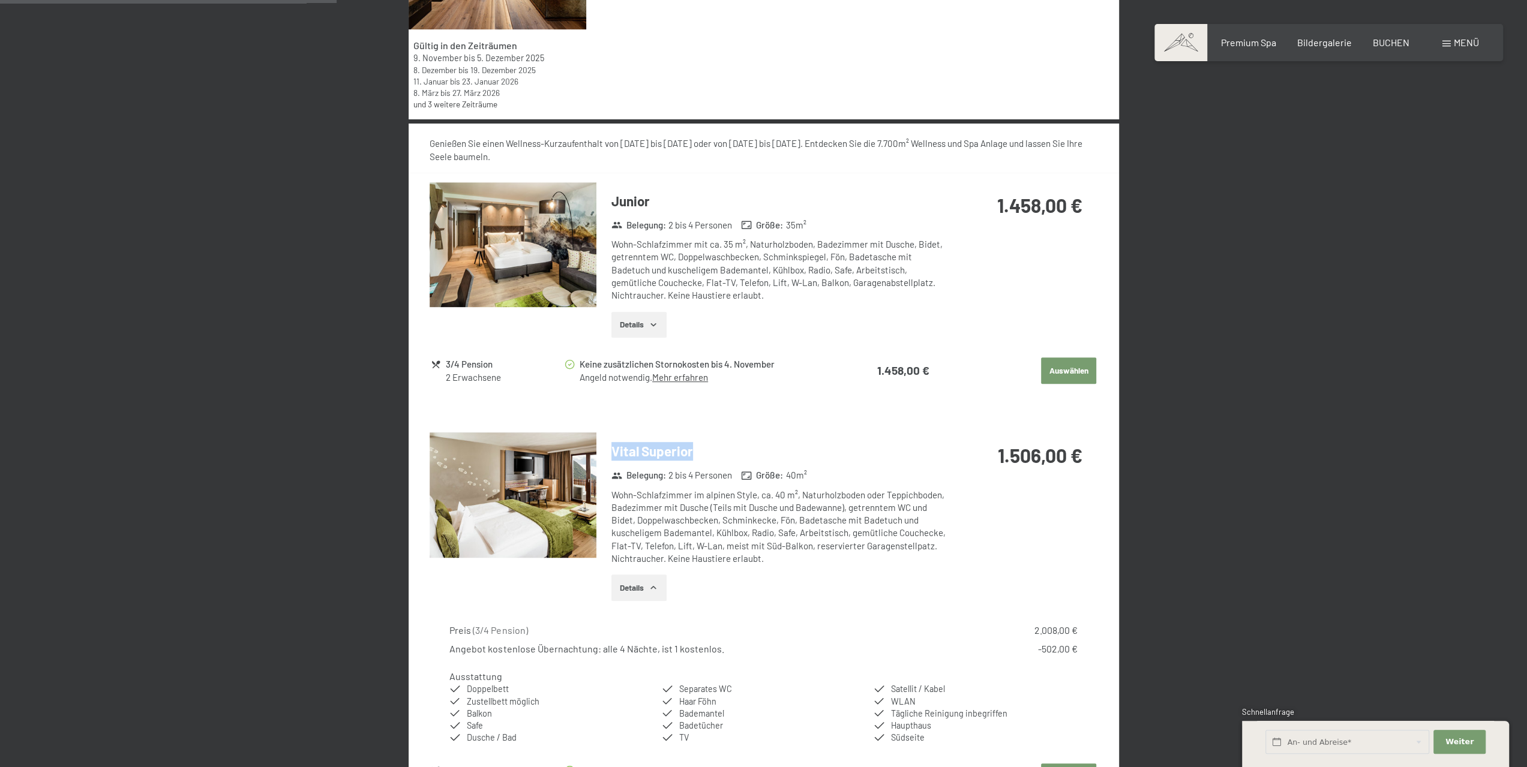
scroll to position [660, 0]
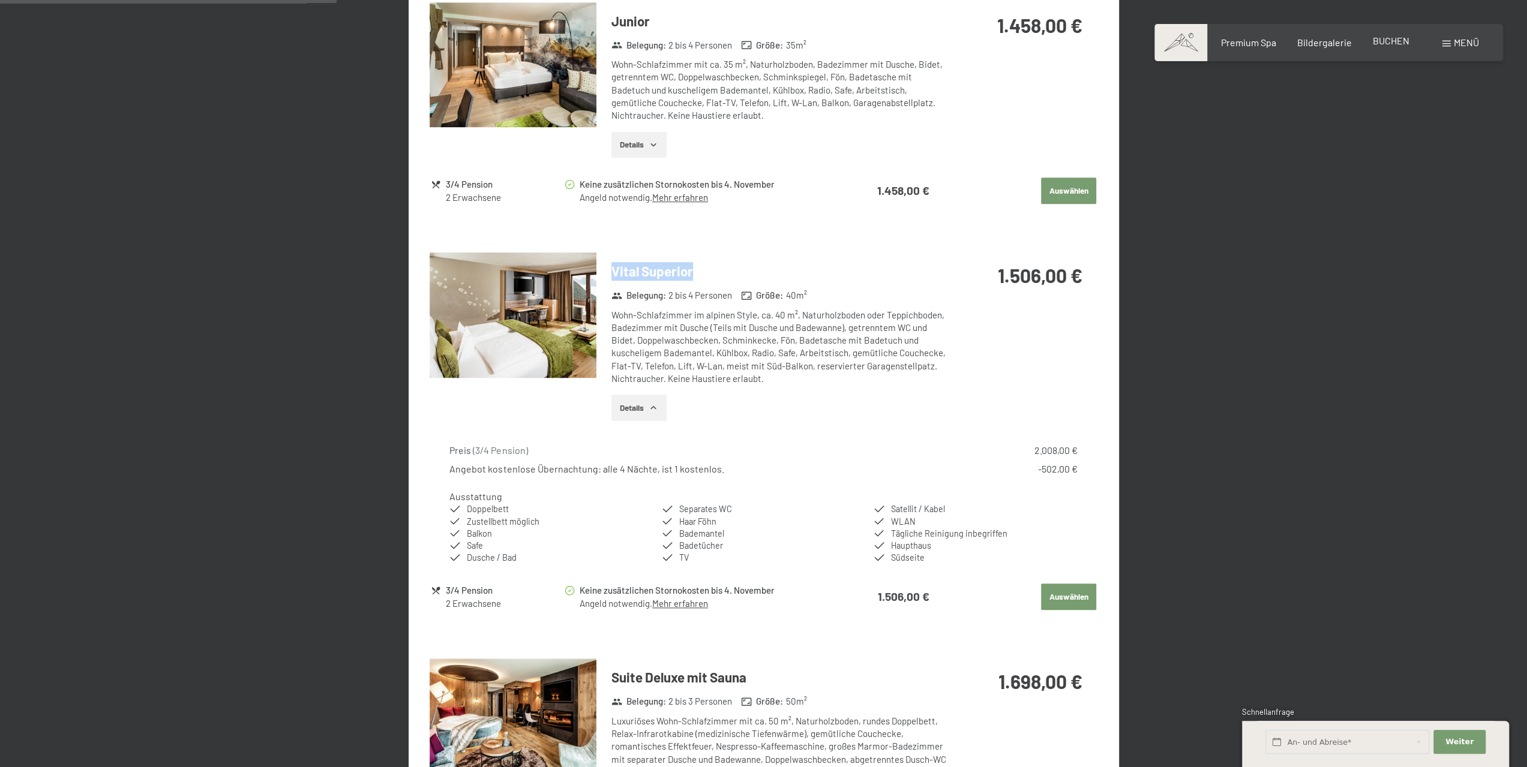
click at [1397, 44] on span "BUCHEN" at bounding box center [1391, 40] width 37 height 11
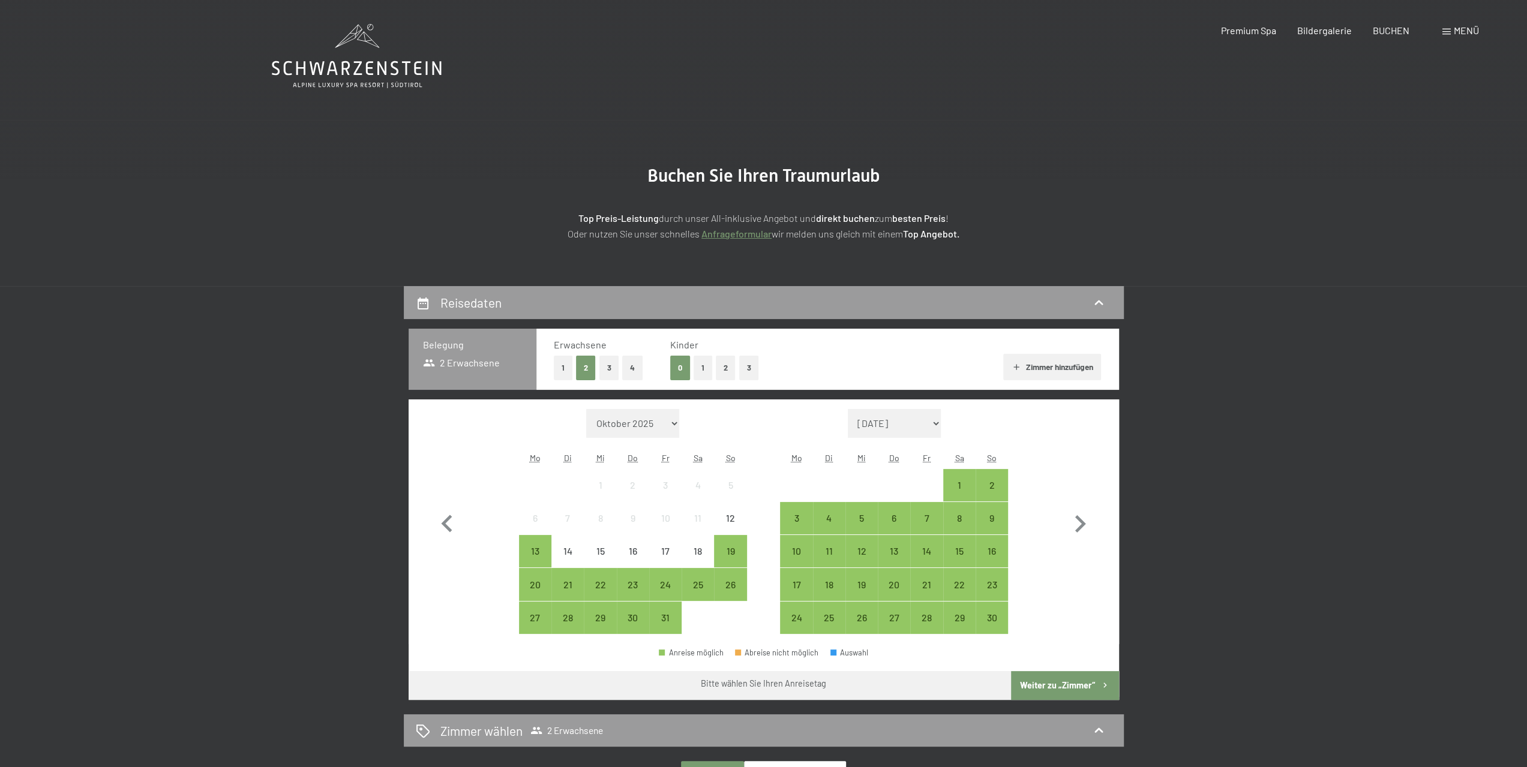
click at [1448, 28] on div "Menü" at bounding box center [1460, 30] width 37 height 13
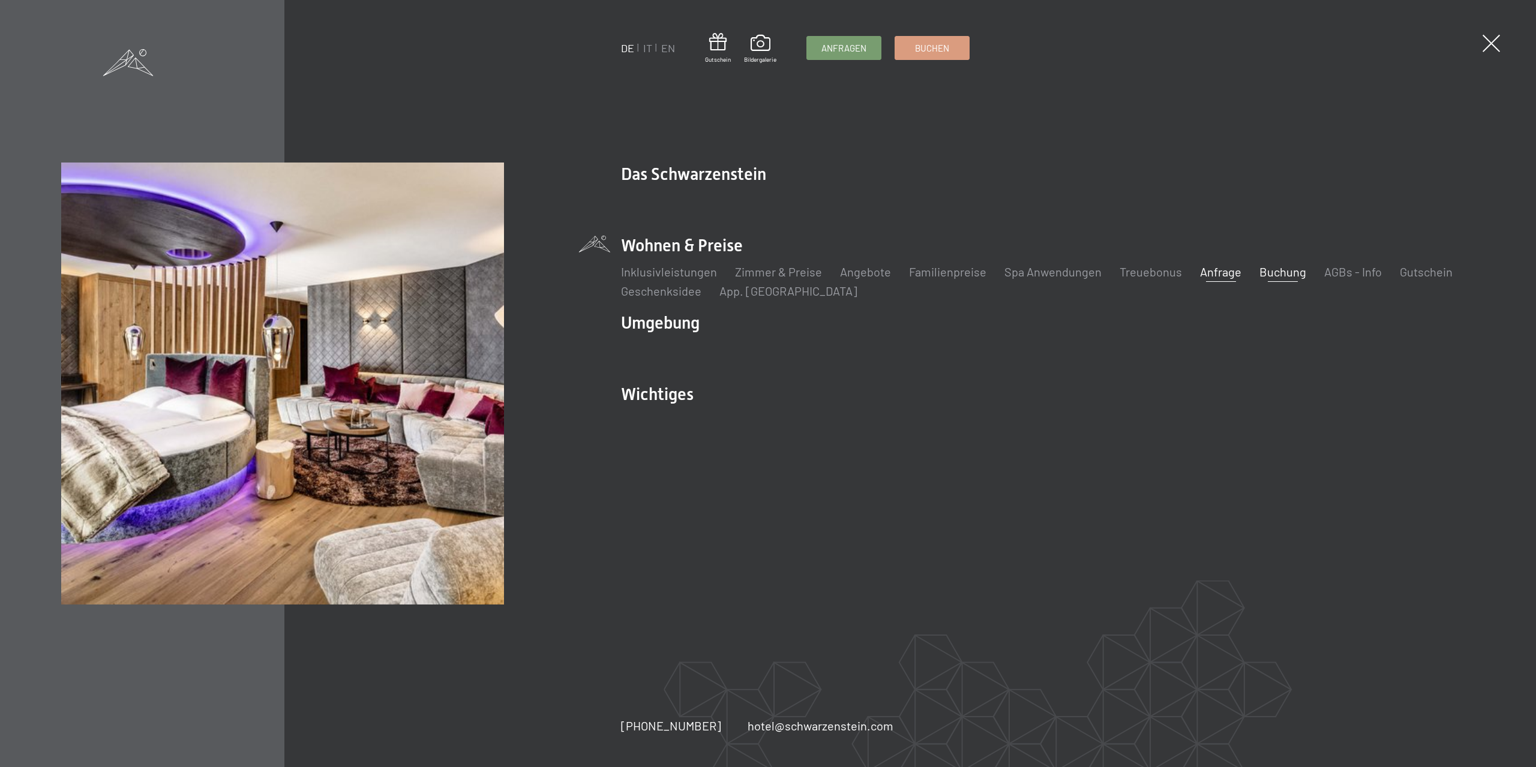
click at [1214, 272] on link "Anfrage" at bounding box center [1220, 272] width 41 height 14
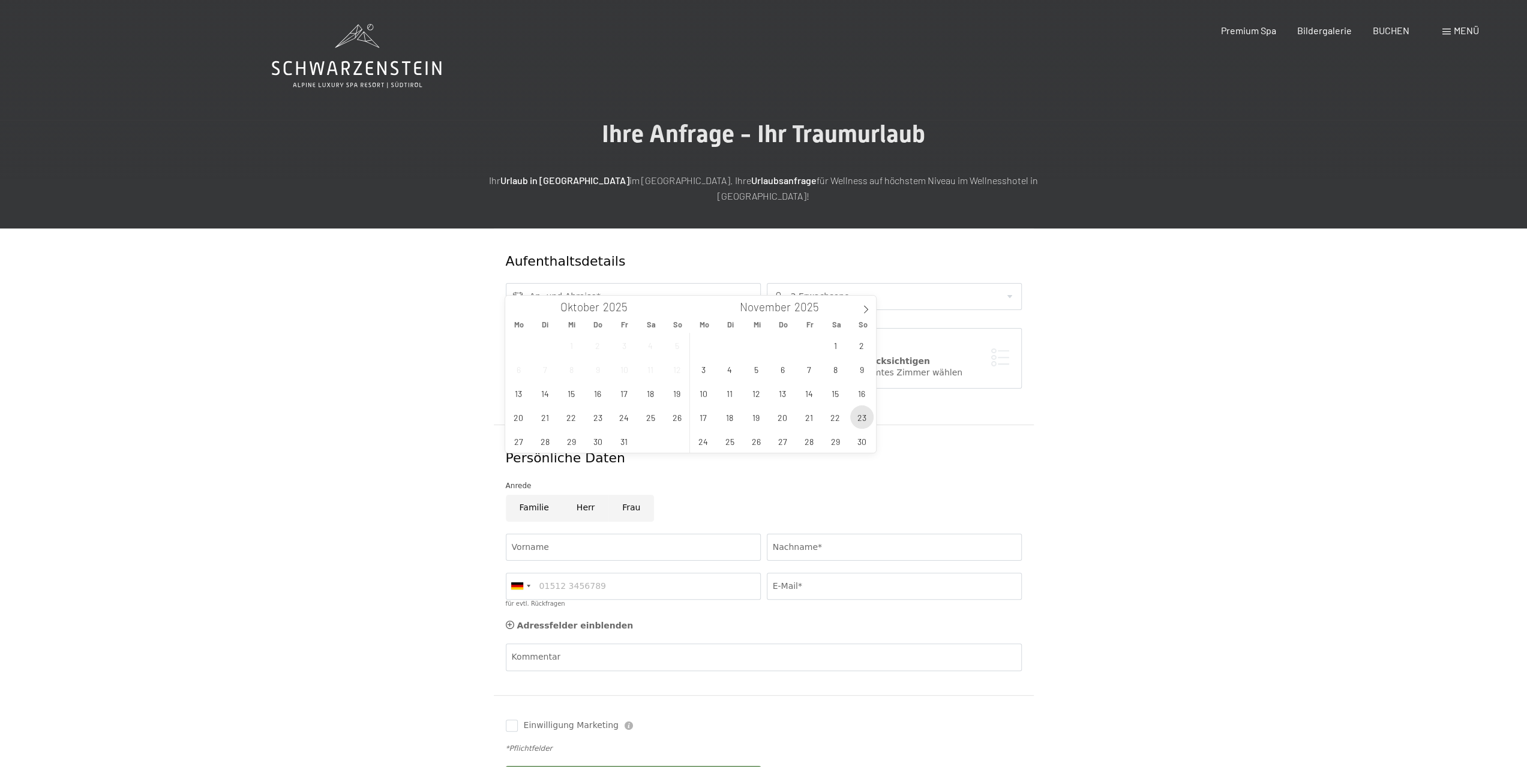
click at [859, 412] on span "23" at bounding box center [861, 417] width 23 height 23
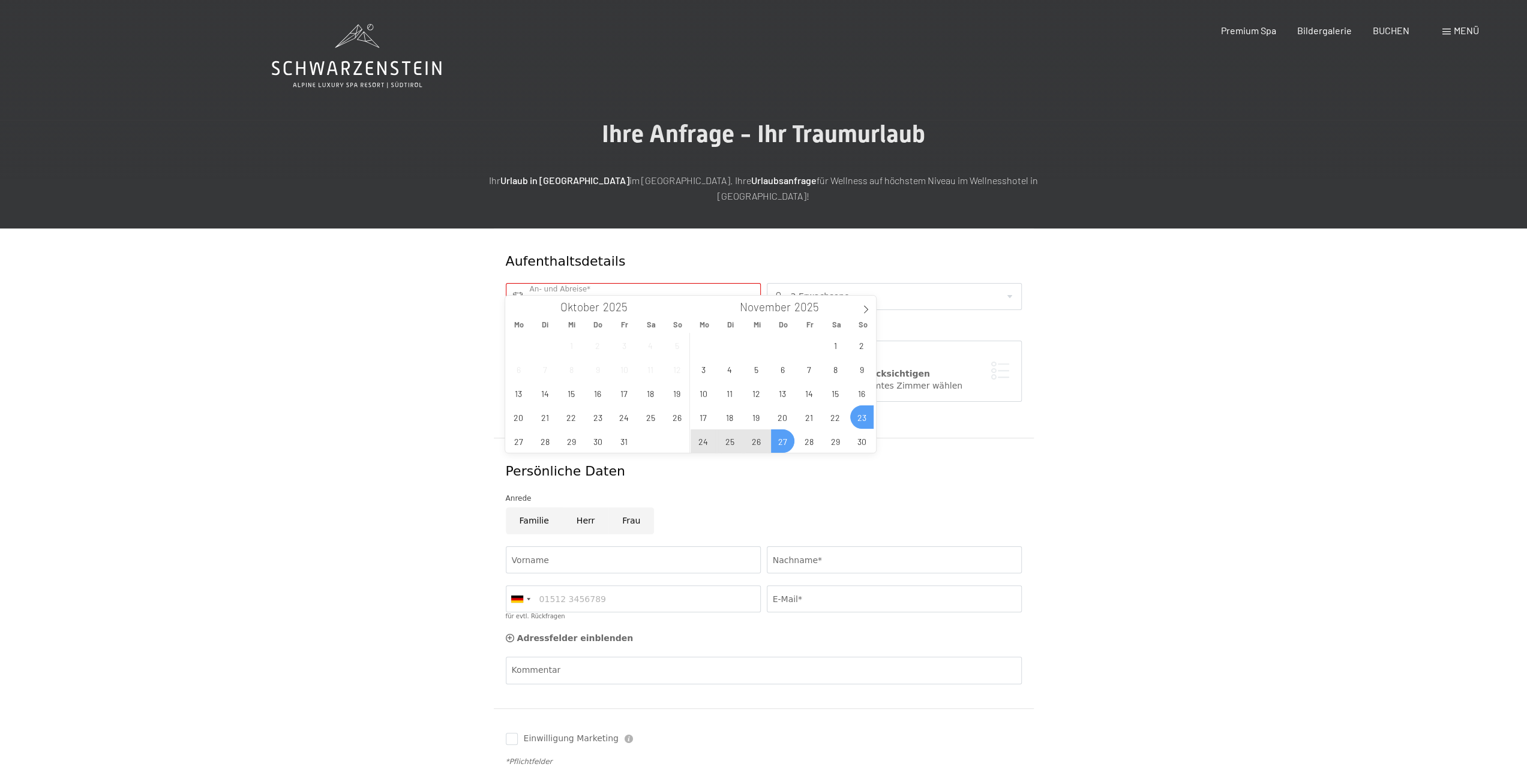
click at [779, 440] on span "27" at bounding box center [782, 441] width 23 height 23
type input "[DATE] - [DATE]"
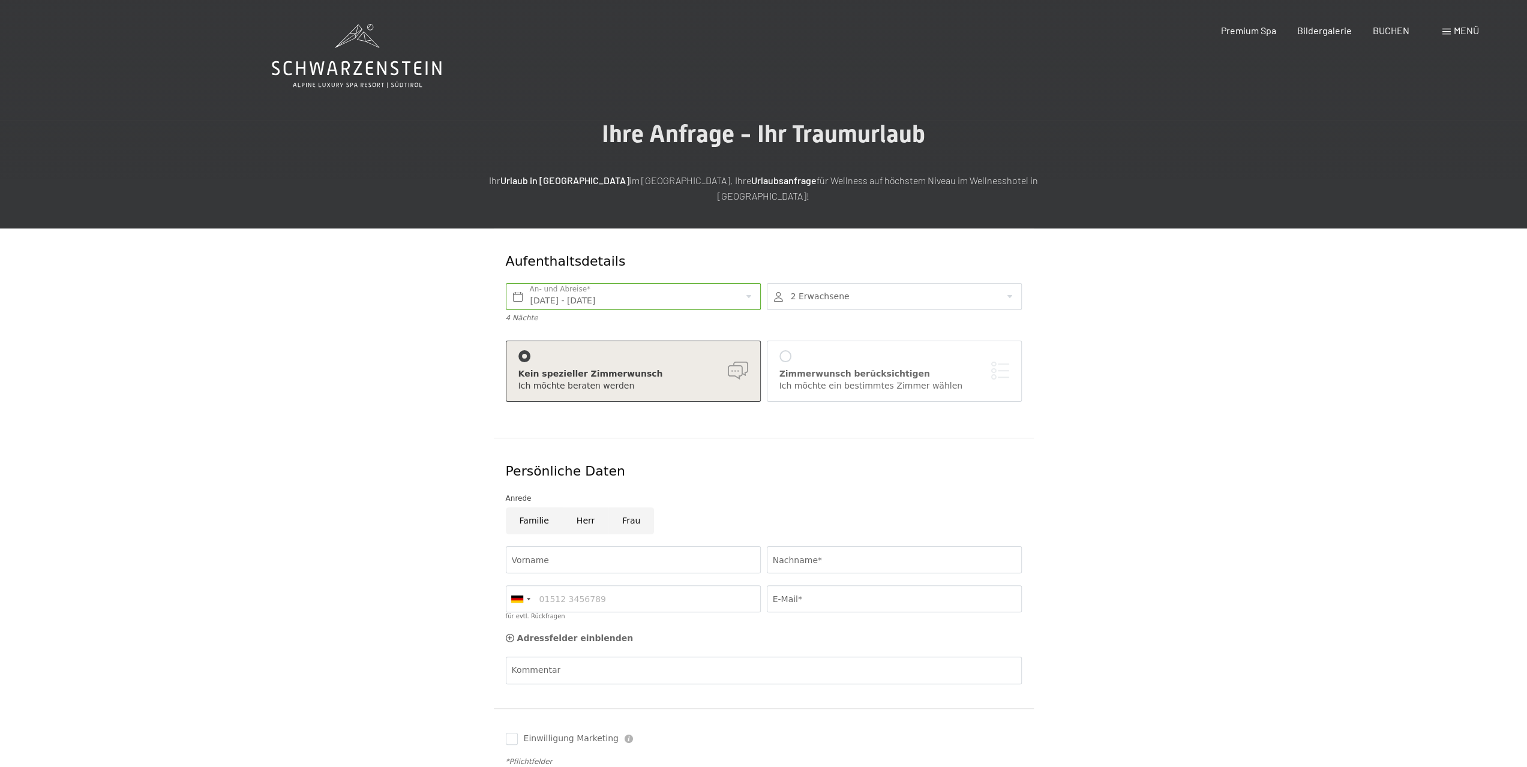
click at [806, 283] on div at bounding box center [894, 296] width 255 height 27
click at [1007, 328] on div at bounding box center [1002, 335] width 15 height 15
type input "4"
click at [581, 380] on div "Ich möchte beraten werden" at bounding box center [633, 386] width 230 height 12
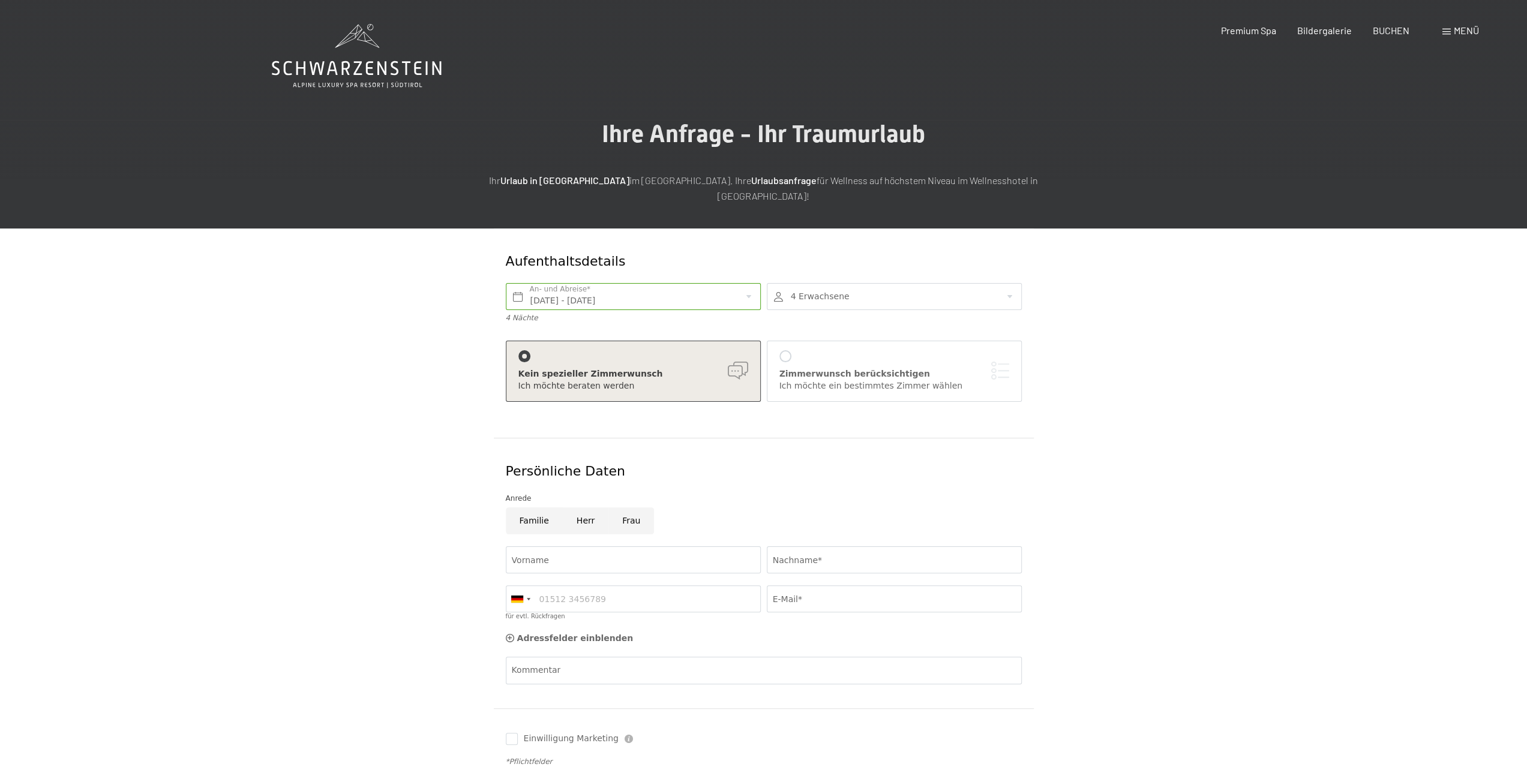
click at [780, 350] on div at bounding box center [785, 356] width 12 height 12
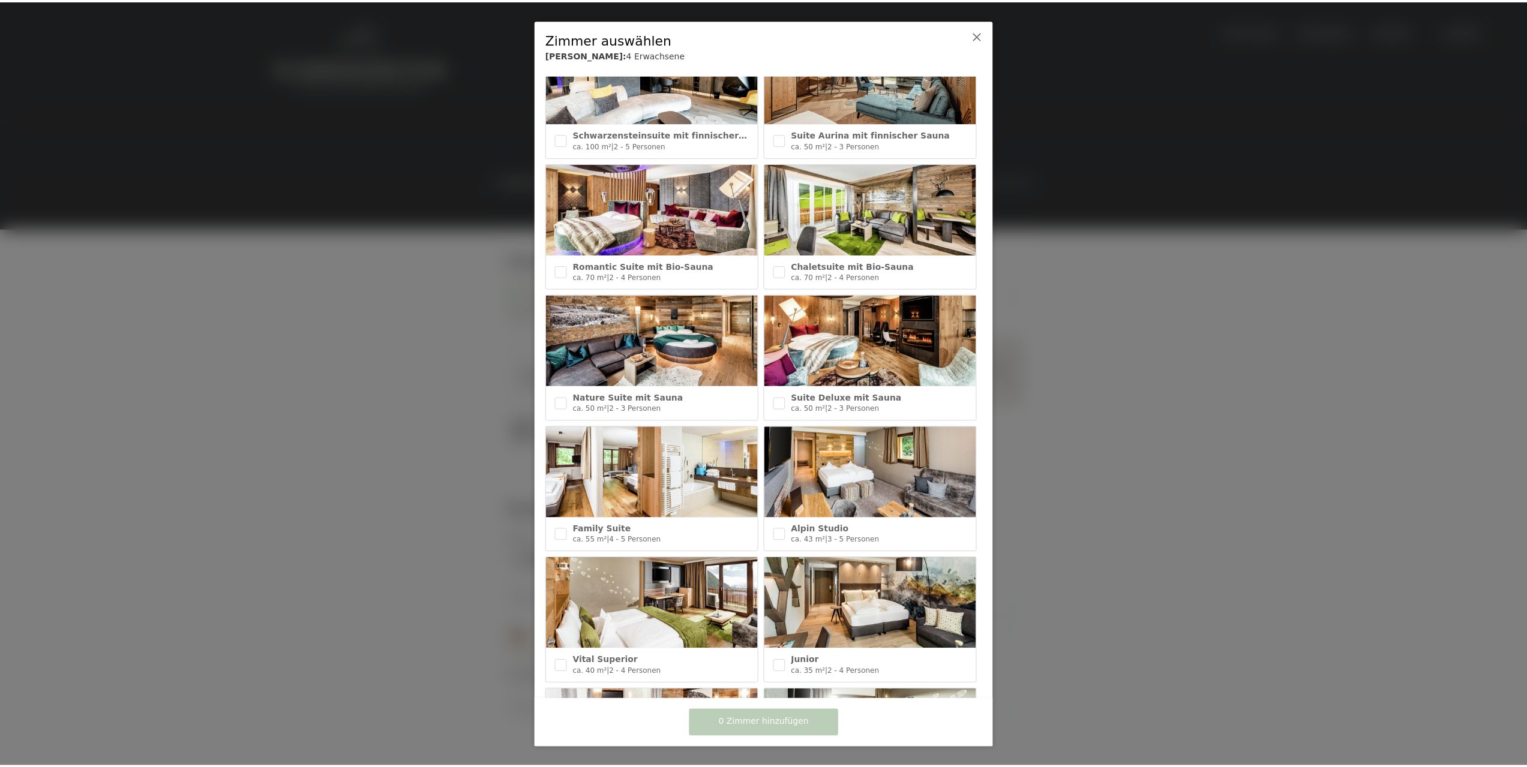
scroll to position [240, 0]
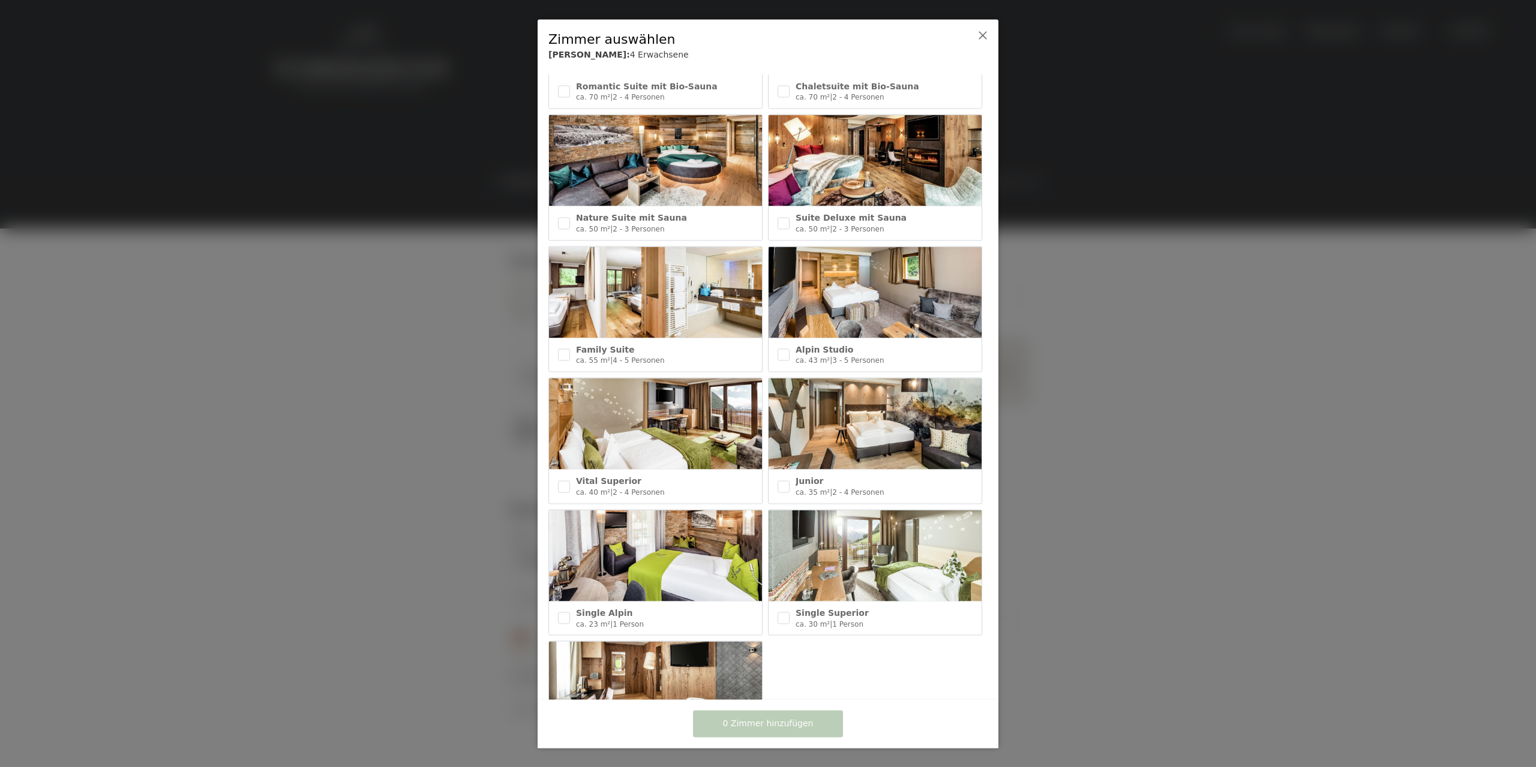
click at [647, 439] on img at bounding box center [655, 424] width 213 height 91
checkbox input "true"
click at [752, 725] on span "1 Zimmer hinzufügen" at bounding box center [768, 724] width 91 height 12
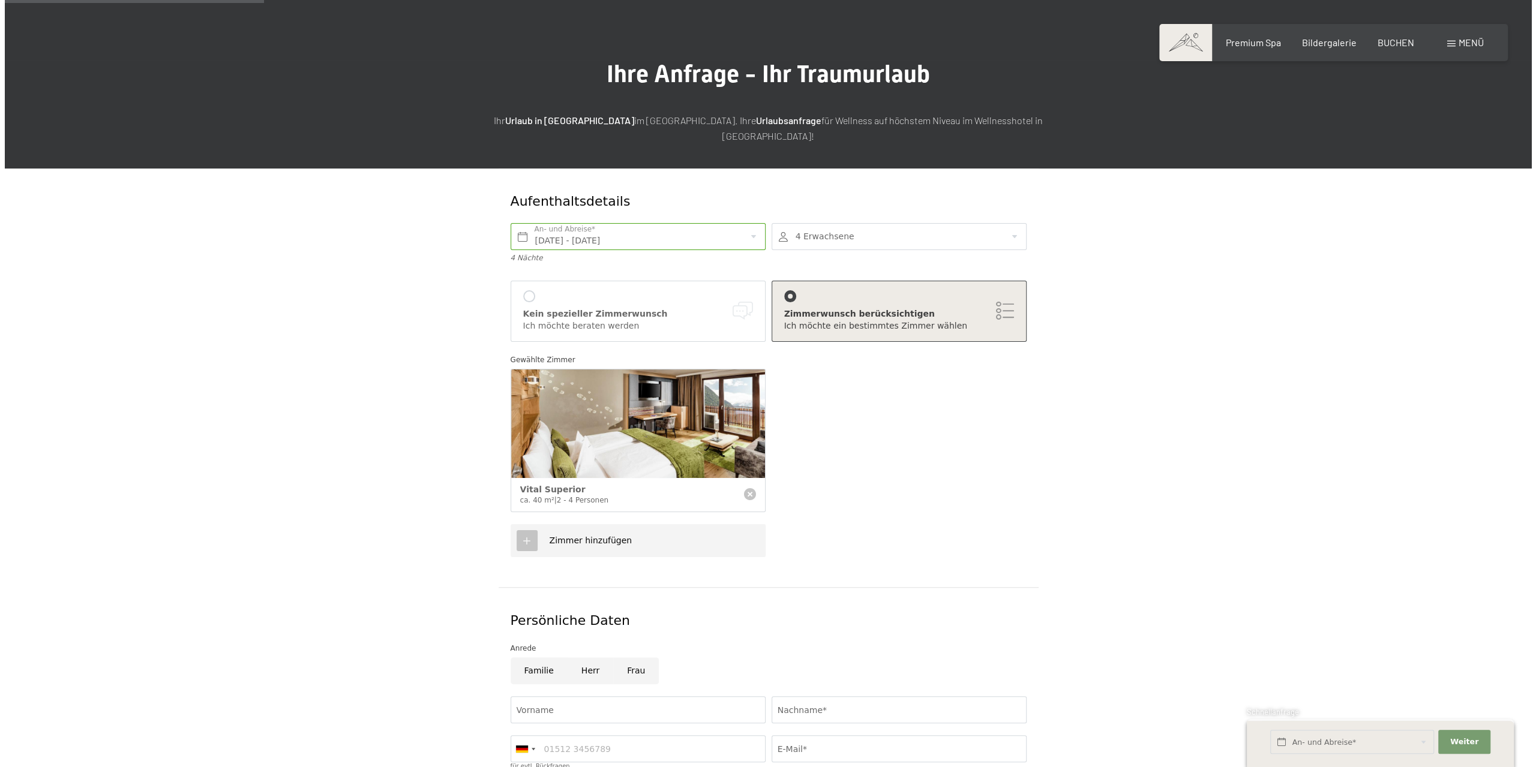
scroll to position [180, 0]
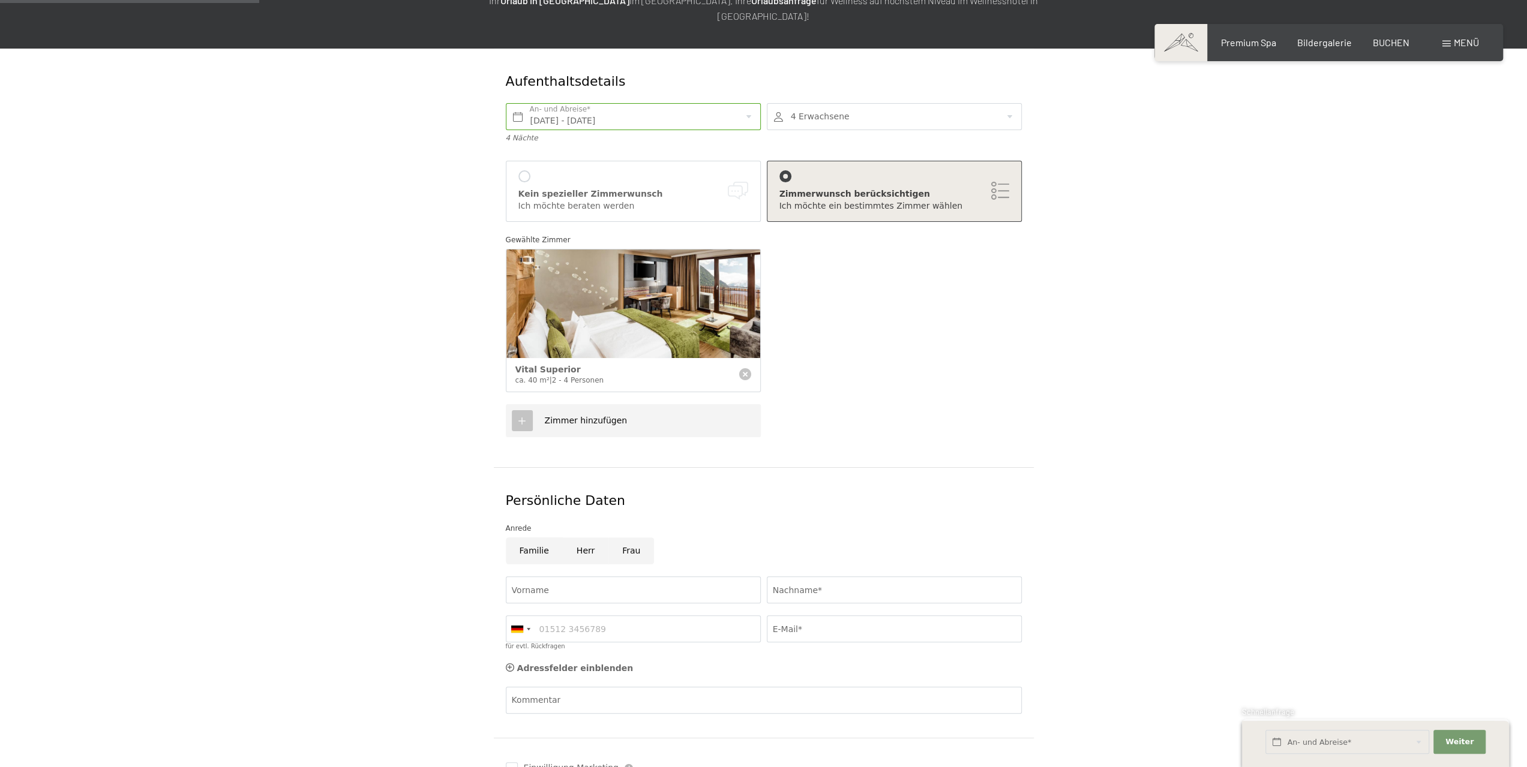
click at [526, 416] on icon at bounding box center [522, 421] width 11 height 11
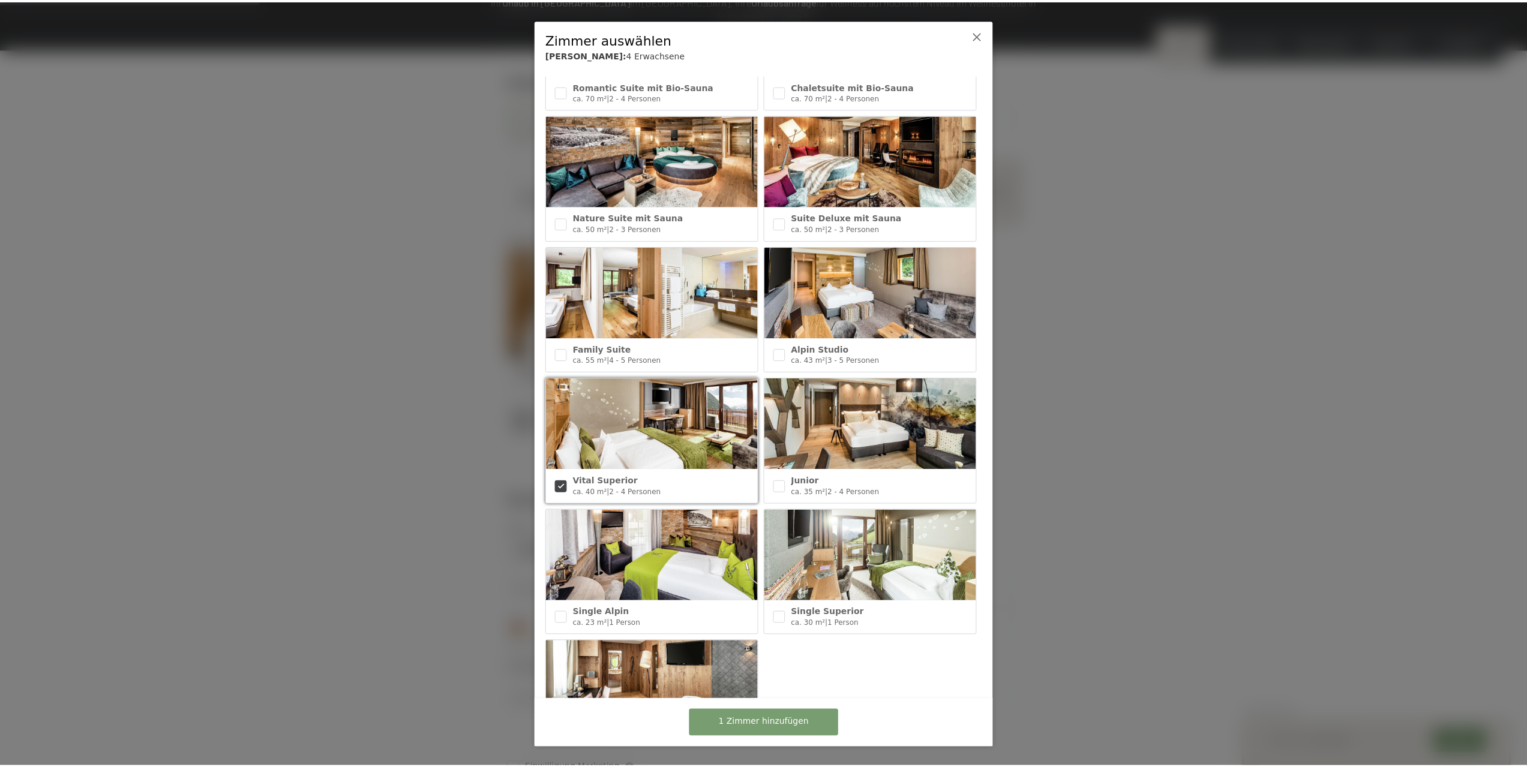
scroll to position [319, 0]
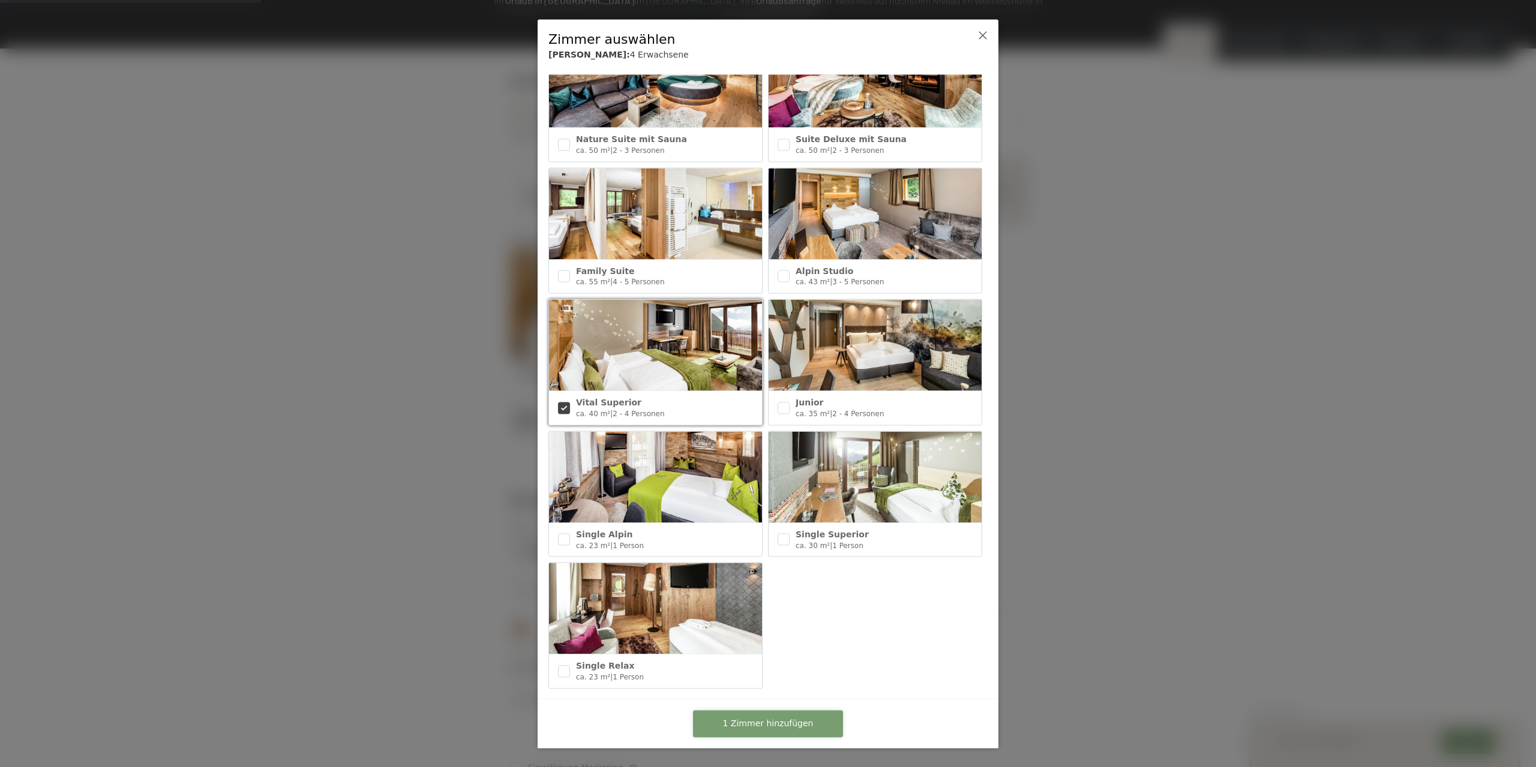
click at [767, 719] on span "1 Zimmer hinzufügen" at bounding box center [768, 724] width 91 height 12
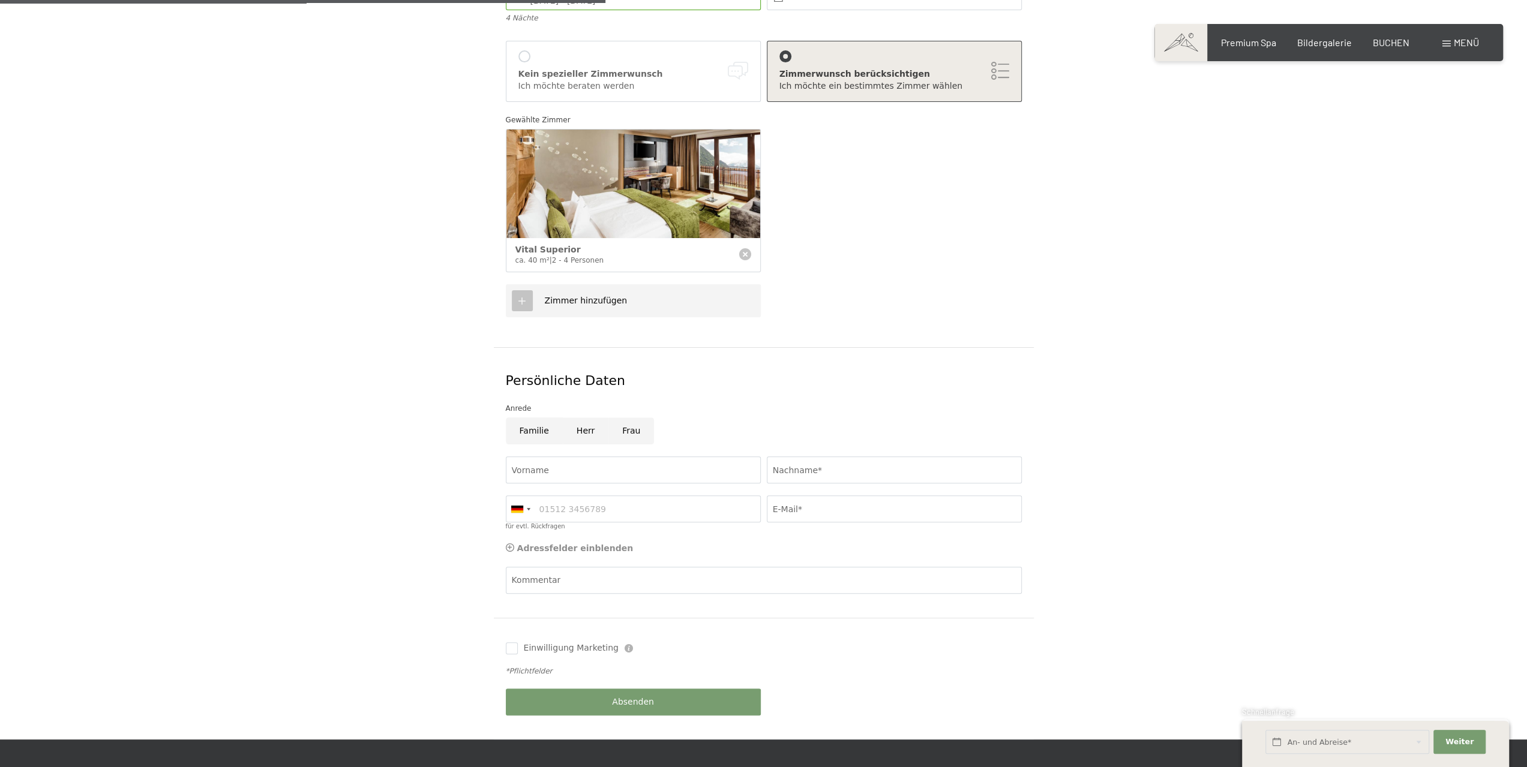
scroll to position [480, 0]
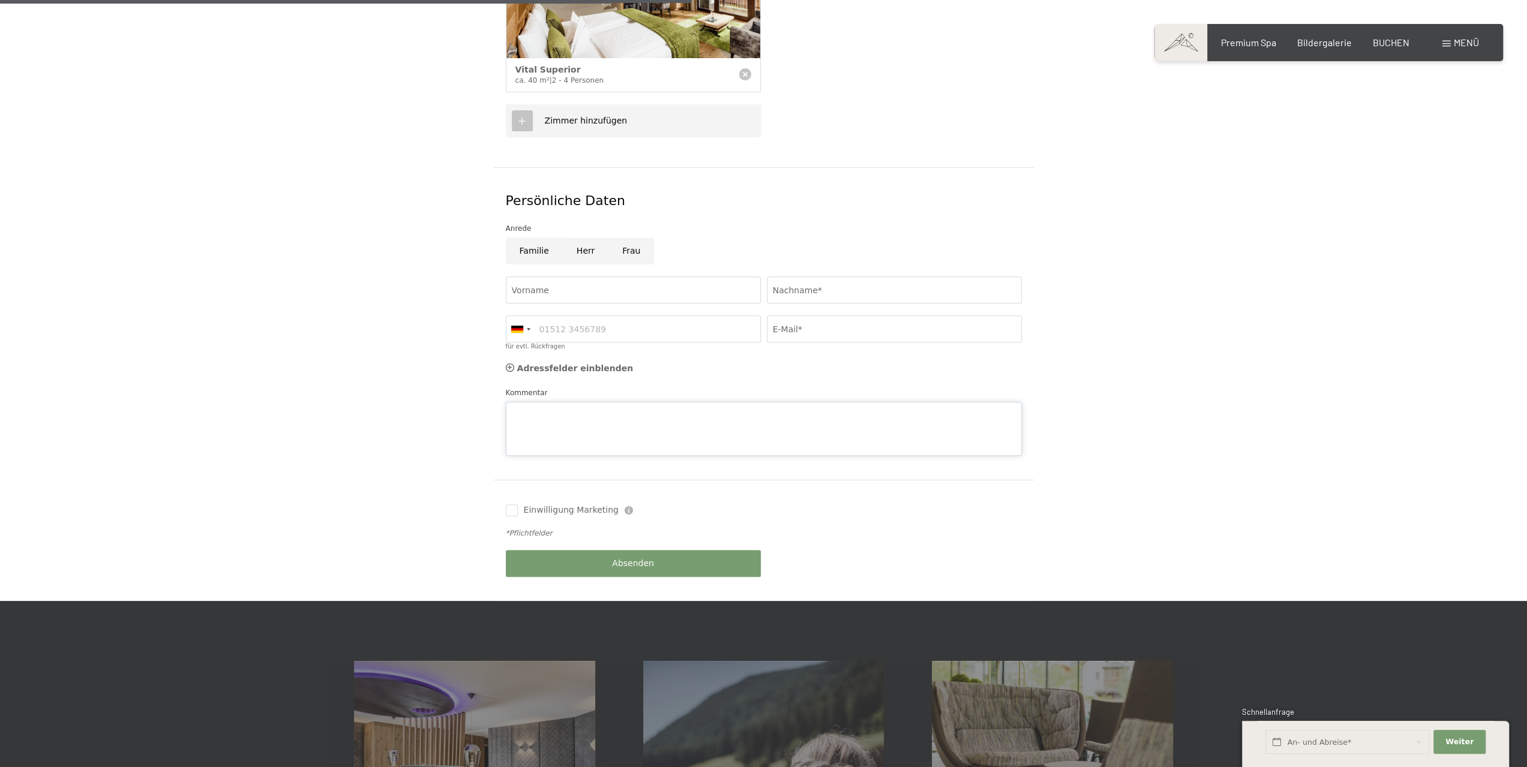
click at [539, 387] on div "Kommentar" at bounding box center [764, 421] width 516 height 69
click at [935, 412] on textarea "Guten Tag Wir würden gerne den 21 Geburtstag unserer Tochter bei Ihnen feiern. …" at bounding box center [764, 429] width 516 height 54
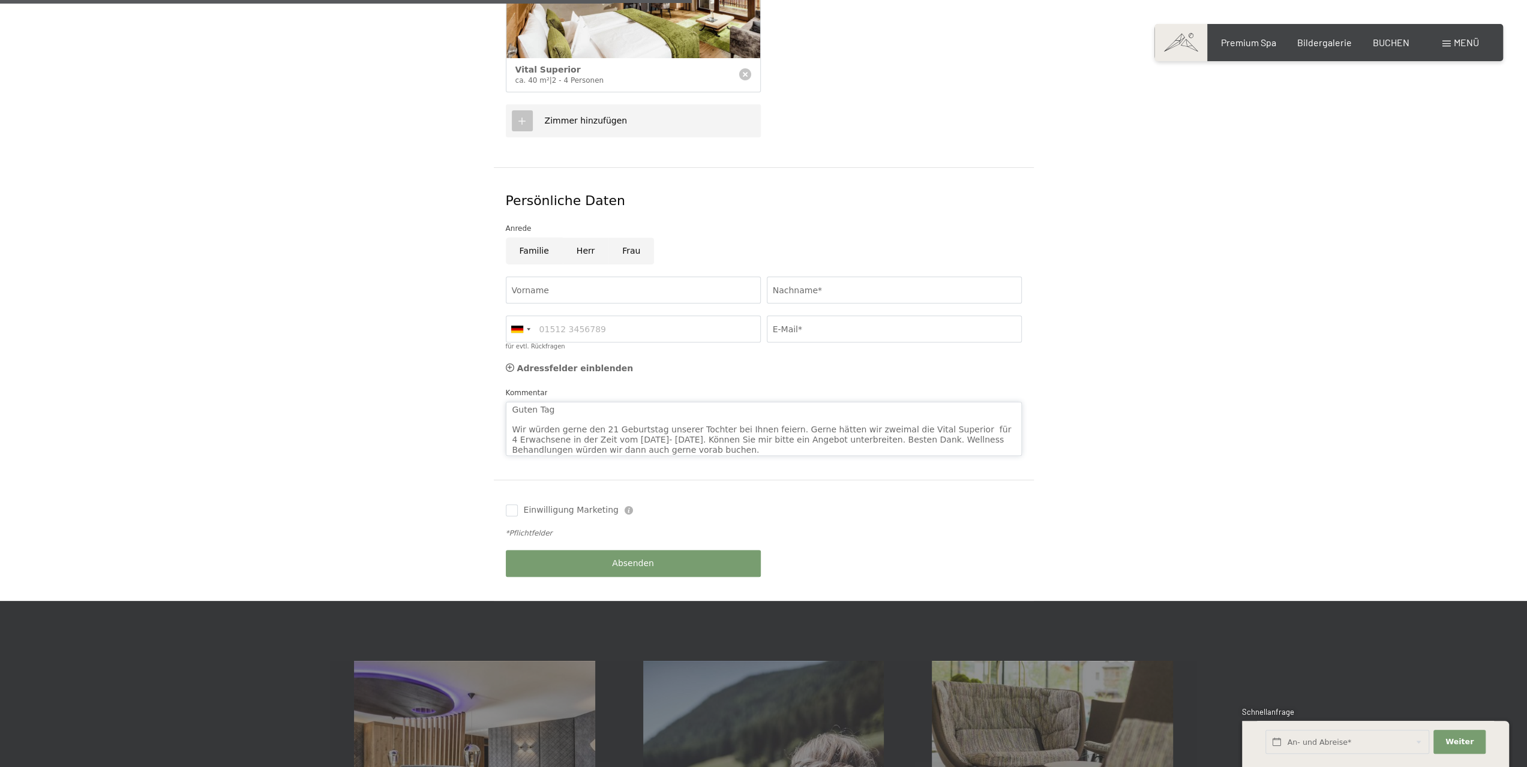
click at [641, 436] on textarea "Guten Tag Wir würden gerne den 21 Geburtstag unserer Tochter bei Ihnen feiern. …" at bounding box center [764, 429] width 516 height 54
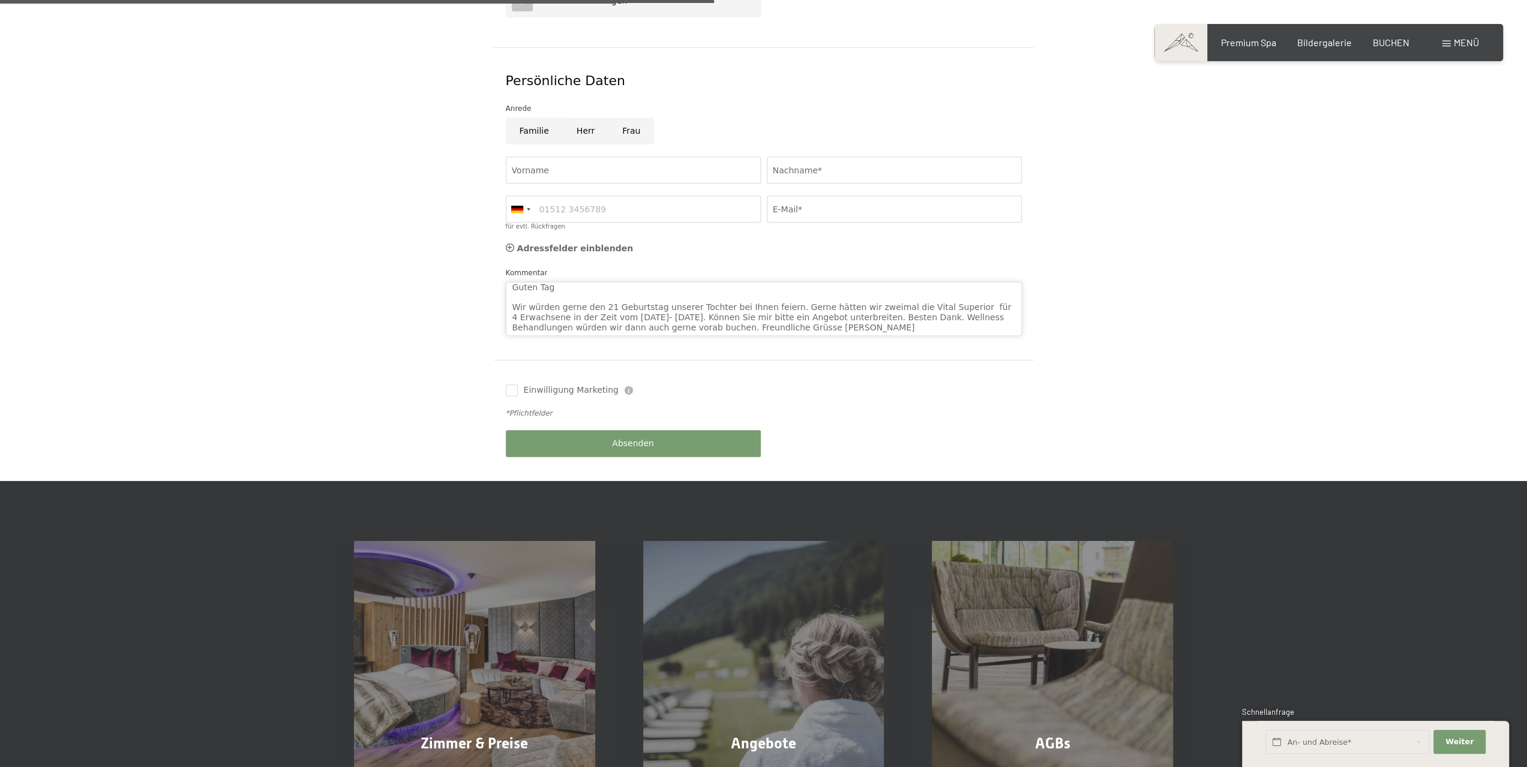
scroll to position [480, 0]
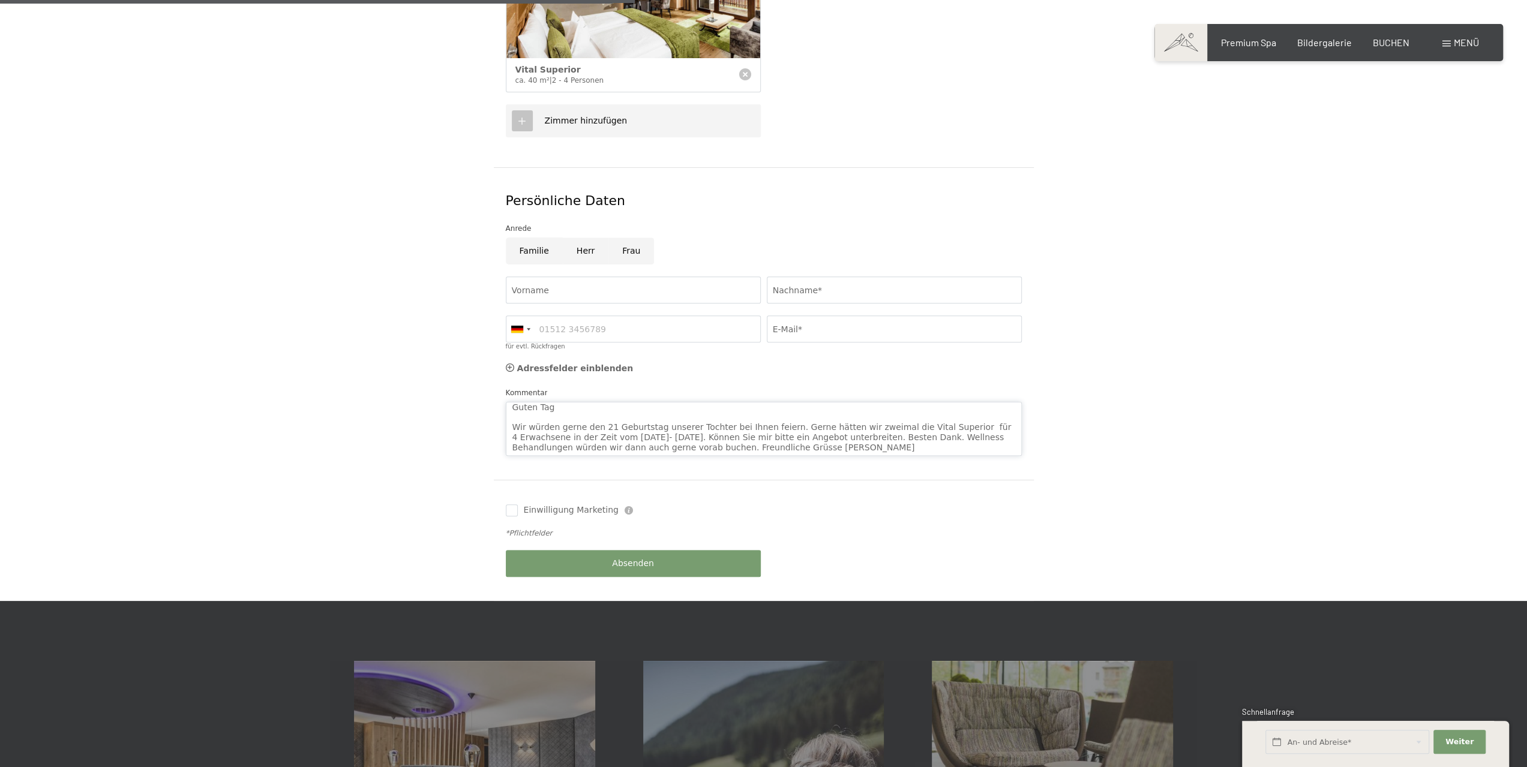
type textarea "Guten Tag Wir würden gerne den 21 Geburtstag unserer Tochter bei Ihnen feiern. …"
click at [627, 238] on input "Frau" at bounding box center [631, 251] width 46 height 27
radio input "true"
click at [527, 277] on input "Vorname" at bounding box center [633, 290] width 255 height 27
type input "Sandra"
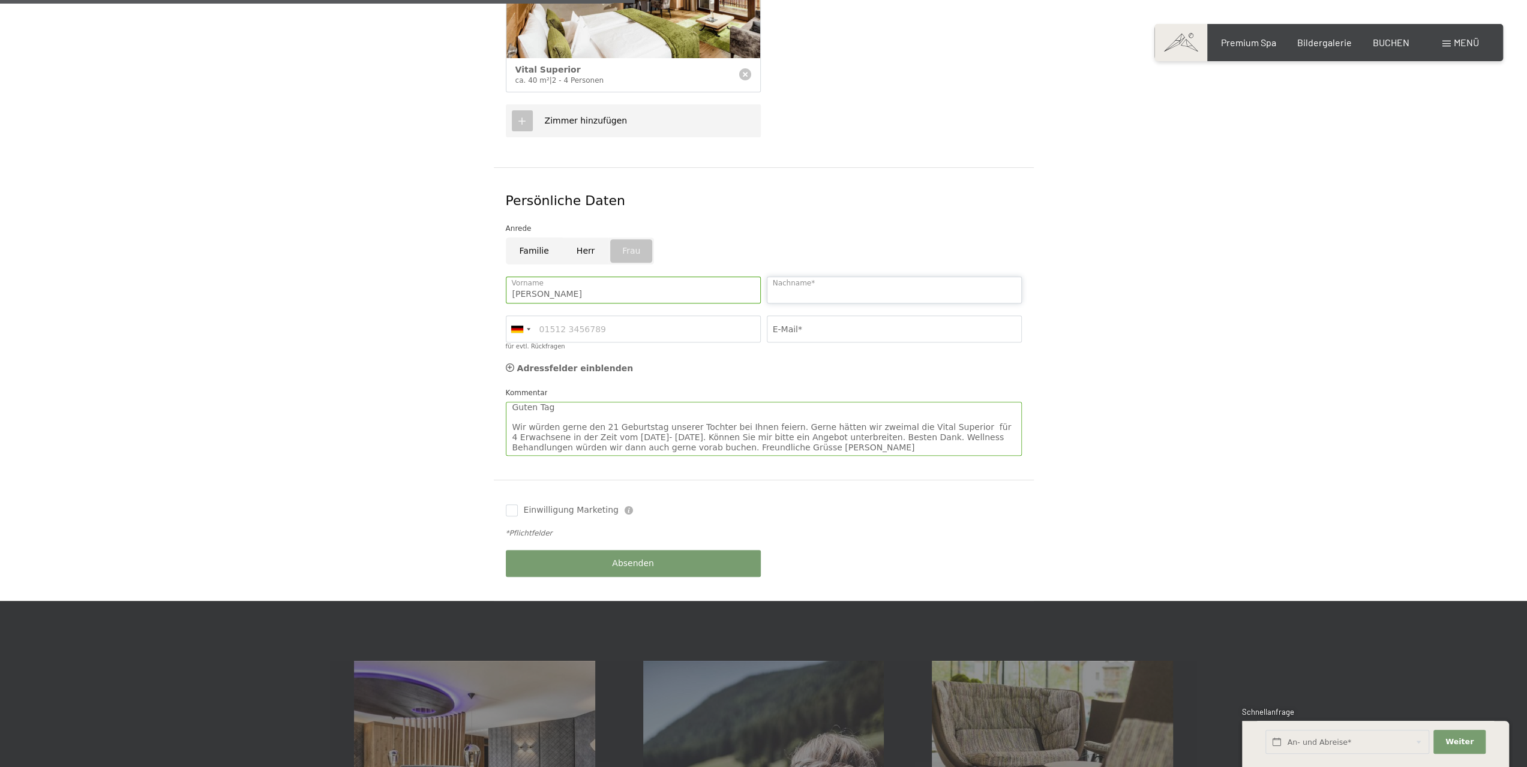
click at [818, 277] on input "Nachname*" at bounding box center [894, 290] width 255 height 27
type input "Giannopoulos"
type input "0438107474"
type input "a.giannopoulos@diamantcut.ch"
click at [842, 277] on input "Giannopoulos" at bounding box center [894, 290] width 255 height 27
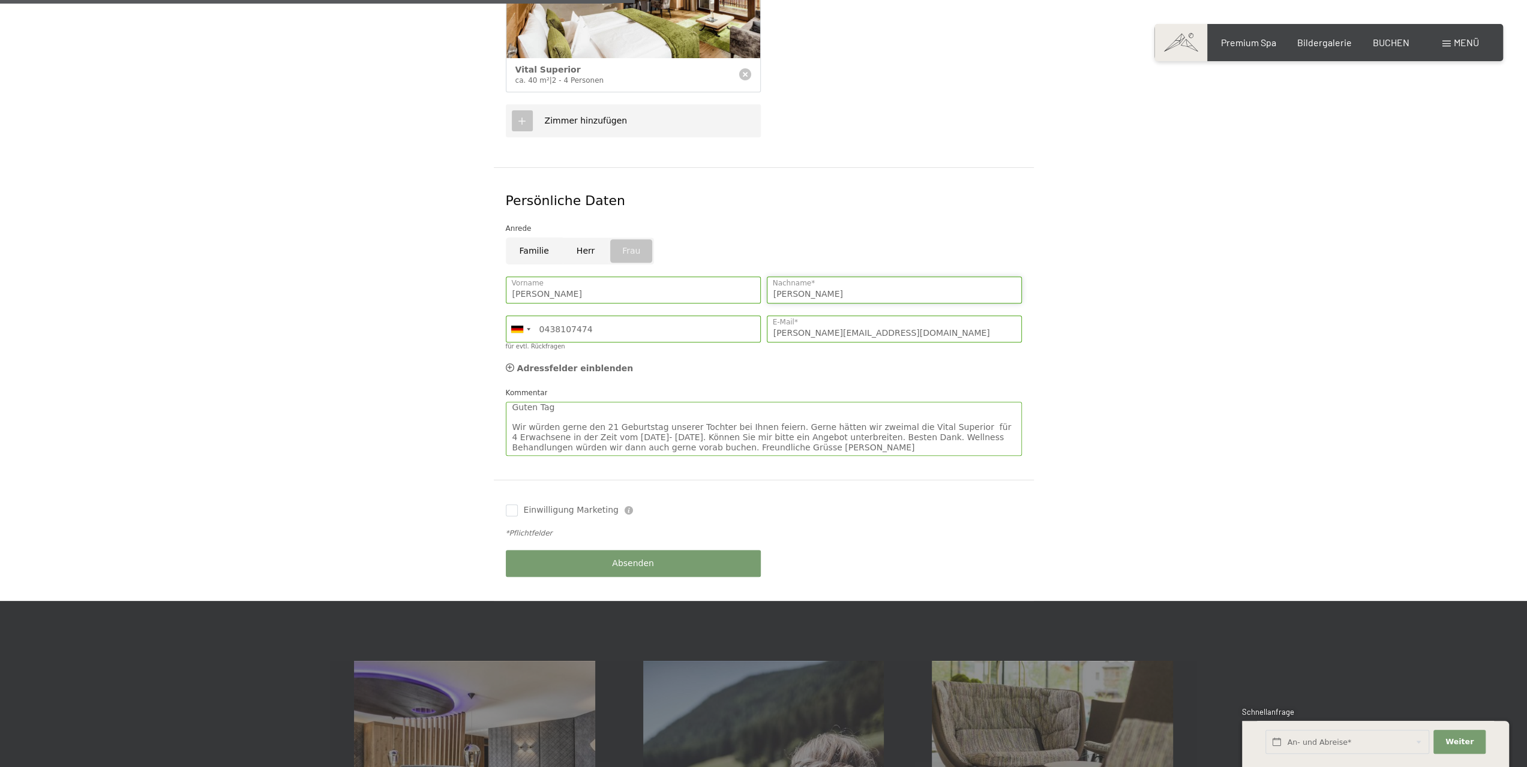
type input "Giannopoulos-Gerzner"
click at [609, 316] on input "0438107474" at bounding box center [633, 329] width 255 height 27
click at [514, 316] on div at bounding box center [520, 329] width 28 height 26
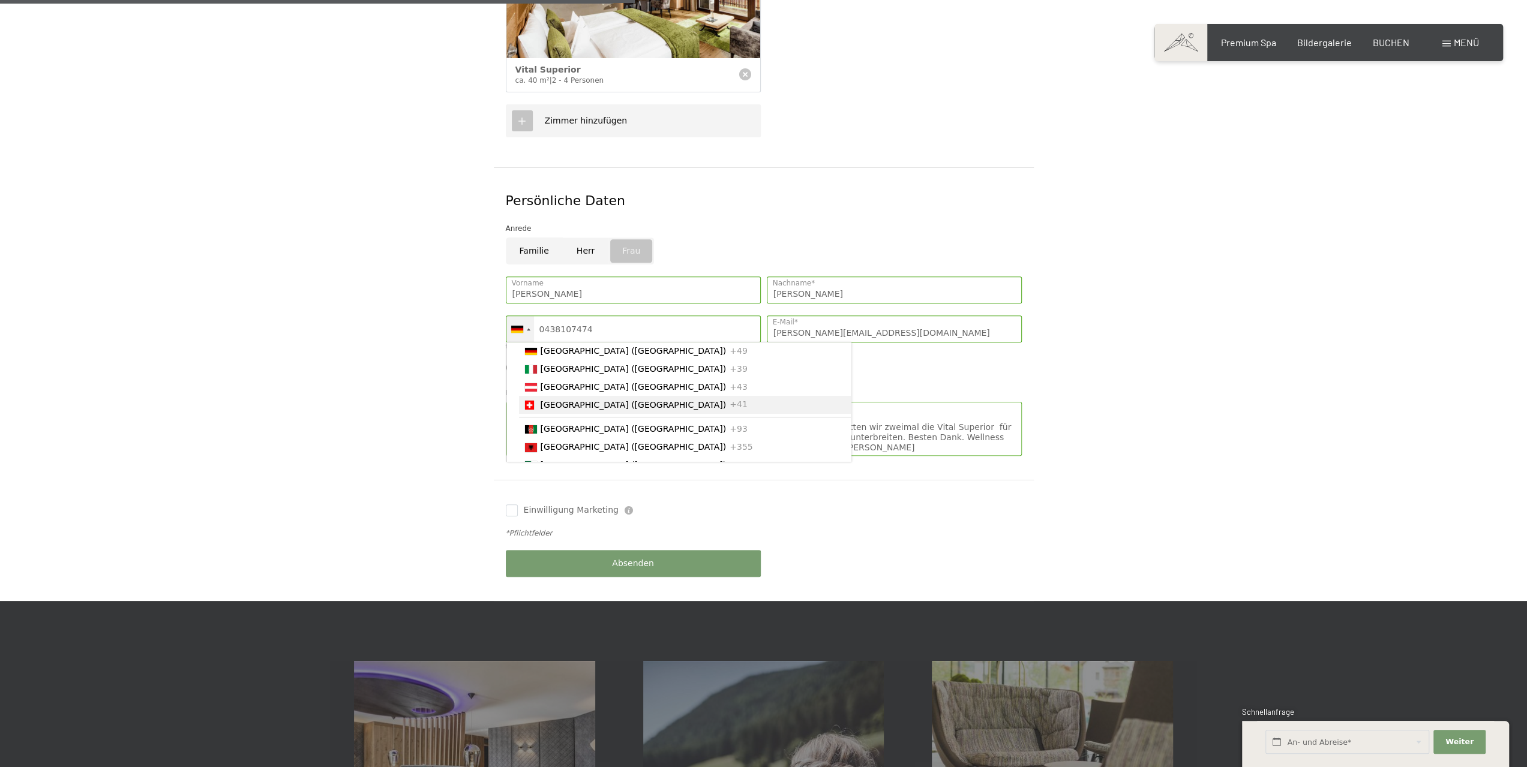
click at [553, 400] on span "[GEOGRAPHIC_DATA] ([GEOGRAPHIC_DATA])" at bounding box center [634, 405] width 186 height 10
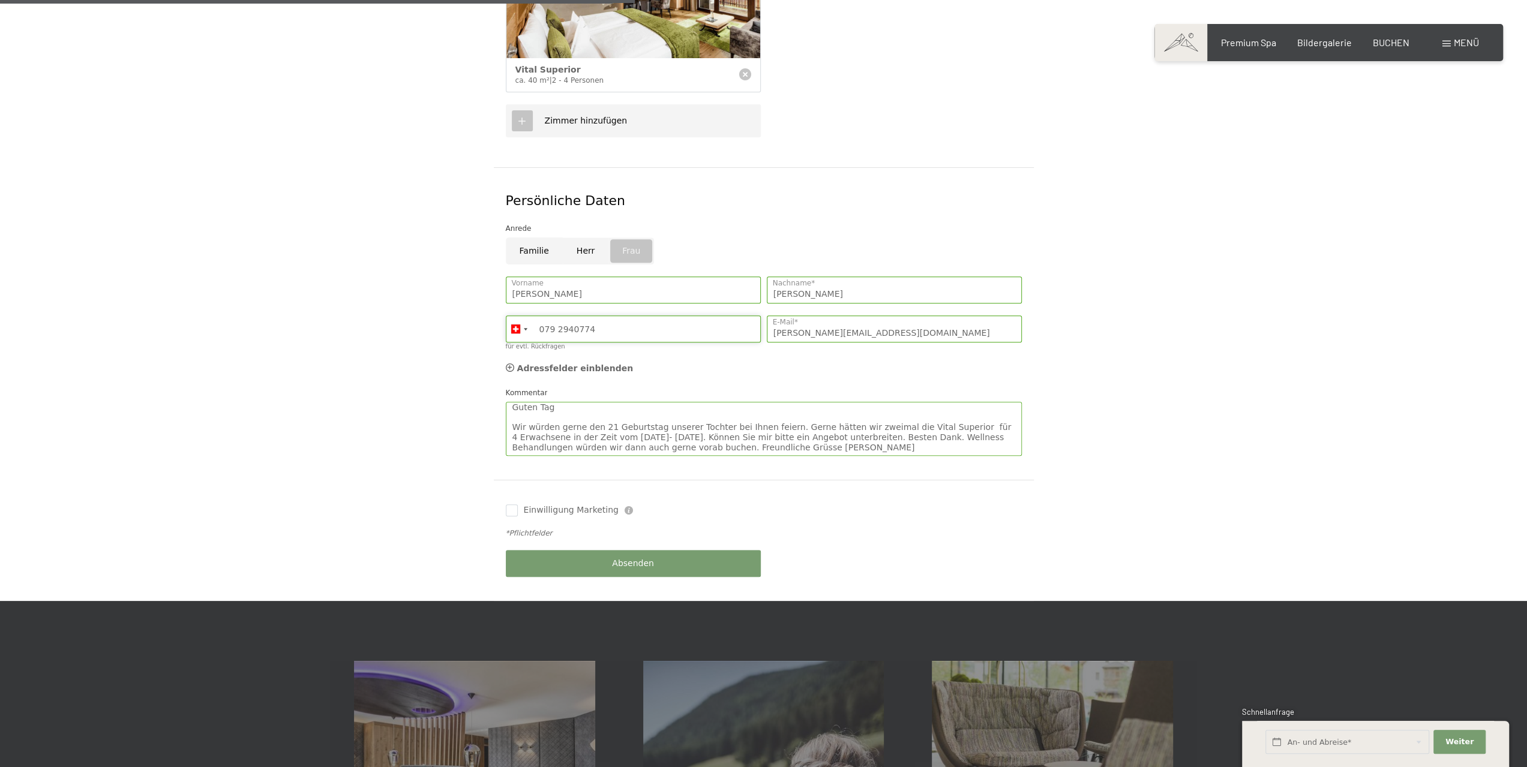
type input "079 2940774"
click at [895, 316] on input "a.giannopoulos@diamantcut.ch" at bounding box center [894, 329] width 255 height 27
drag, startPoint x: 895, startPoint y: 317, endPoint x: 751, endPoint y: 319, distance: 144.0
click at [751, 319] on div "Sandra Vorname Giannopoulos-Gerzner Nachname* Germany (Deutschland) +49 Italy (…" at bounding box center [764, 317] width 522 height 92
type input "giannopoulos@bluewin.ch"
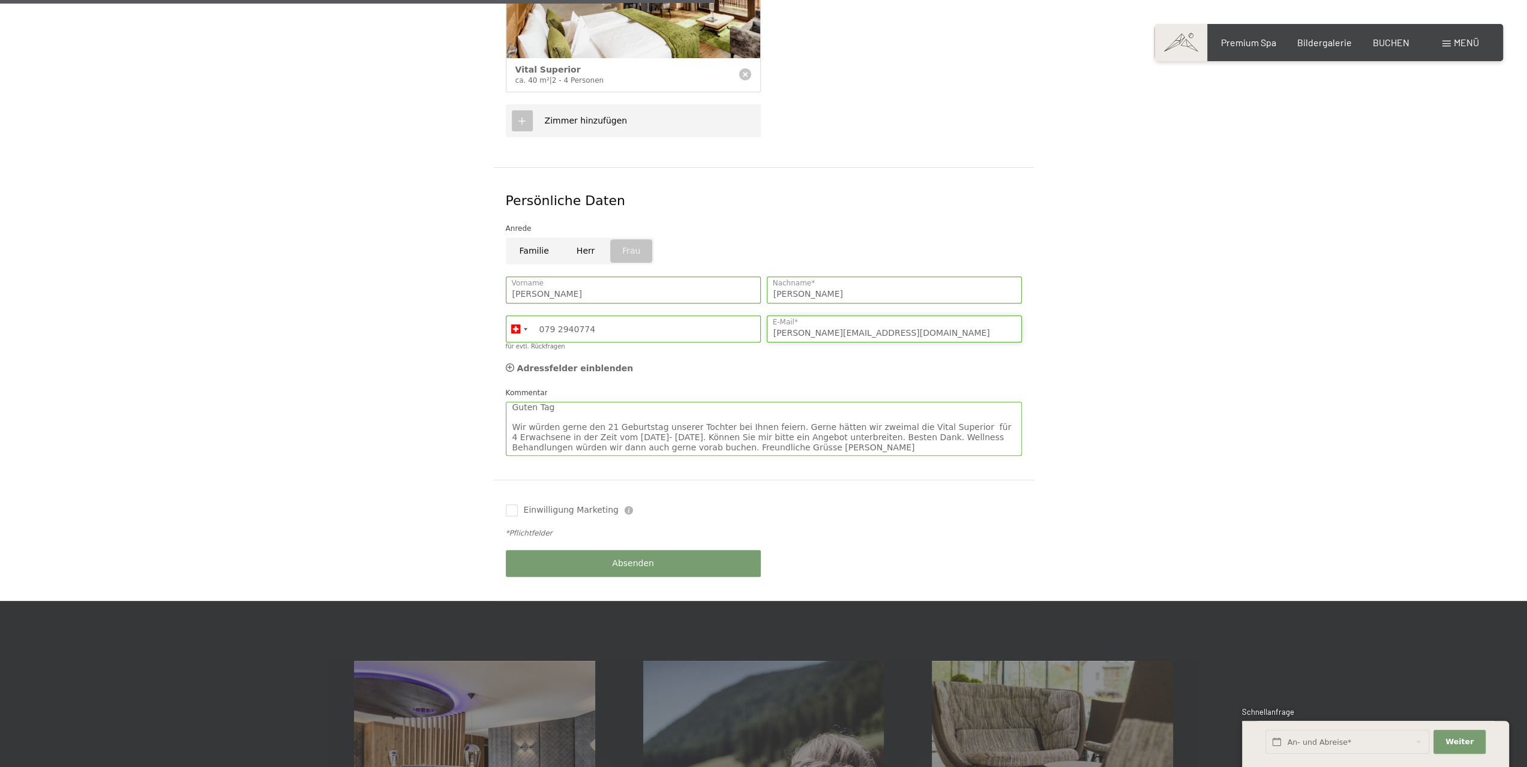
scroll to position [540, 0]
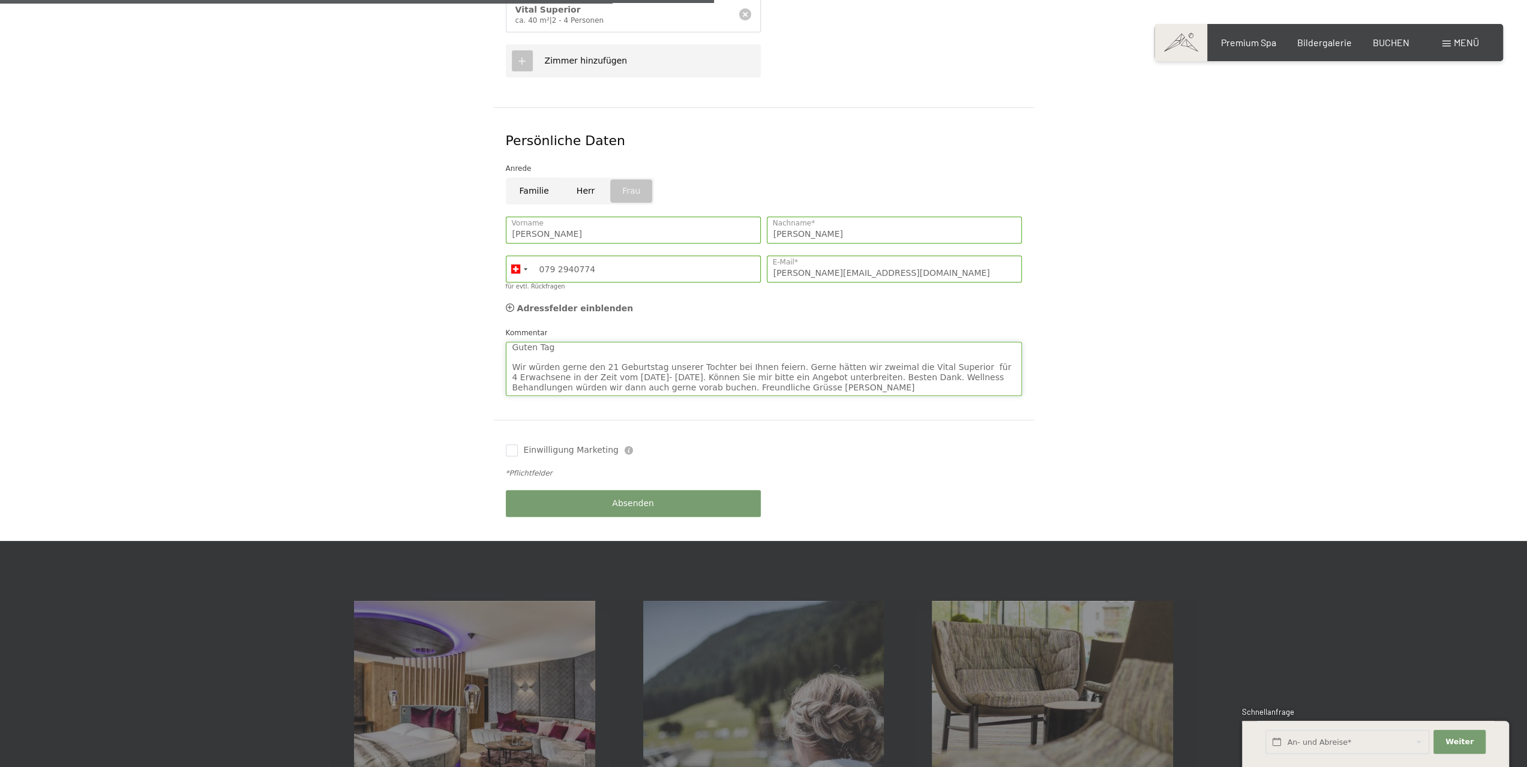
click at [939, 352] on textarea "Guten Tag Wir würden gerne den 21 Geburtstag unserer Tochter bei Ihnen feiern. …" at bounding box center [764, 369] width 516 height 54
type textarea "Guten Tag Wir würden gerne den 21 Geburtstag unserer Tochter bei Ihnen feiern. …"
click at [508, 445] on input "Einwilligung Marketing" at bounding box center [512, 451] width 12 height 12
checkbox input "true"
click at [581, 490] on button "Absenden" at bounding box center [633, 503] width 255 height 27
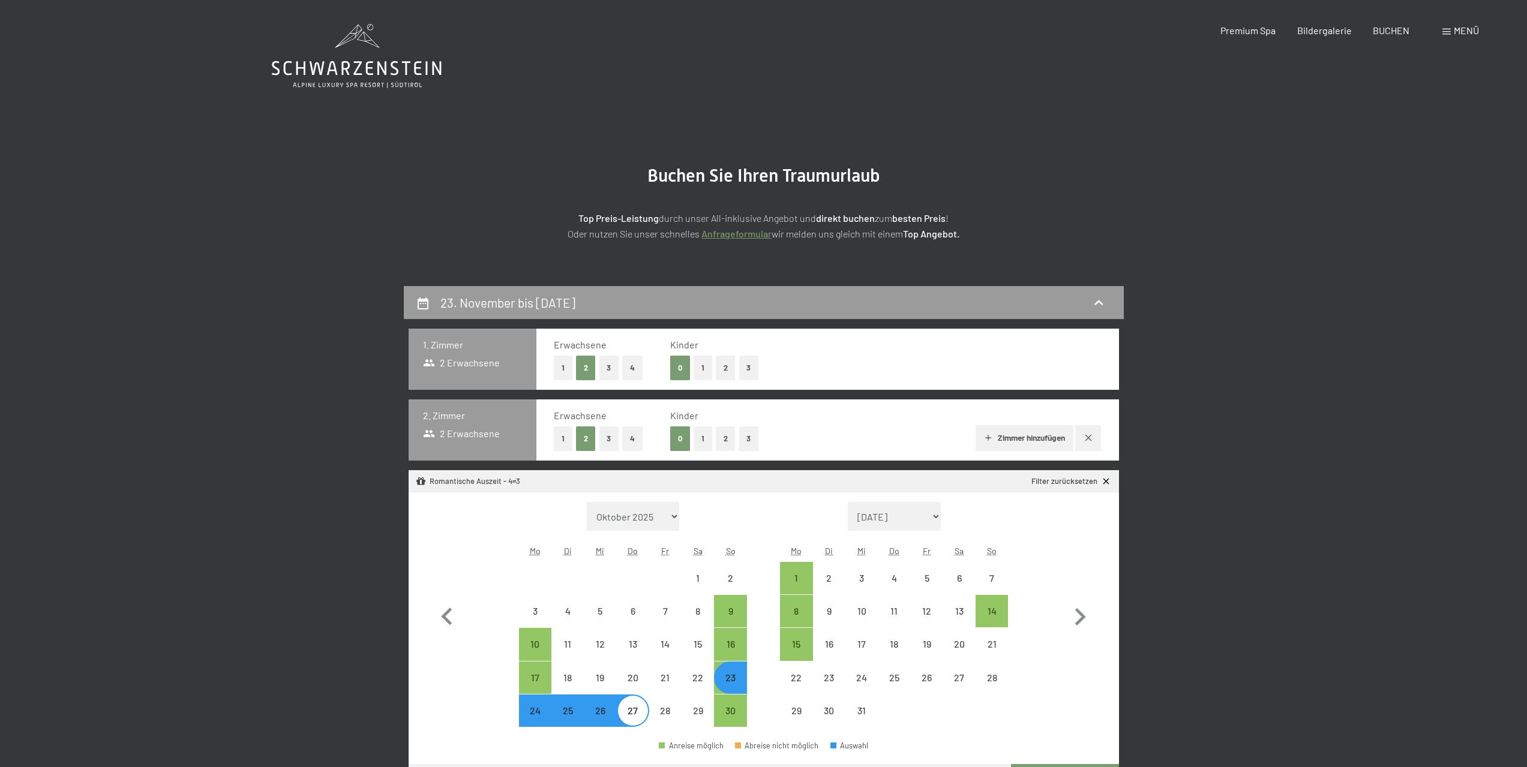
select select "[DATE]"
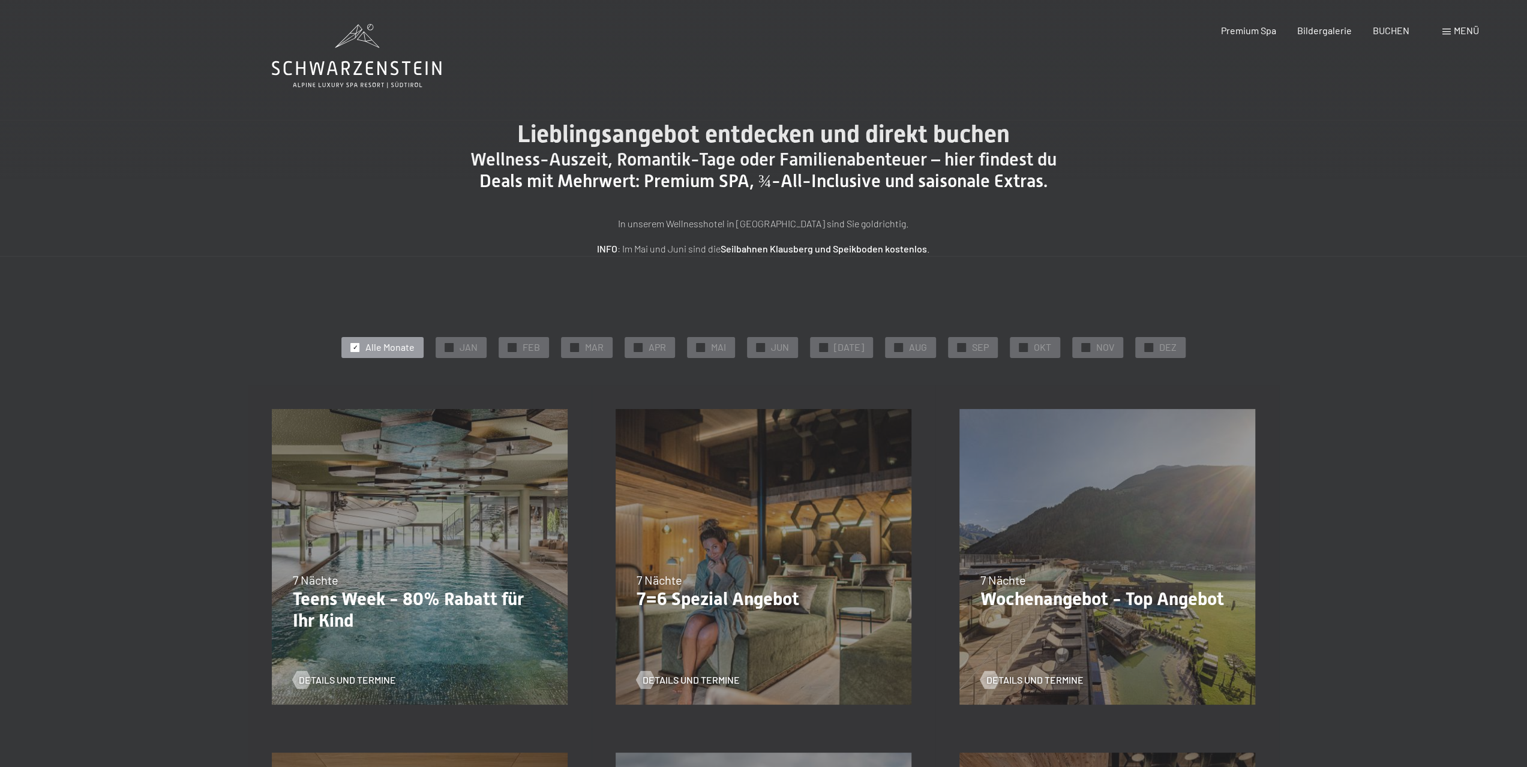
click at [1446, 32] on span at bounding box center [1446, 32] width 8 height 6
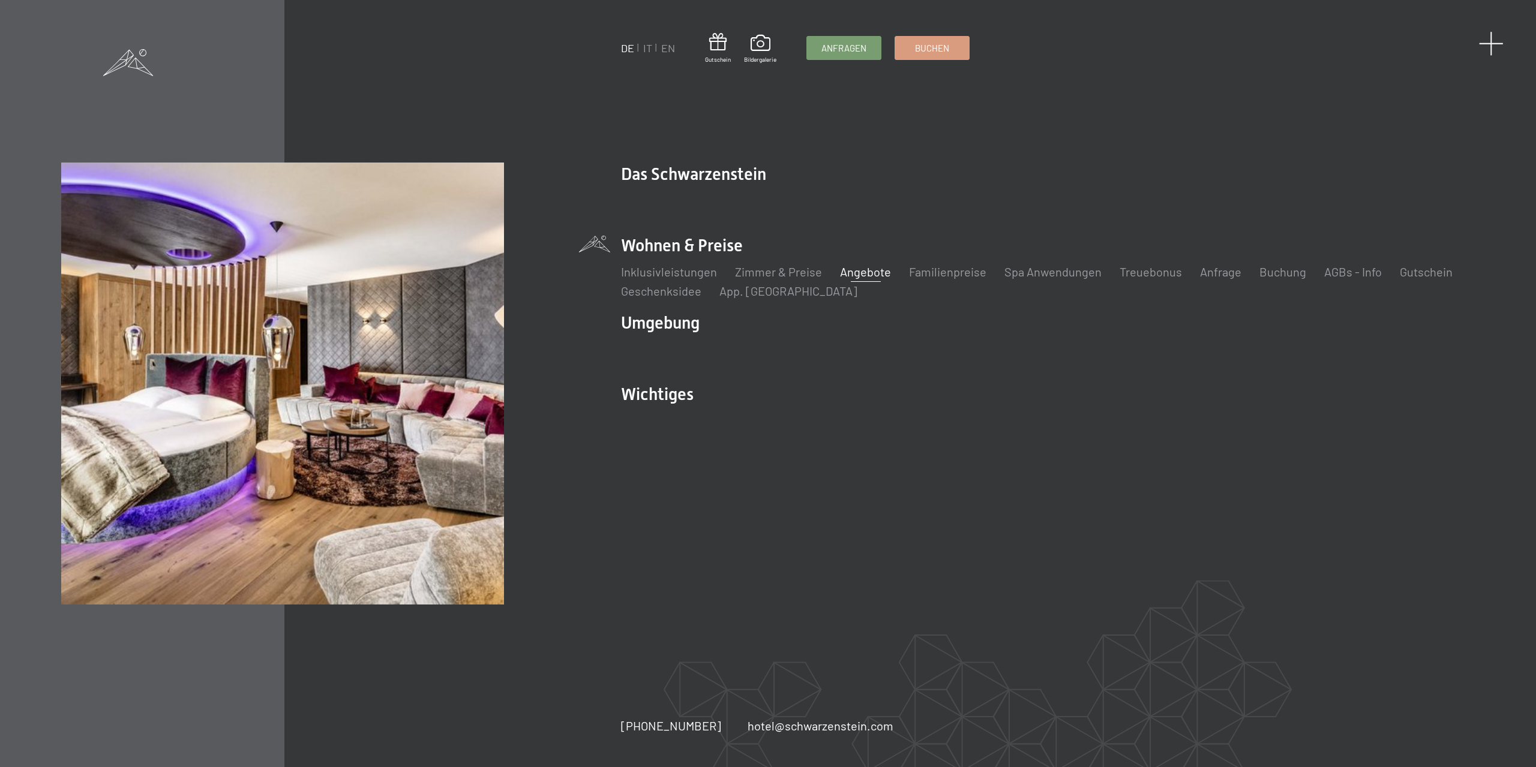
click at [1496, 44] on span at bounding box center [1491, 43] width 25 height 25
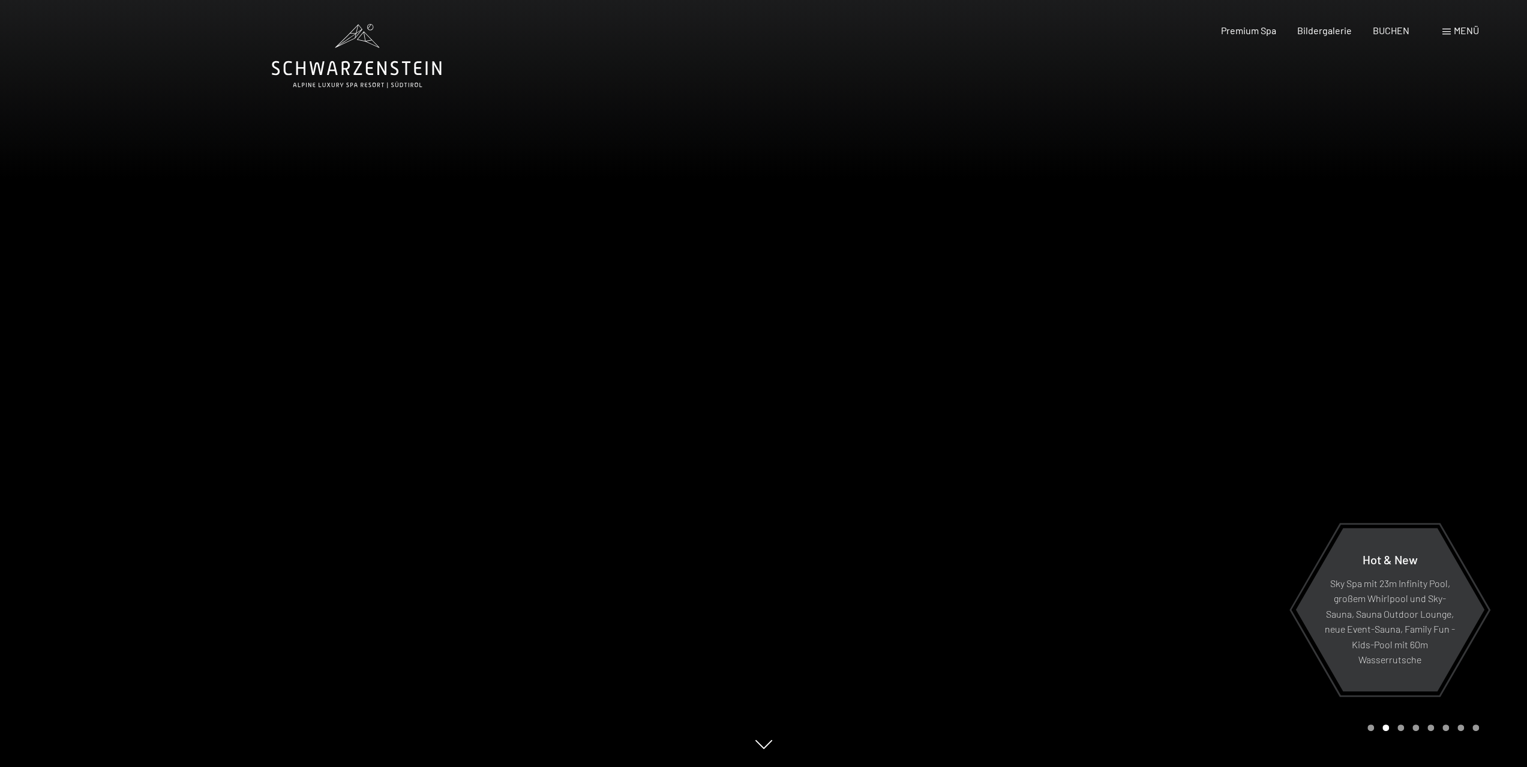
click at [1454, 29] on span "Menü" at bounding box center [1466, 30] width 25 height 11
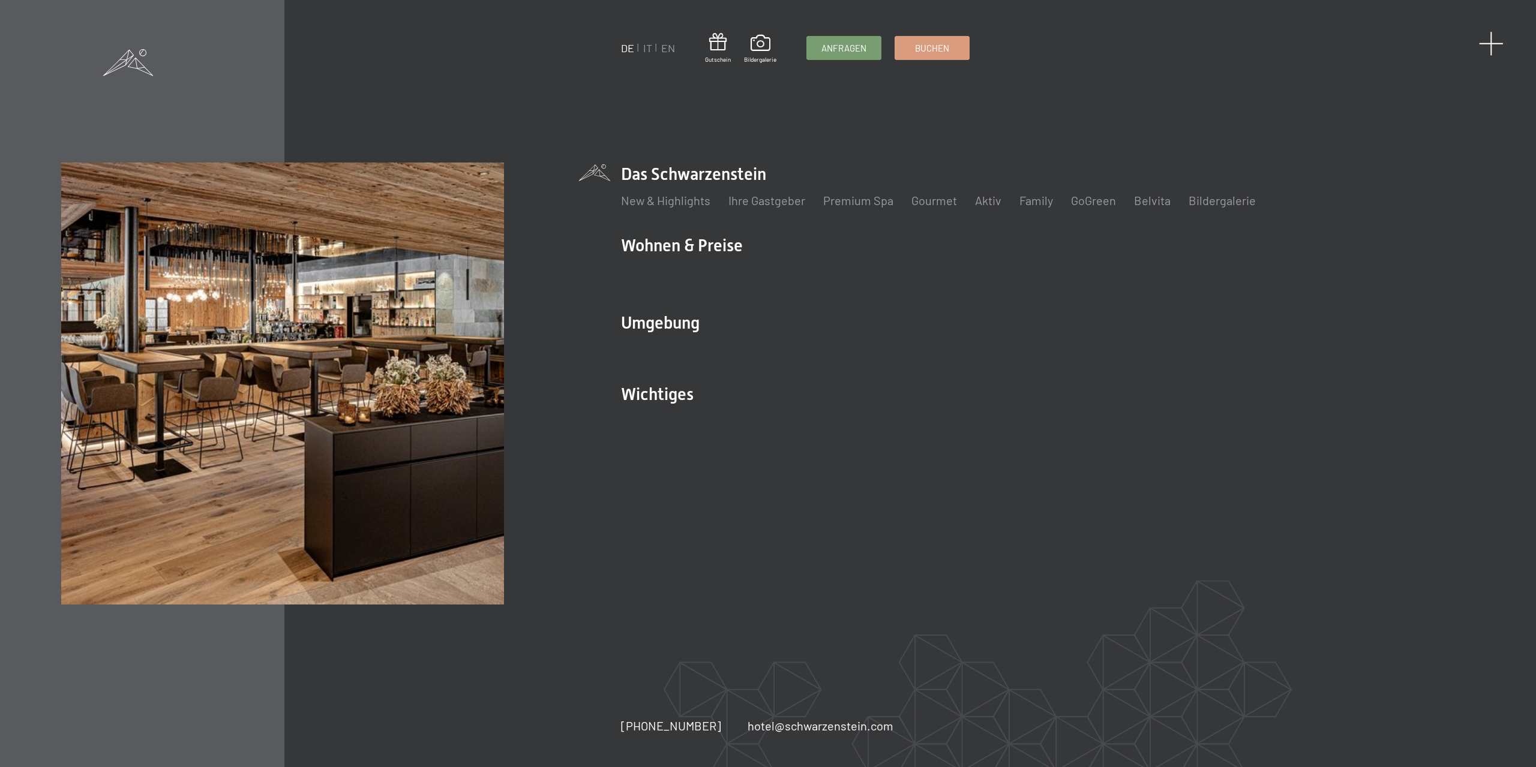
click at [1491, 41] on span at bounding box center [1491, 43] width 25 height 25
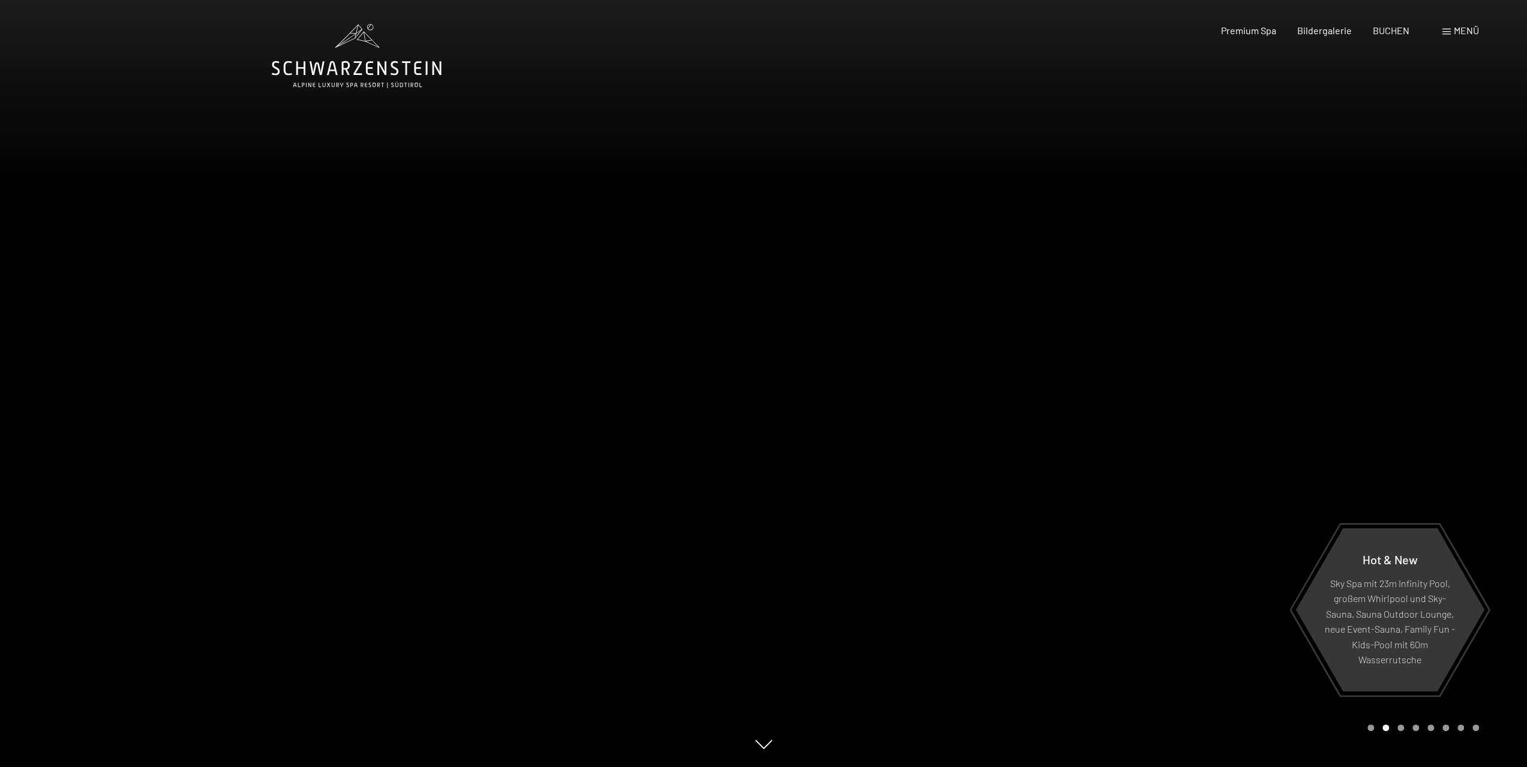
click at [1469, 34] on span "Menü" at bounding box center [1466, 30] width 25 height 11
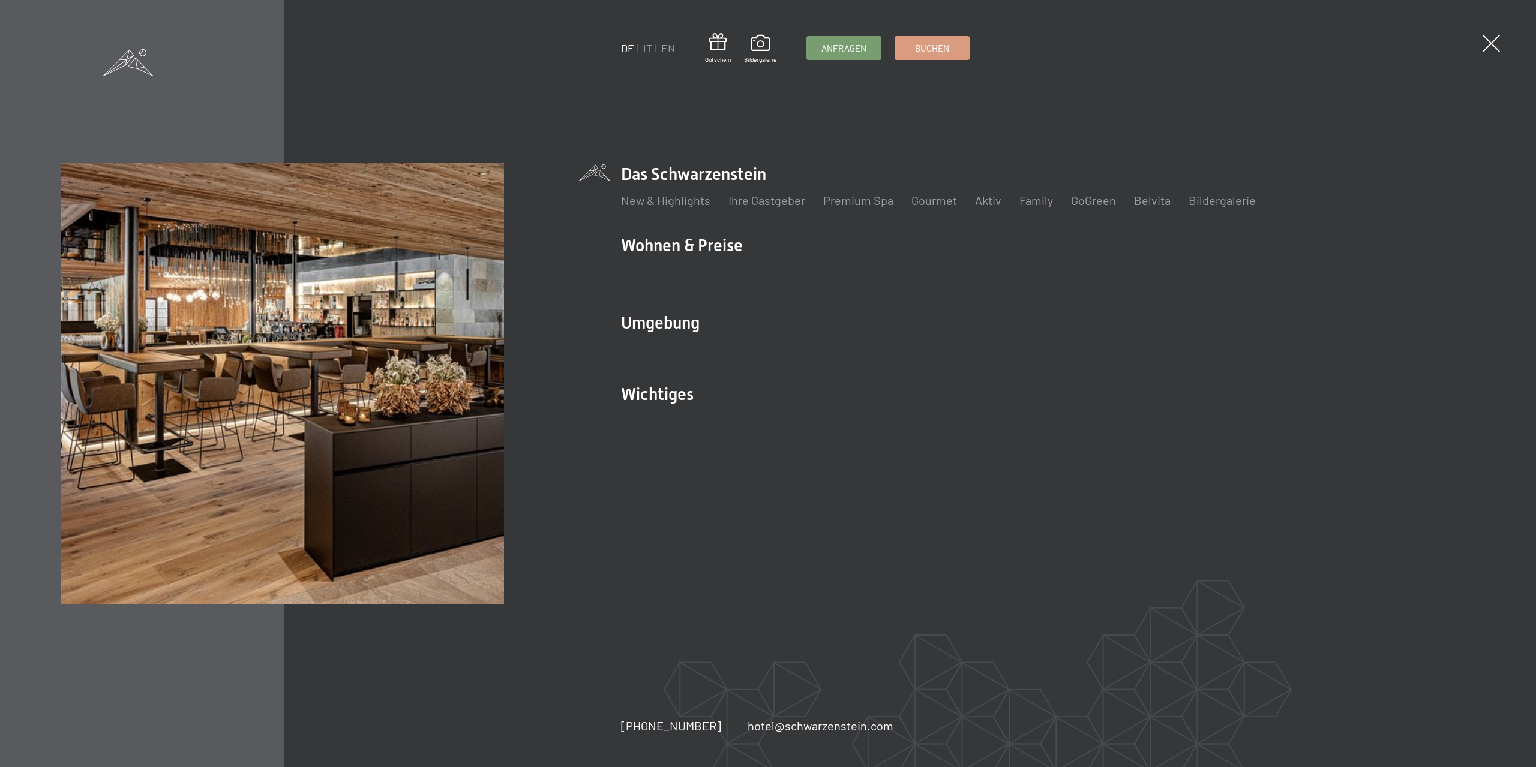
click at [1466, 31] on div "DE IT EN Gutschein Bildergalerie Anfragen Buchen DE IT EN Das Schwarzenstein Ne…" at bounding box center [768, 383] width 1536 height 767
click at [767, 203] on link "Ihre Gastgeber" at bounding box center [766, 200] width 77 height 14
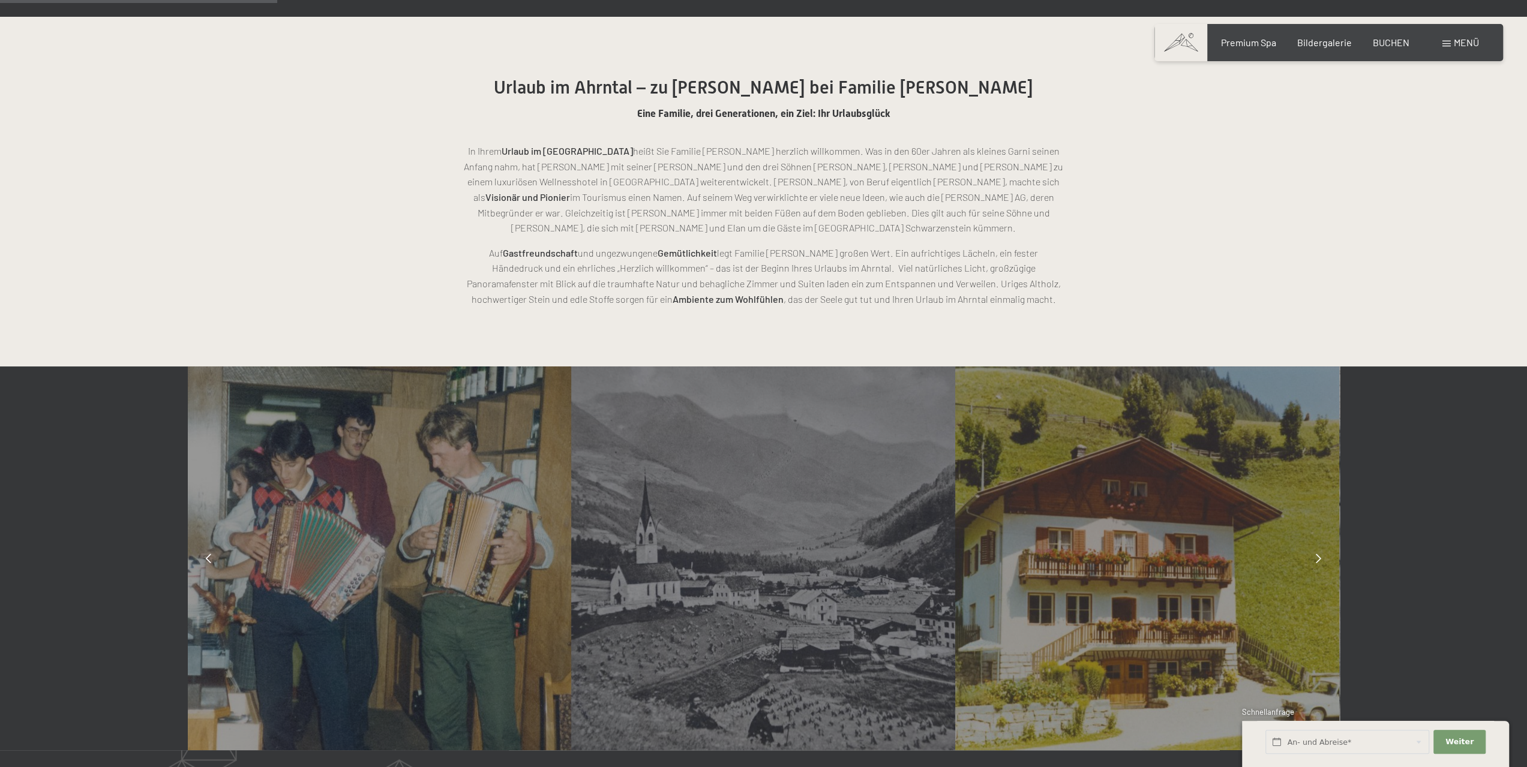
scroll to position [780, 0]
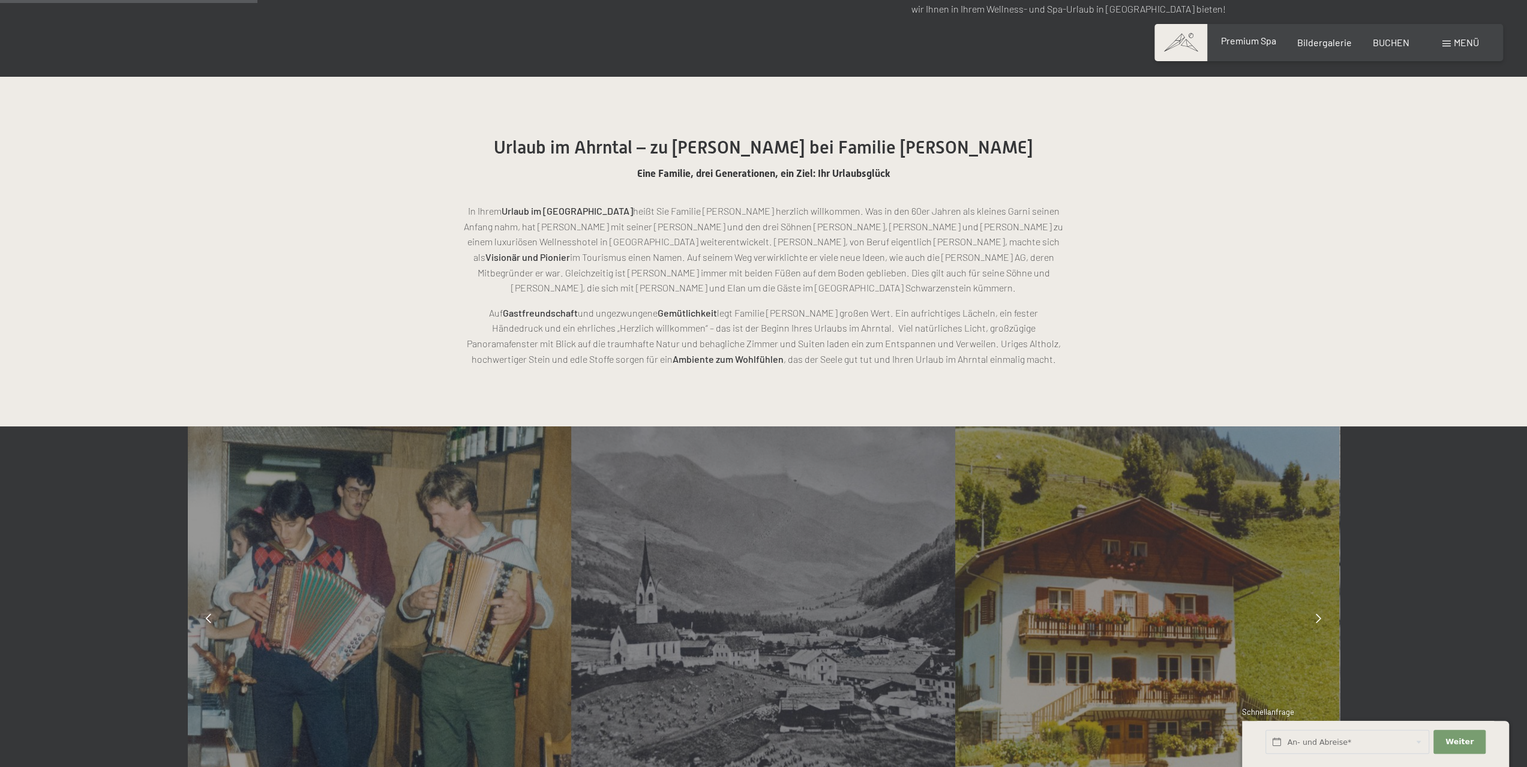
click at [1233, 37] on span "Premium Spa" at bounding box center [1247, 40] width 55 height 11
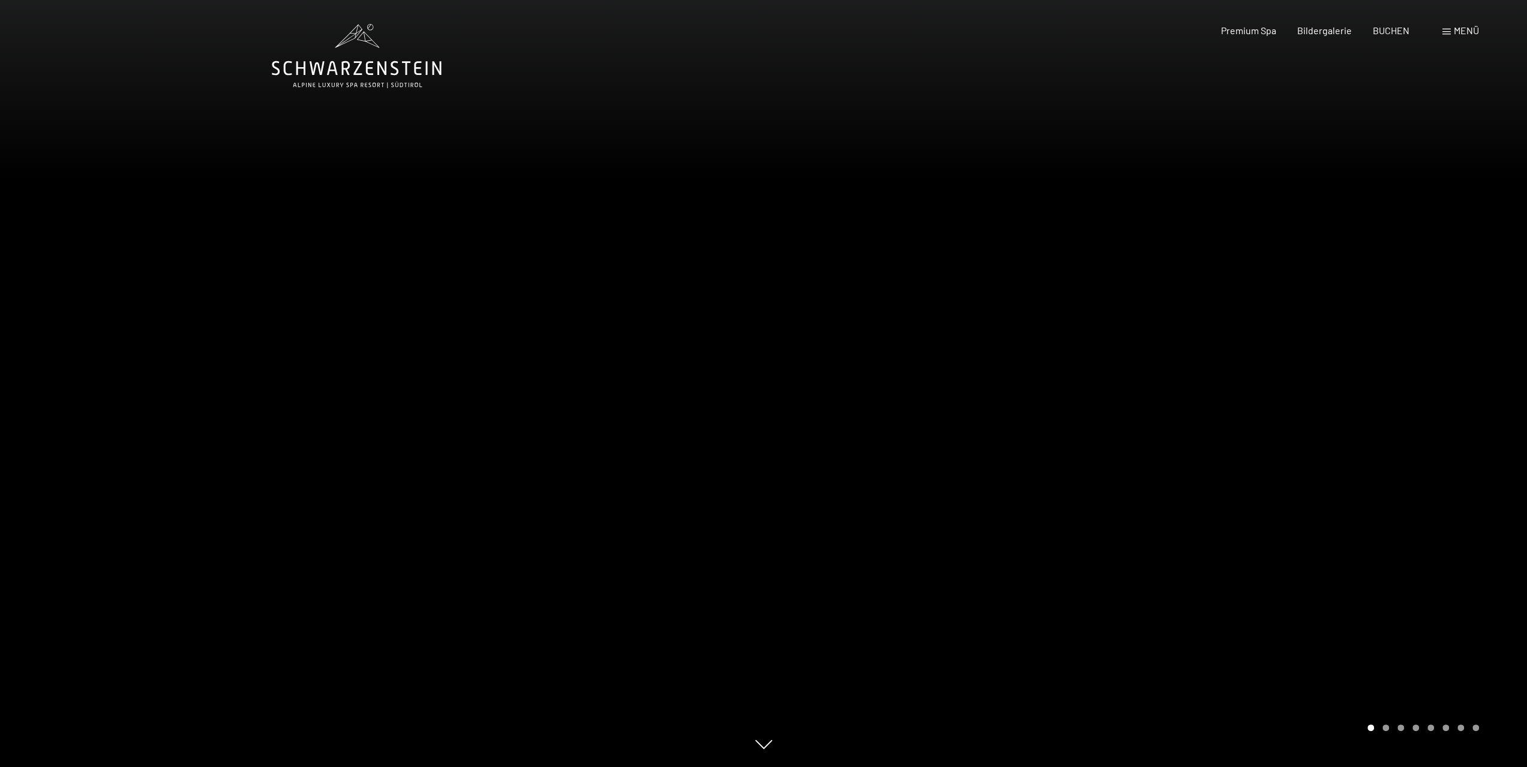
click at [1266, 353] on div at bounding box center [1146, 383] width 764 height 767
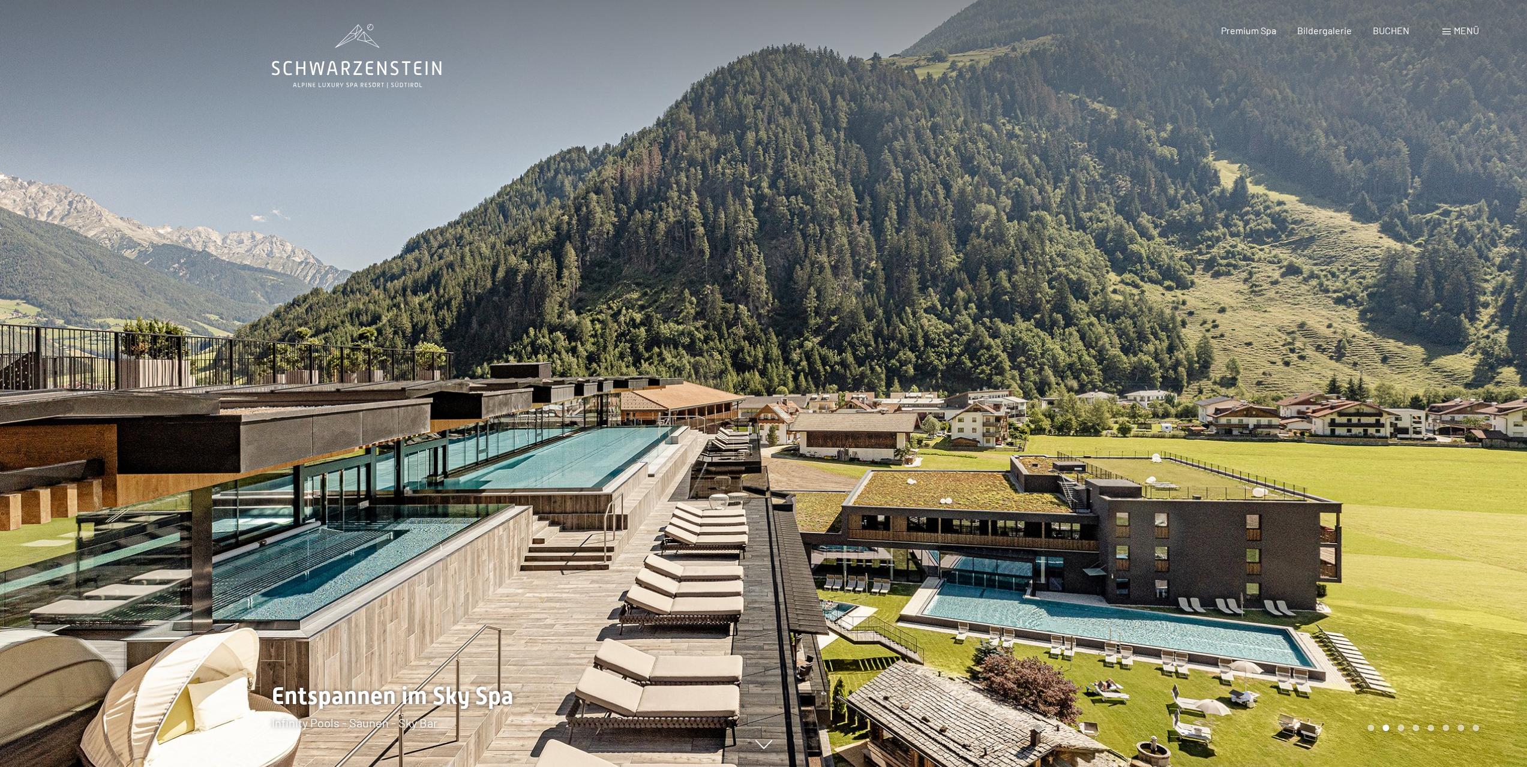
click at [1262, 353] on div at bounding box center [1146, 383] width 764 height 767
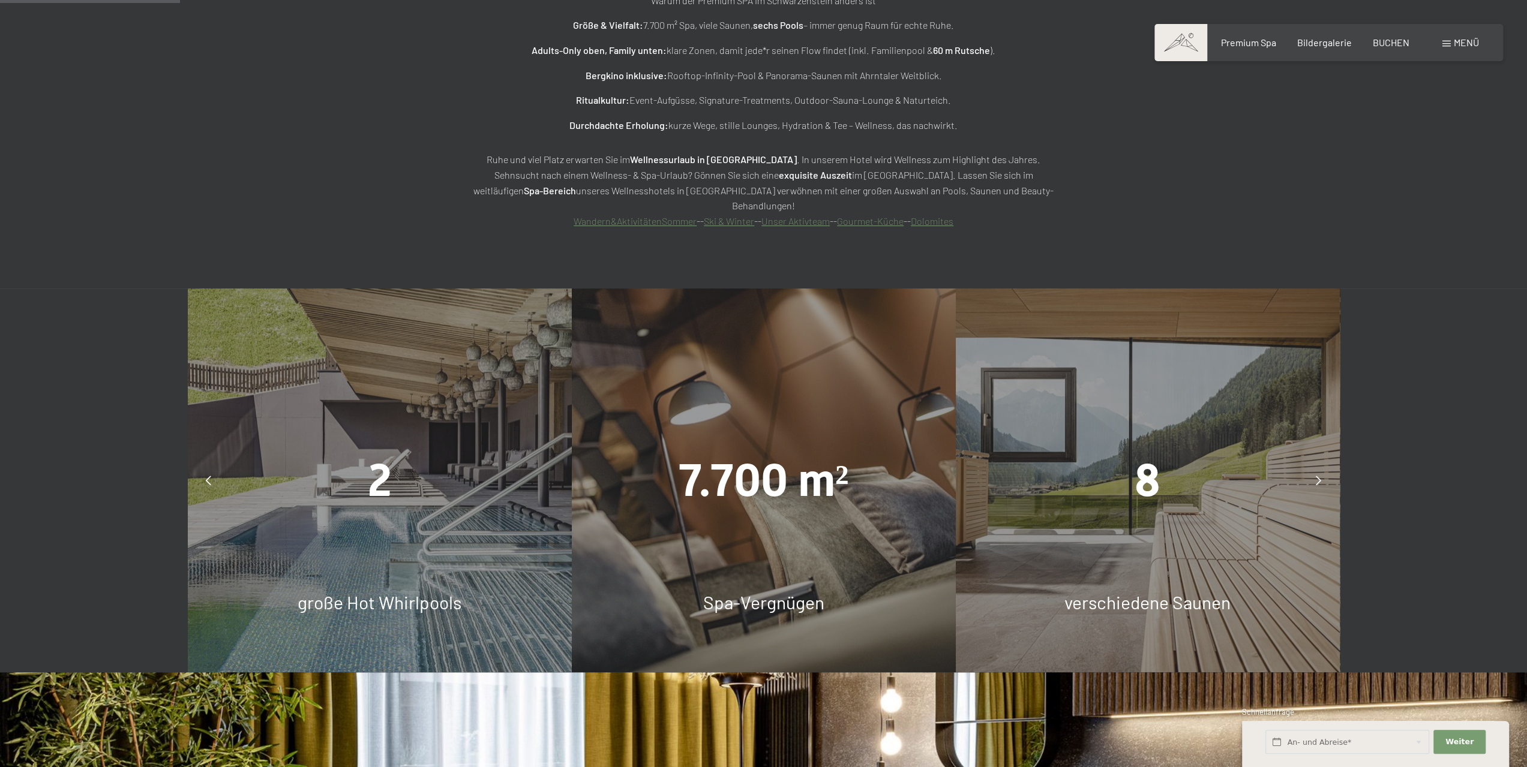
scroll to position [1200, 0]
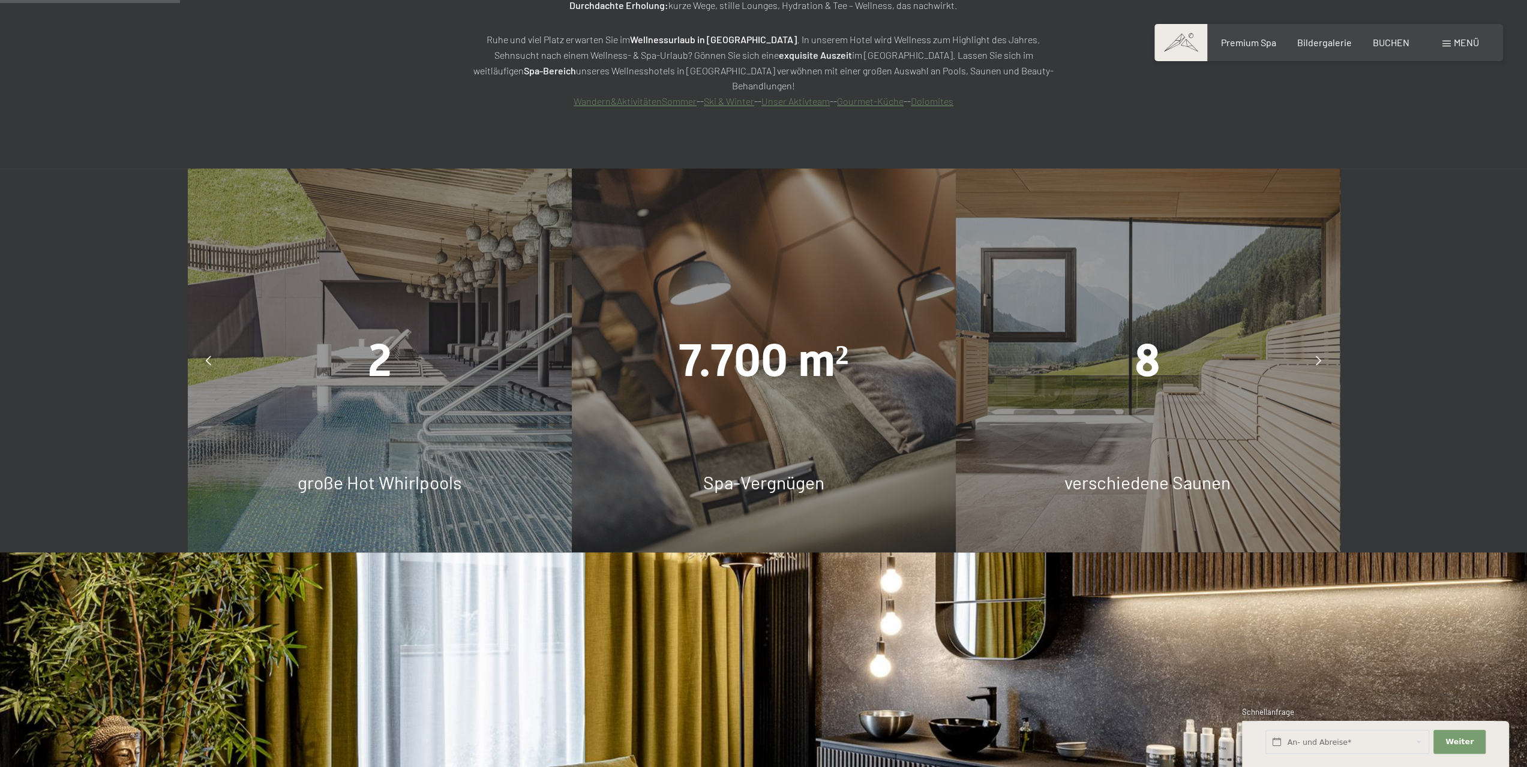
click at [210, 356] on icon at bounding box center [208, 361] width 5 height 10
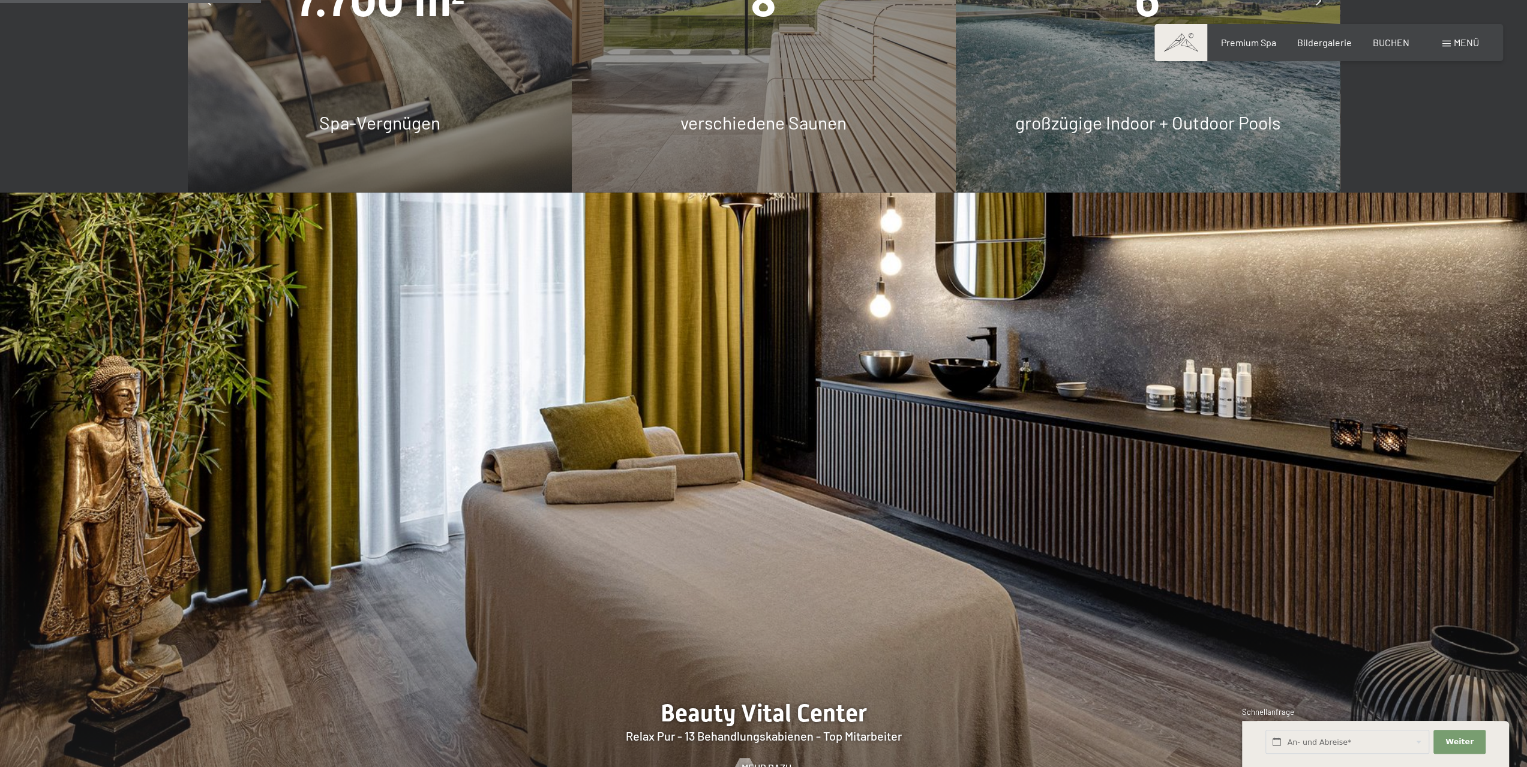
scroll to position [1740, 0]
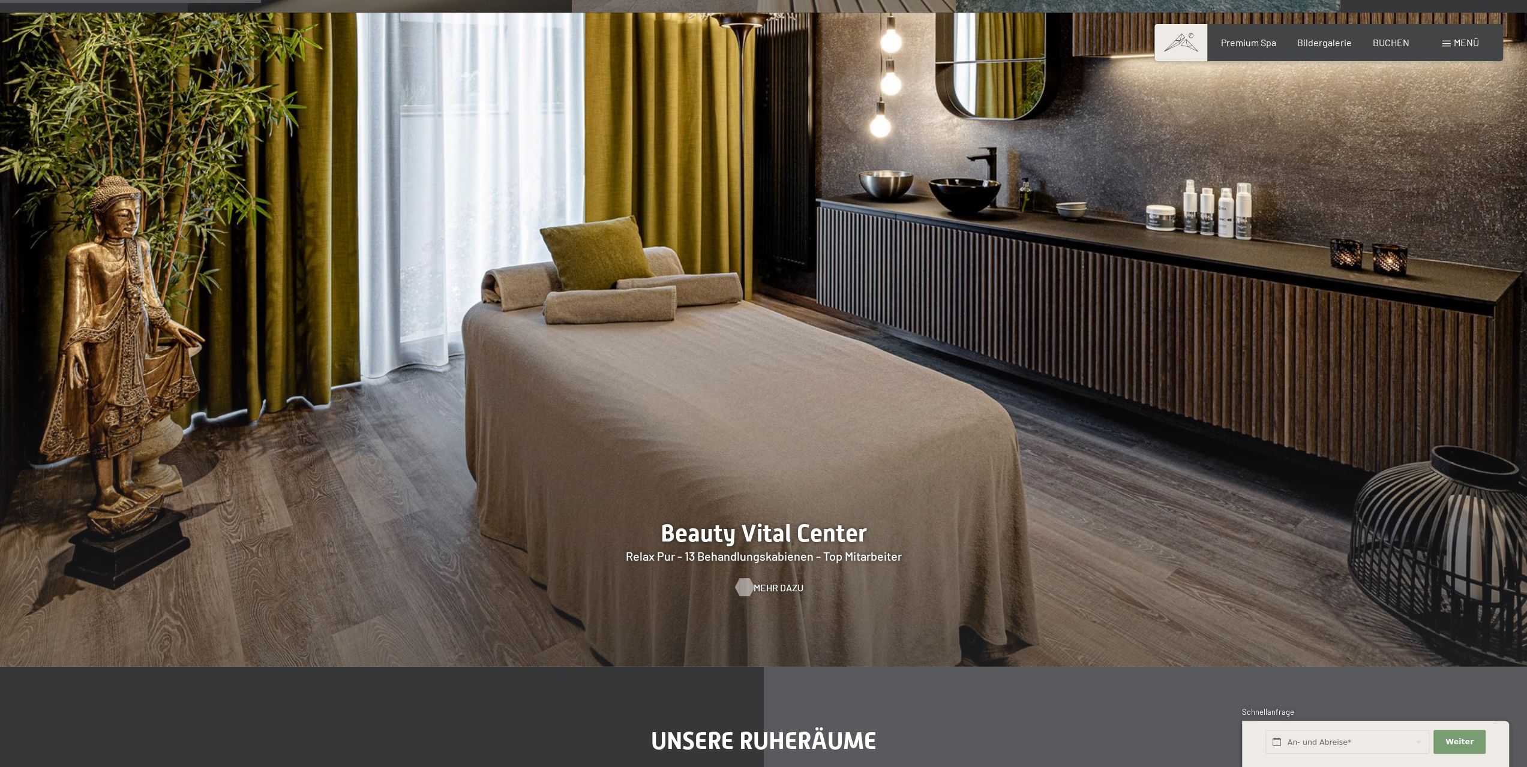
click at [753, 581] on span "Mehr dazu" at bounding box center [778, 587] width 50 height 13
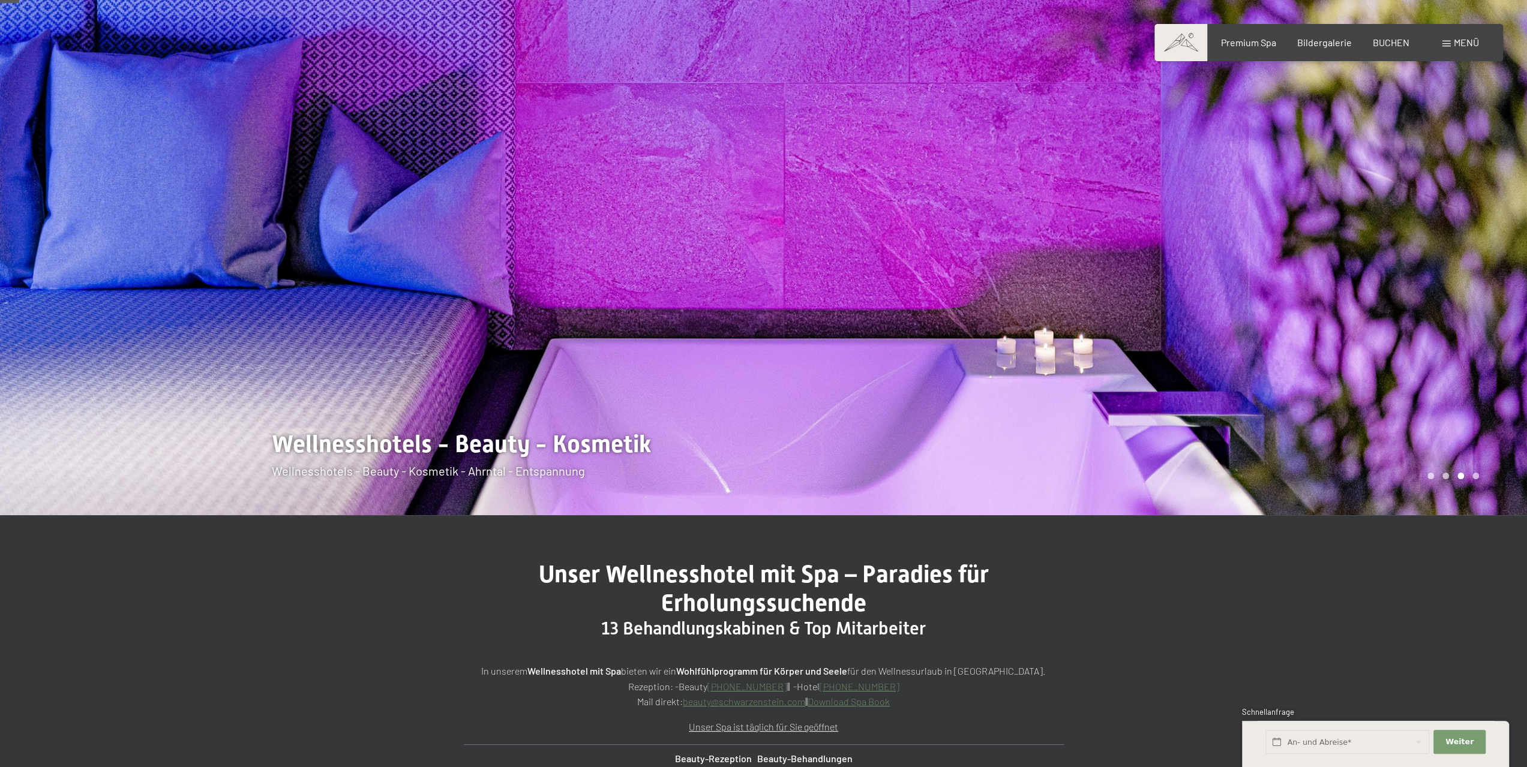
scroll to position [180, 0]
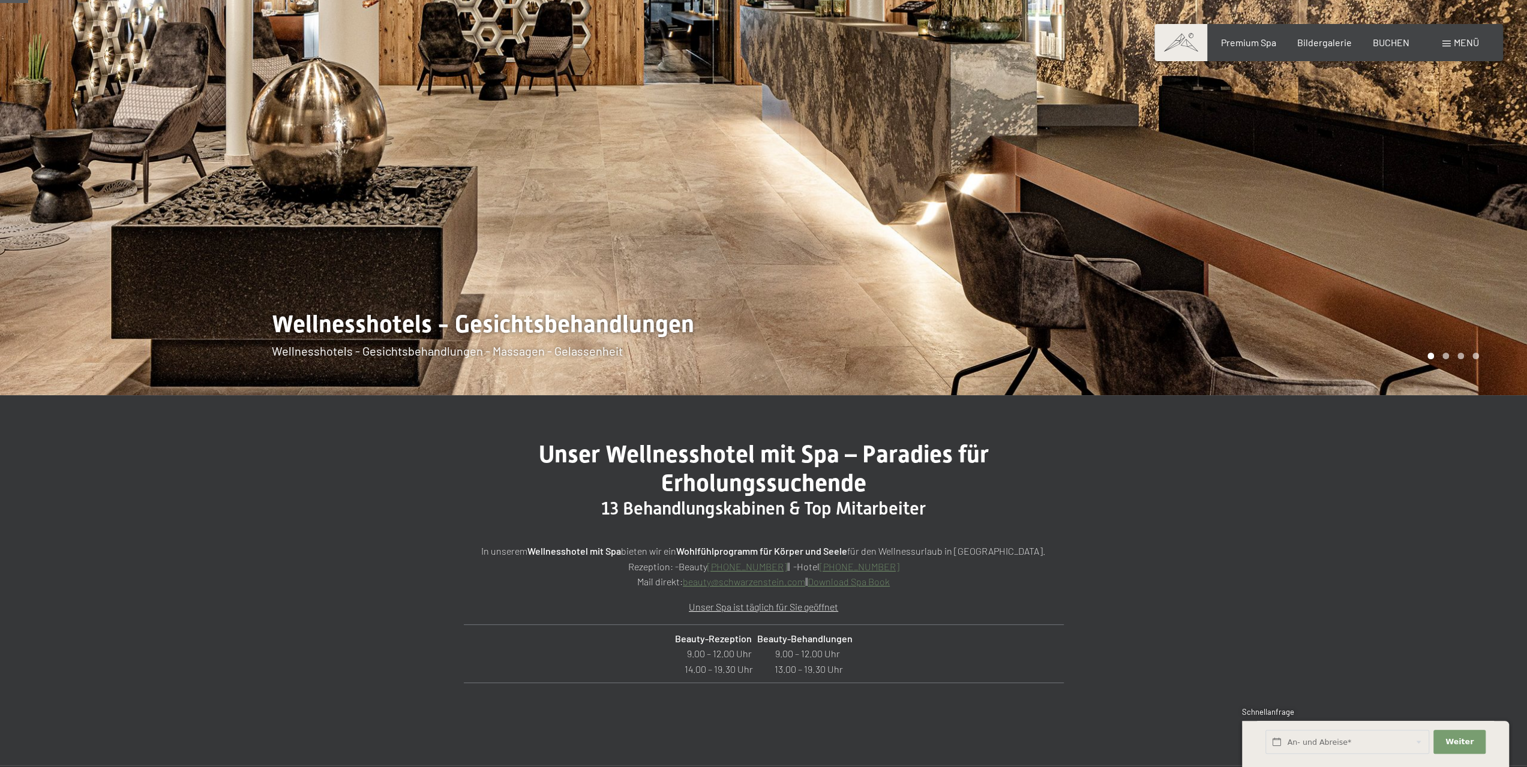
click at [839, 583] on link "Download Spa Book" at bounding box center [848, 581] width 82 height 11
